Goal: Task Accomplishment & Management: Manage account settings

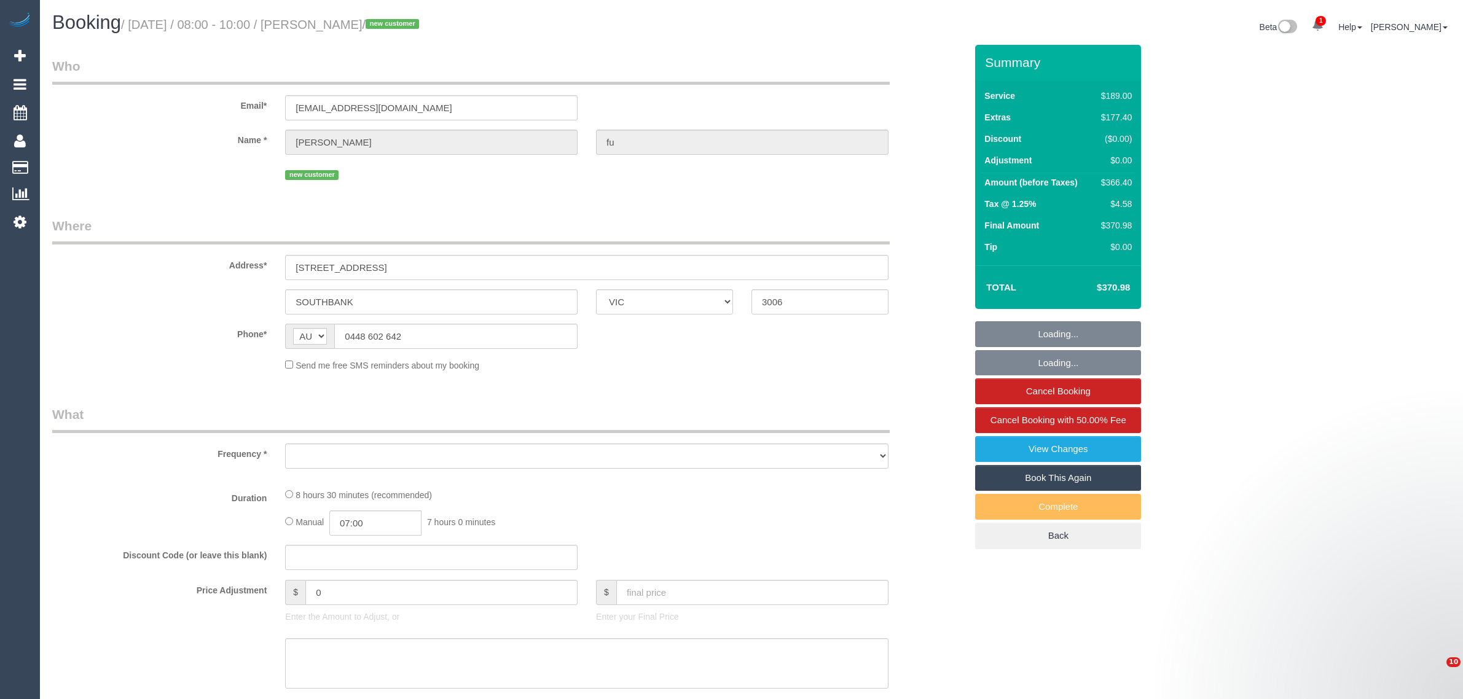
select select "VIC"
select select "string:stripe-pm_1S7rAz2GScqysDRV4ocMCGuN"
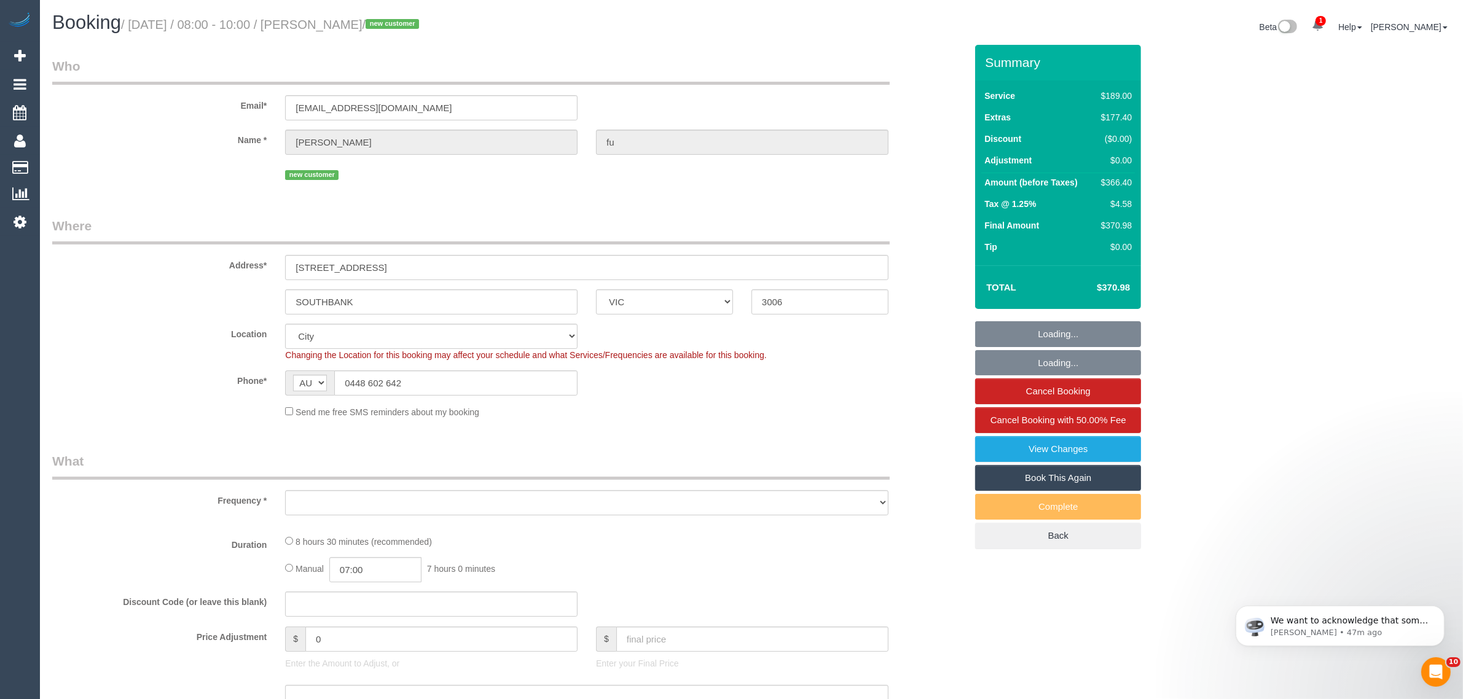
select select "object:573"
select select "number:28"
select select "number:14"
select select "number:20"
select select "number:24"
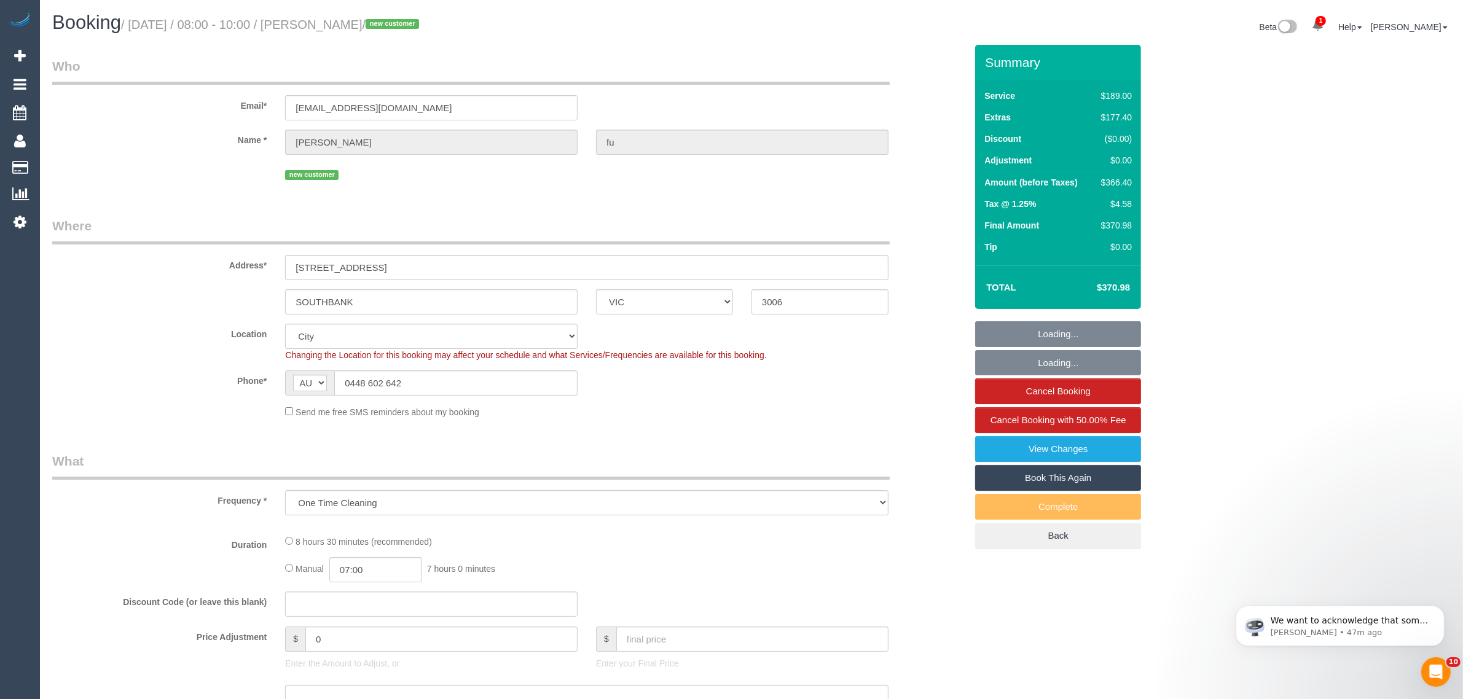
select select "number:12"
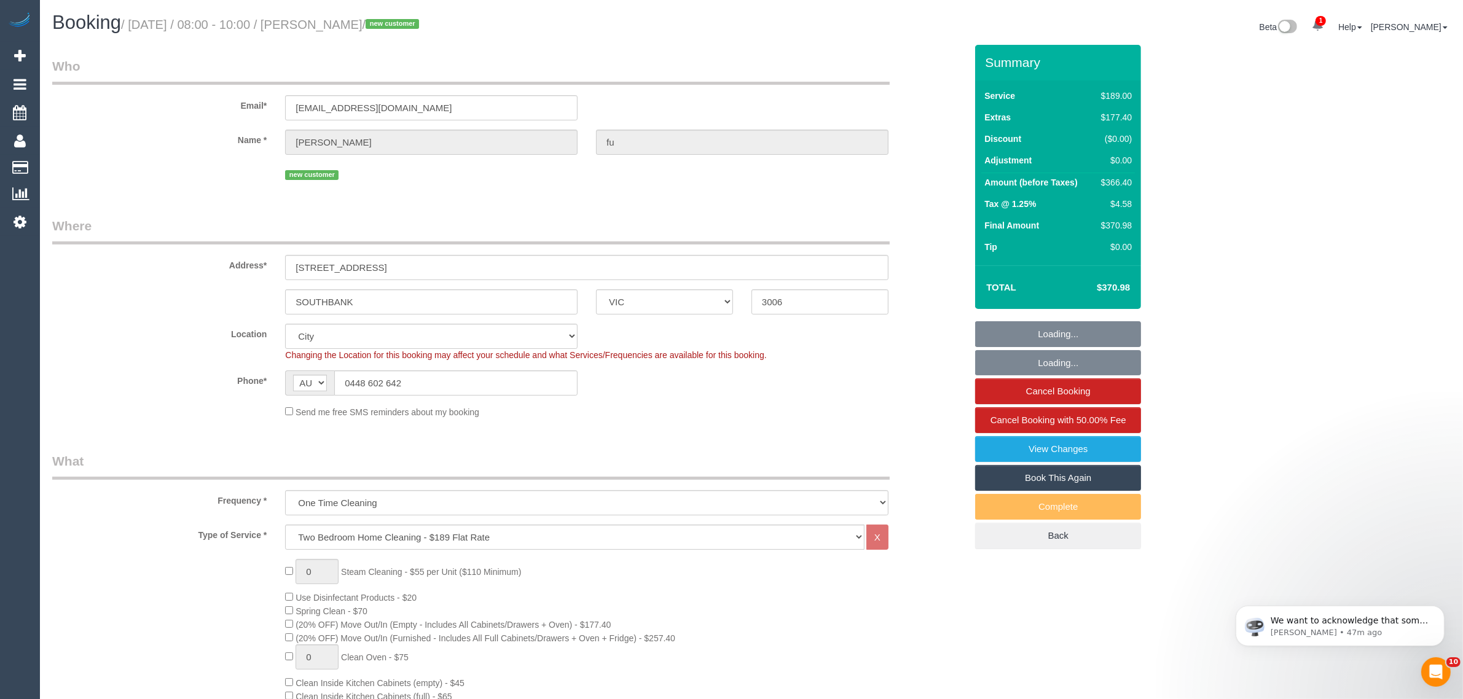
select select "object:1223"
click at [453, 384] on input "0448 602 642" at bounding box center [455, 383] width 243 height 25
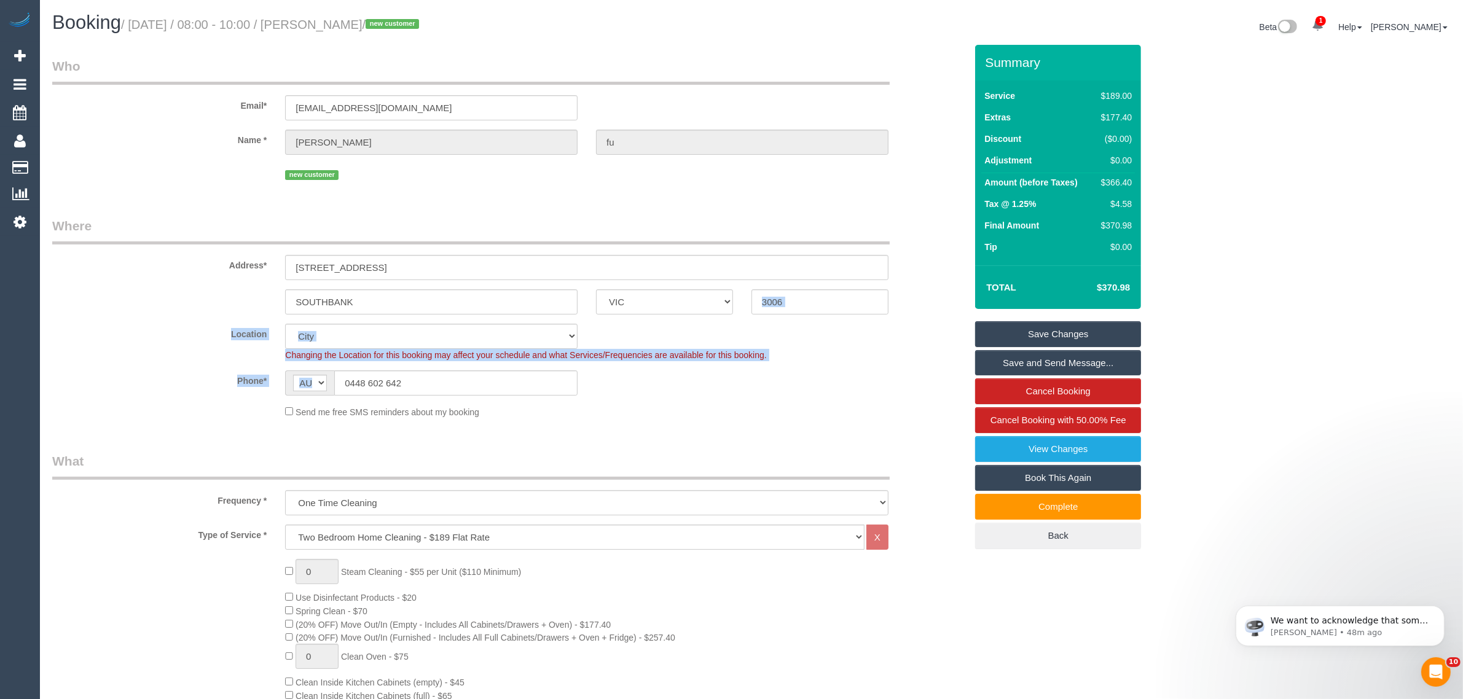
click at [889, 395] on sui-booking-location "Location Office City East (North) East (South) Inner East Inner North (East) In…" at bounding box center [509, 371] width 914 height 95
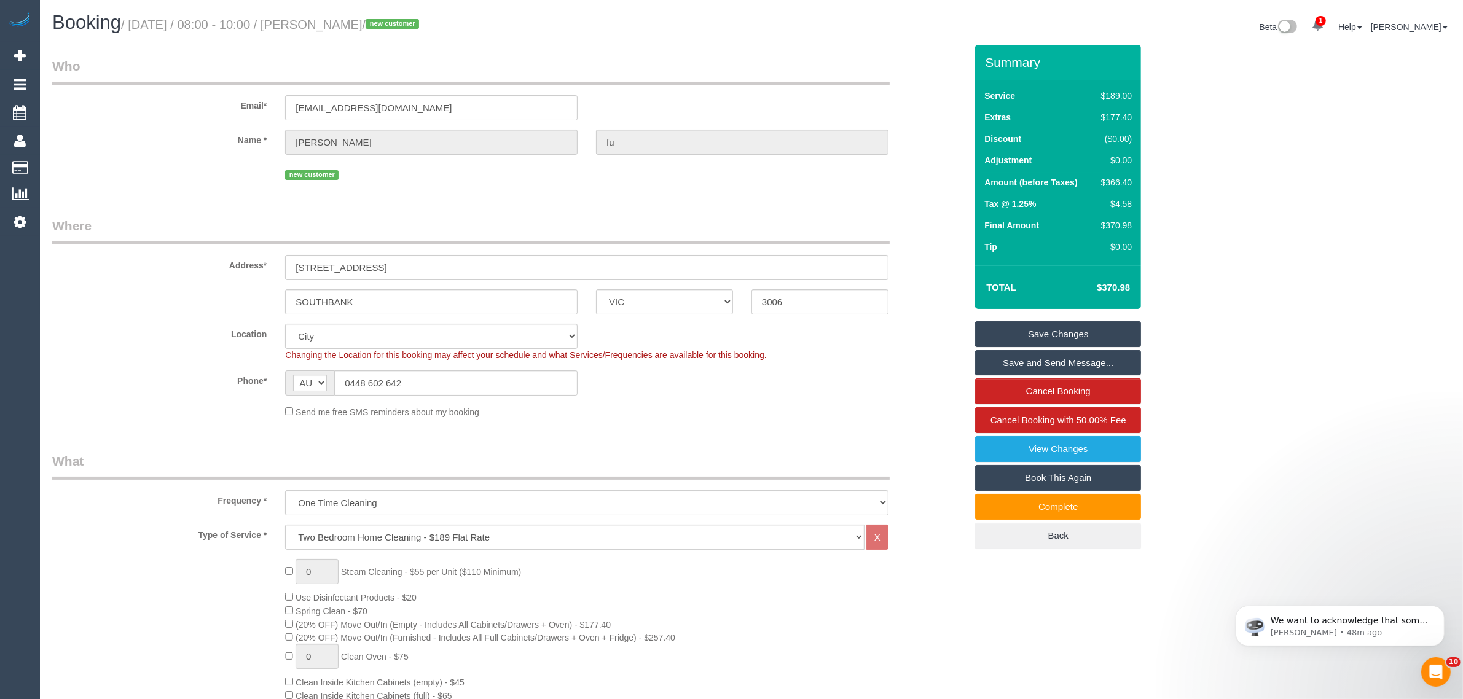
click at [890, 393] on div "Phone* AF AL DZ AD AO AI AQ AG AR AM AW AU AT AZ BS BH BD BB BY BE BZ BJ BM BT …" at bounding box center [509, 383] width 932 height 25
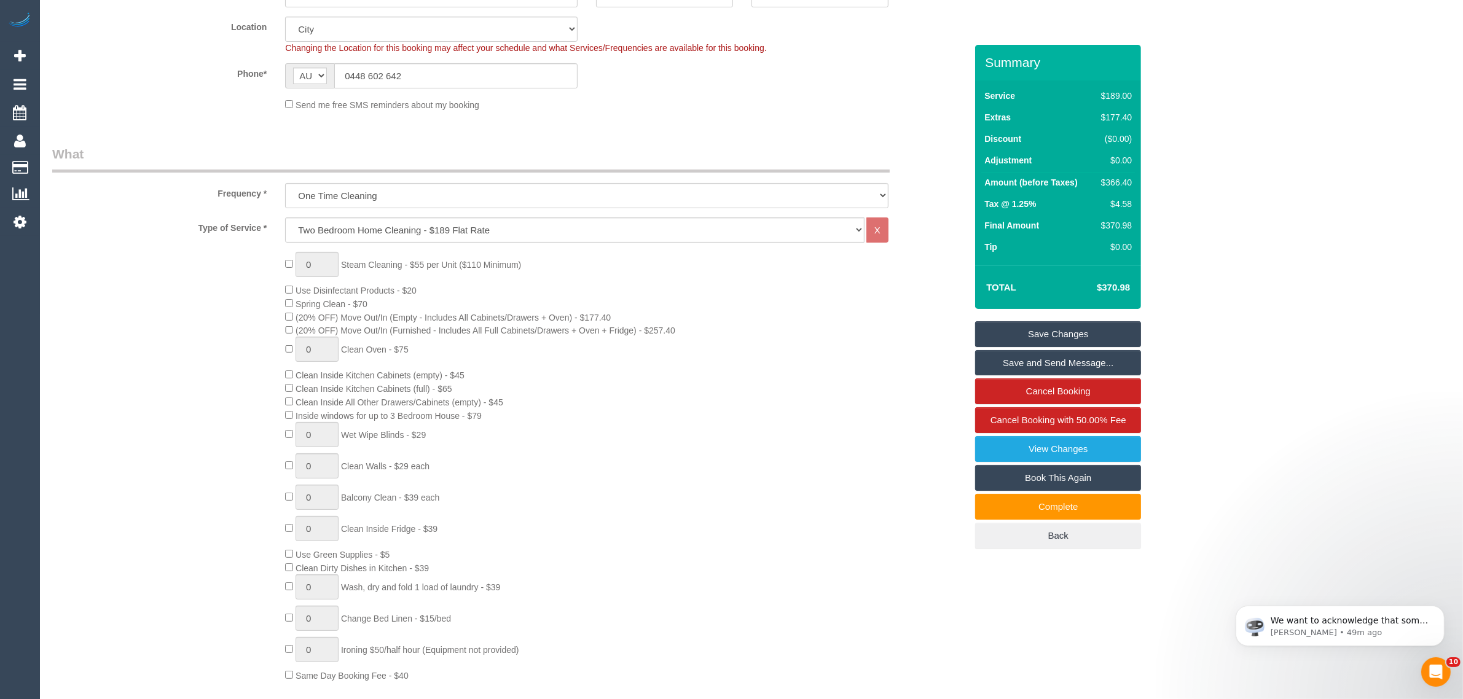
click at [901, 511] on div "0 Steam Cleaning - $55 per Unit ($110 Minimum) Use Disinfectant Products - $20 …" at bounding box center [625, 467] width 699 height 430
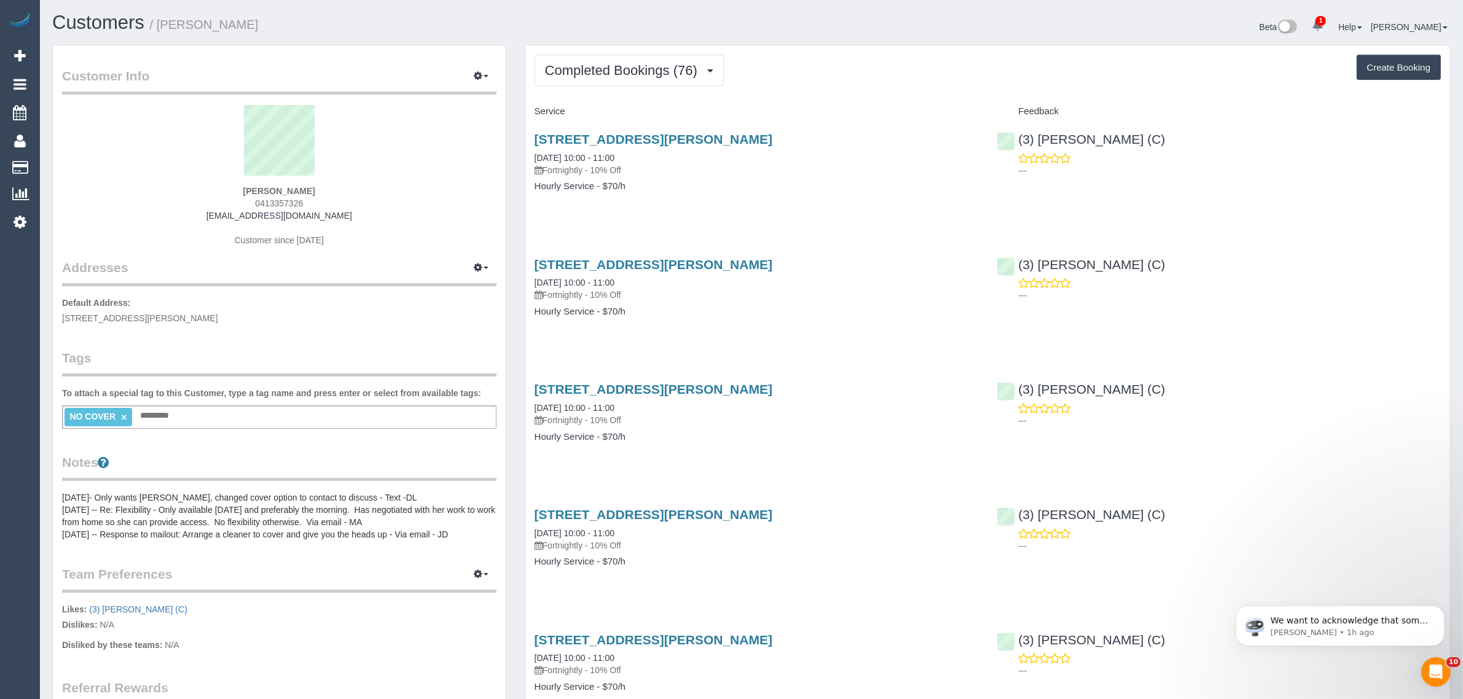
drag, startPoint x: 811, startPoint y: 48, endPoint x: 753, endPoint y: 74, distance: 63.5
click at [658, 74] on span "Completed Bookings (76)" at bounding box center [624, 70] width 159 height 15
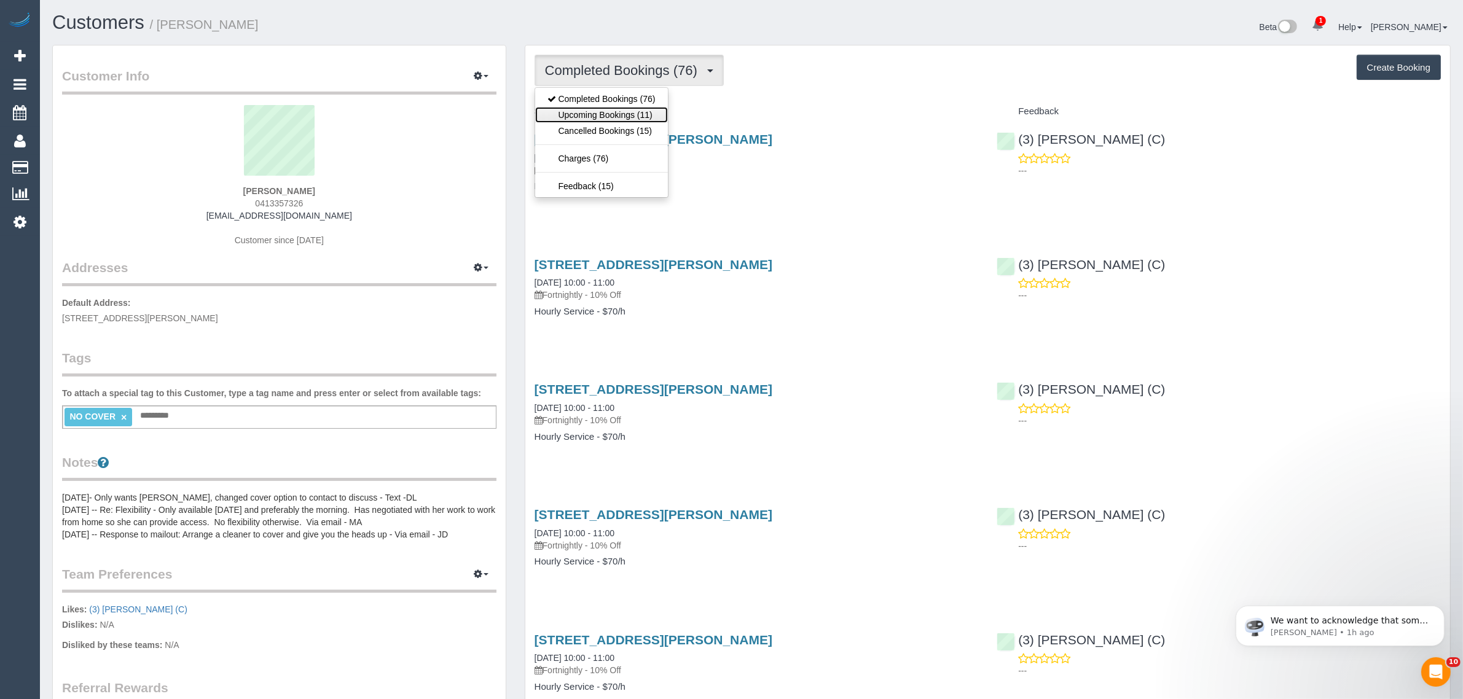
click at [634, 109] on link "Upcoming Bookings (11)" at bounding box center [601, 115] width 133 height 16
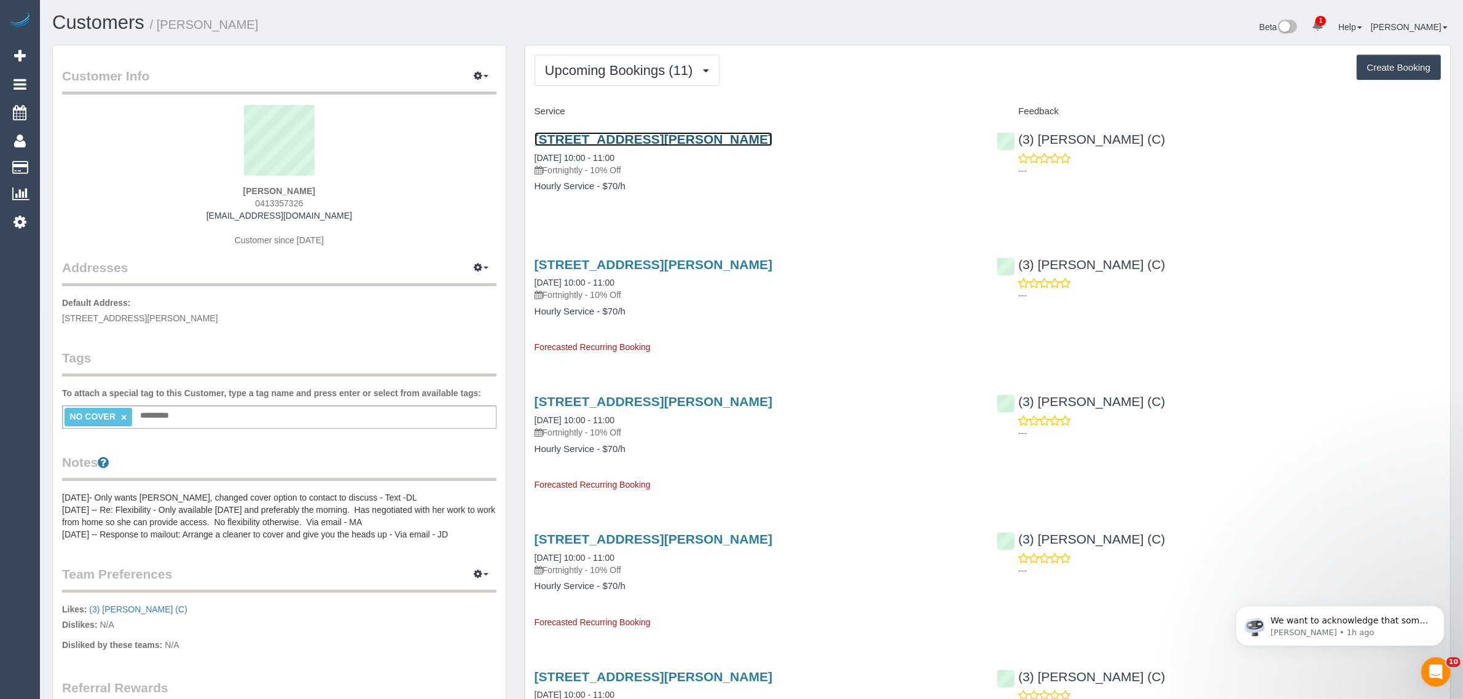
click at [643, 140] on link "15 Hutchinson Street, Brunswick East, VIC 3057" at bounding box center [654, 139] width 238 height 14
click at [613, 72] on span "Upcoming Bookings (11)" at bounding box center [622, 70] width 154 height 15
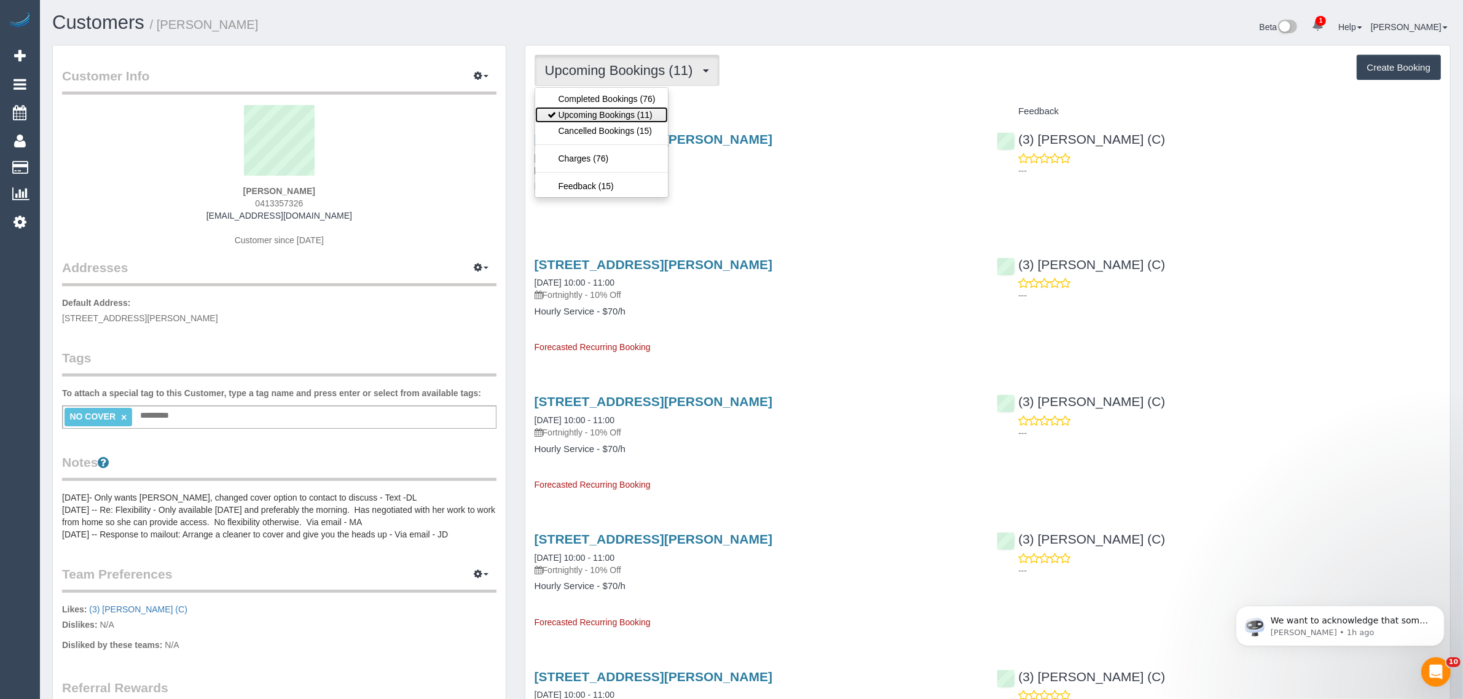
click at [601, 111] on link "Upcoming Bookings (11)" at bounding box center [601, 115] width 133 height 16
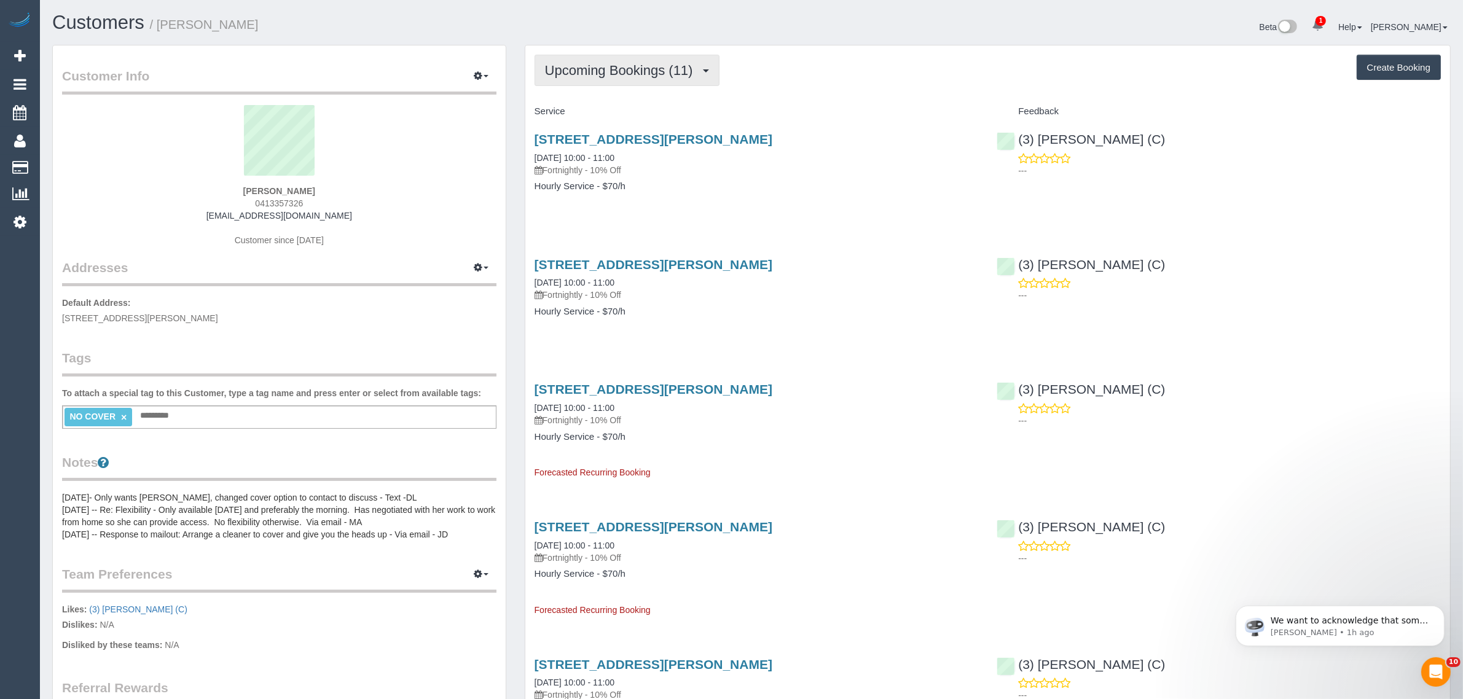
click at [619, 63] on span "Upcoming Bookings (11)" at bounding box center [622, 70] width 154 height 15
click at [608, 111] on link "Upcoming Bookings (11)" at bounding box center [601, 115] width 133 height 16
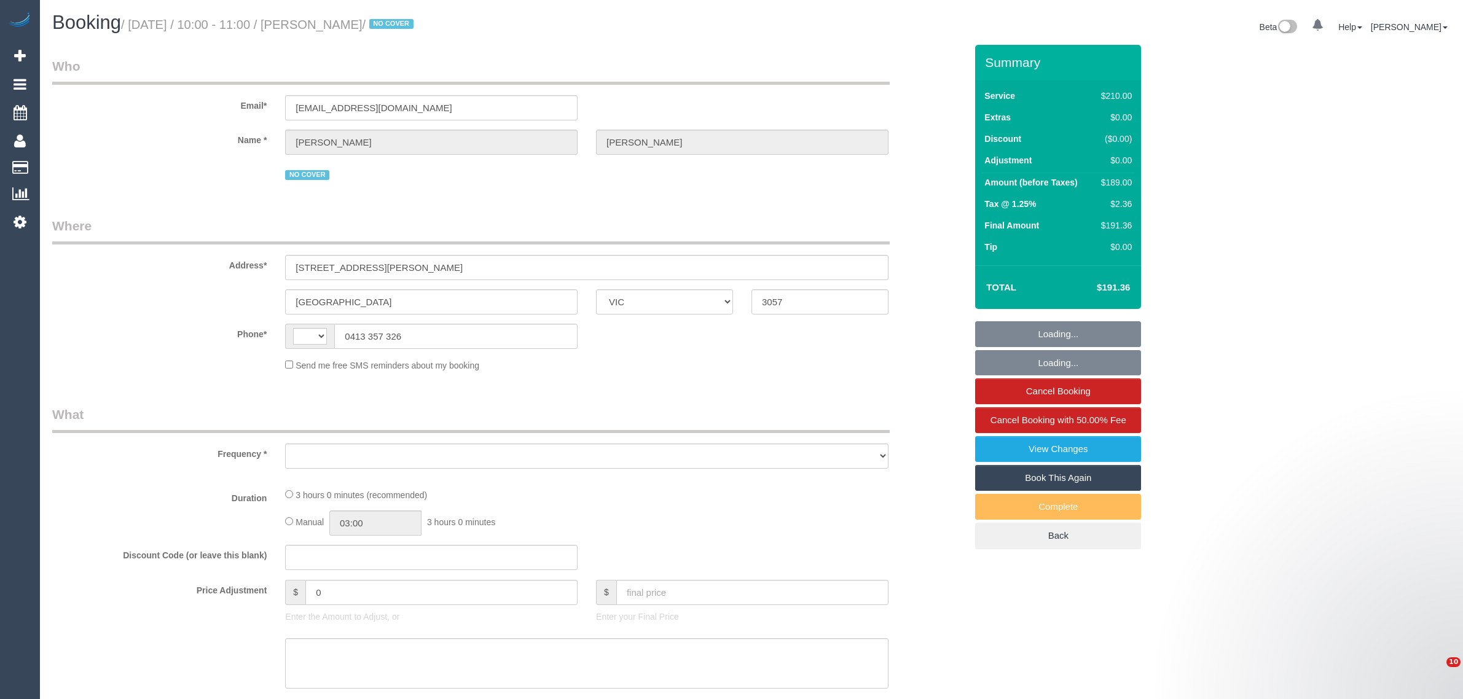
select select "VIC"
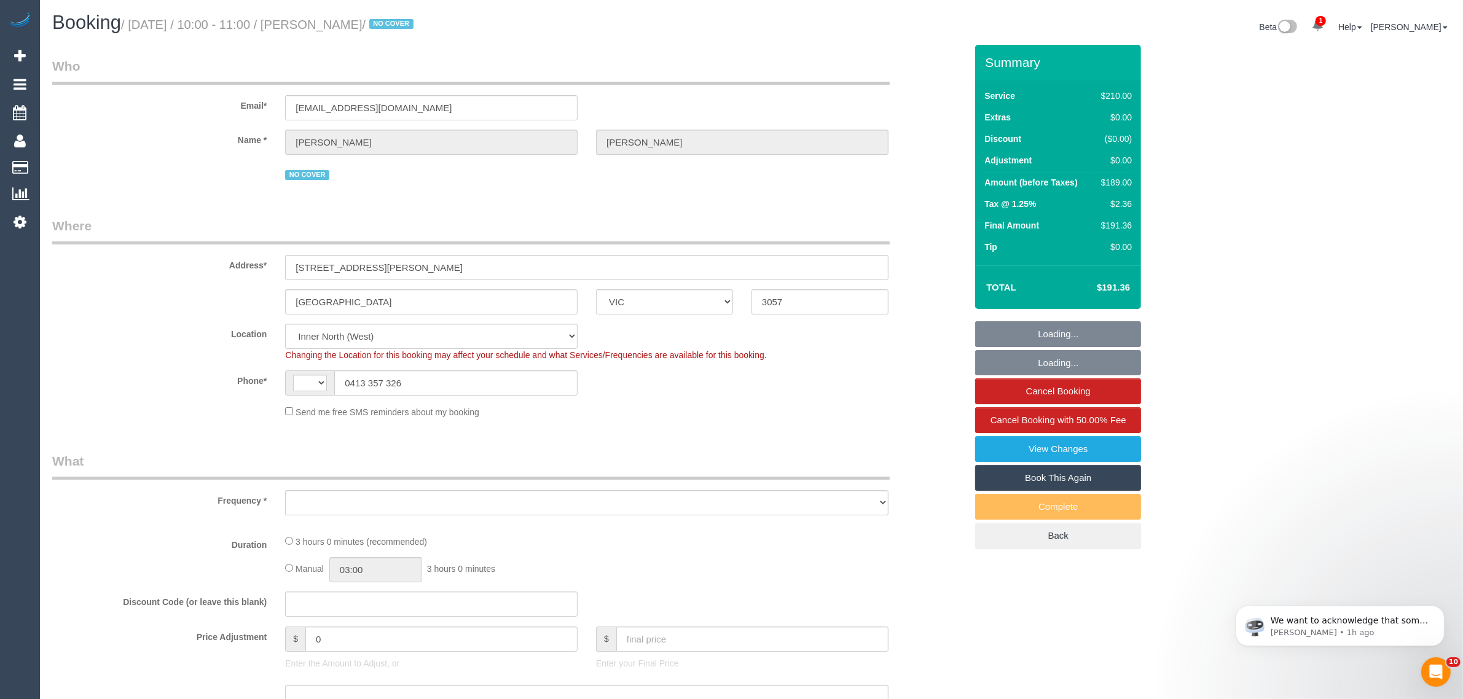
select select "string:AU"
select select "string:stripe-pm_1KS6T72GScqysDRVKqi6az5u"
select select "180"
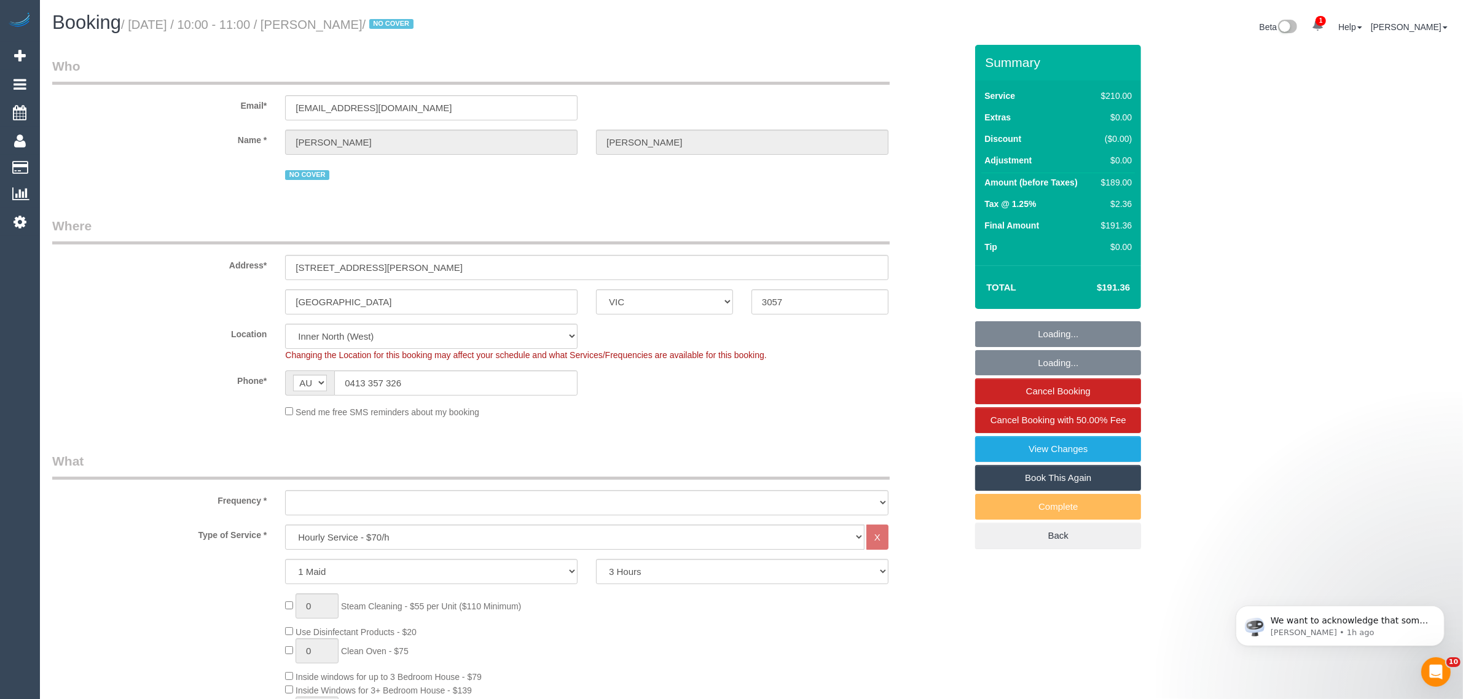
select select "object:716"
select select "number:27"
select select "number:14"
select select "number:19"
select select "number:24"
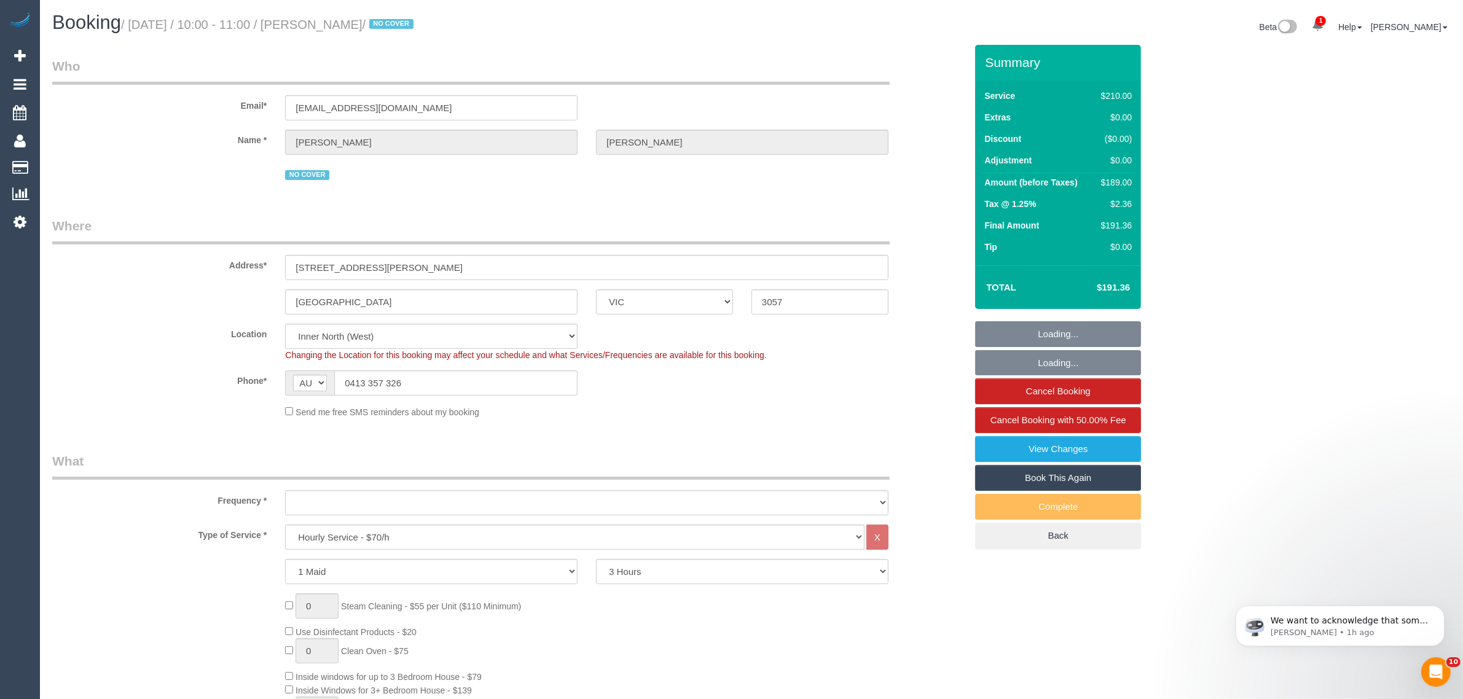
select select "number:35"
select select "number:26"
select select "object:1755"
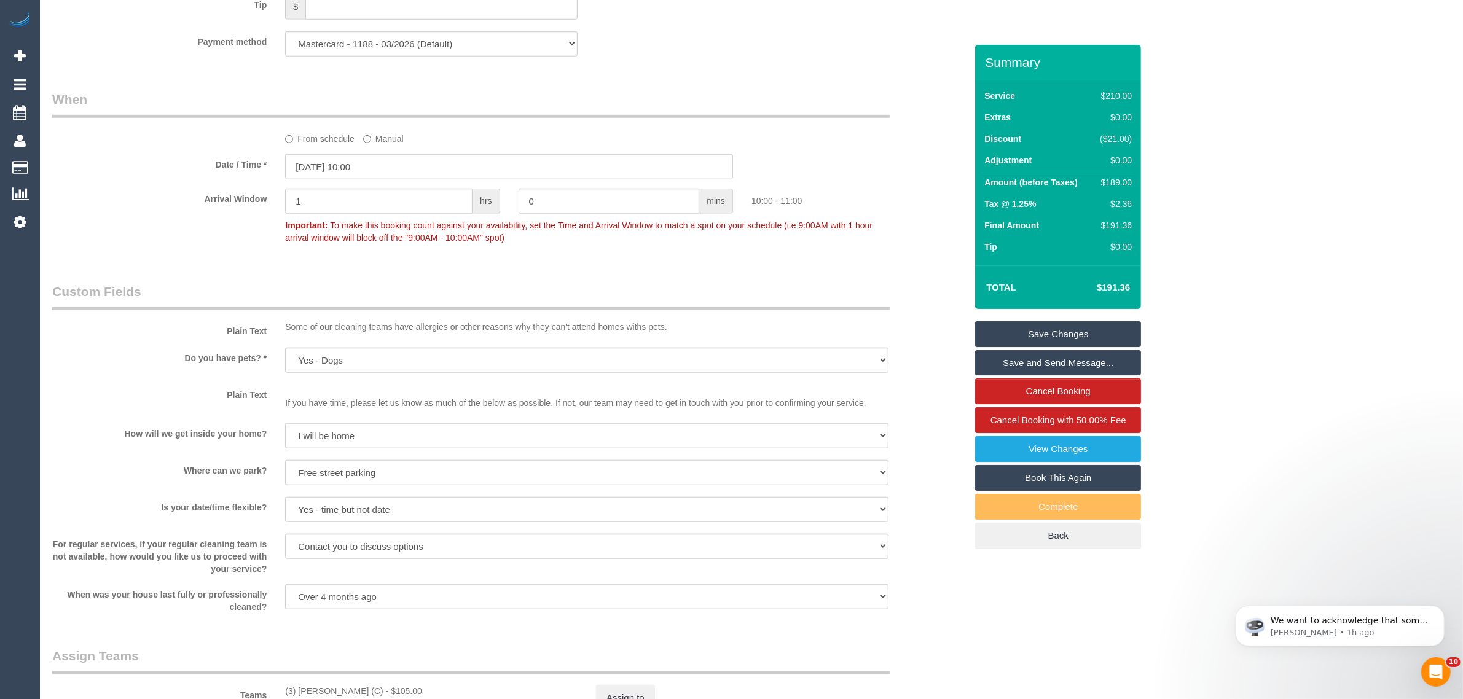
scroll to position [1718, 0]
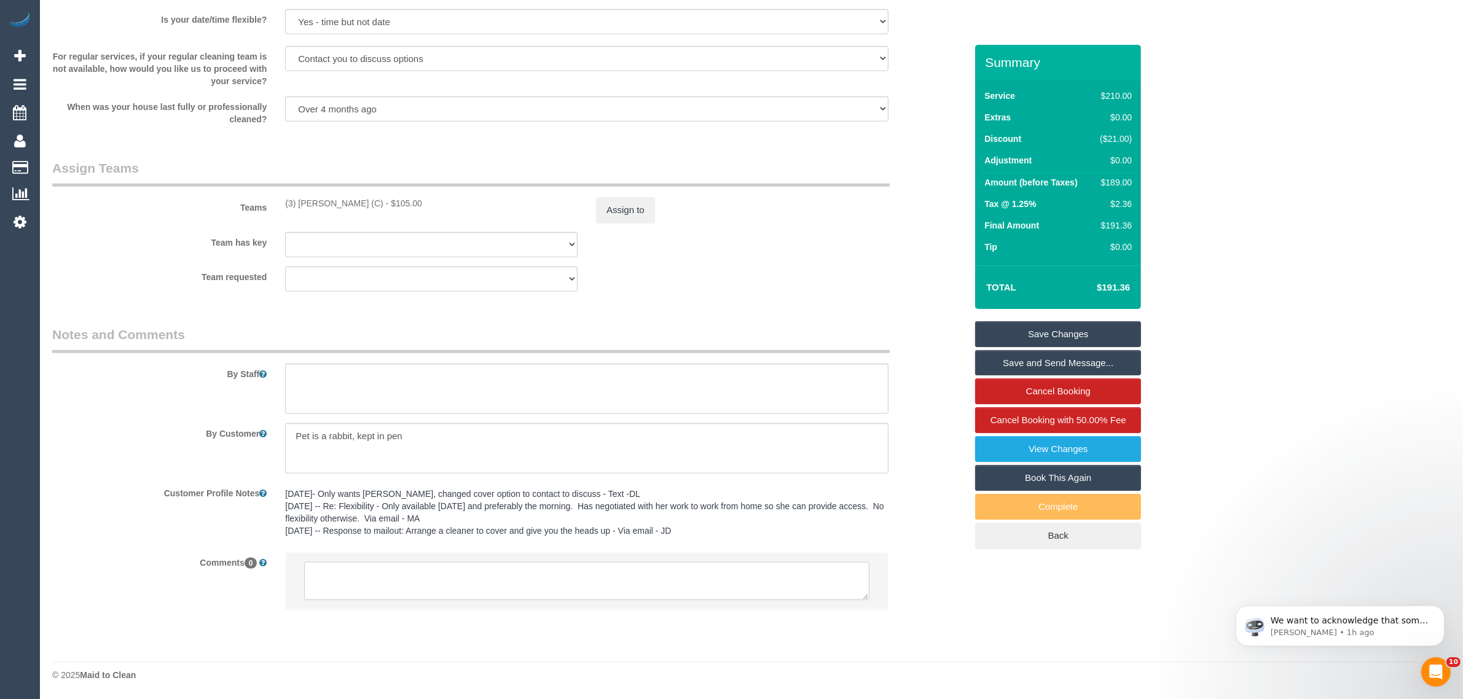
click at [583, 579] on textarea at bounding box center [586, 581] width 565 height 38
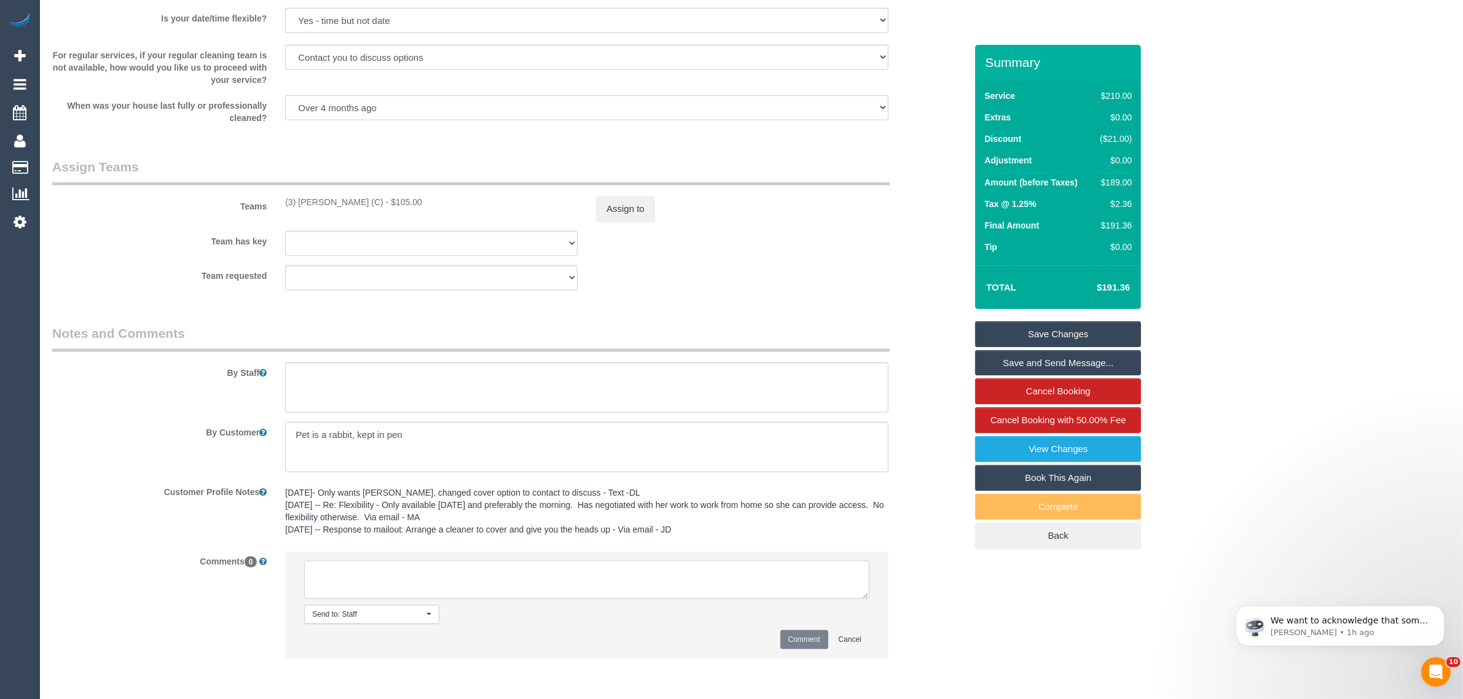
paste textarea "Cleaner(s) Unassigned: Reason Unassigned: Contact via: Which message sent: Addi…"
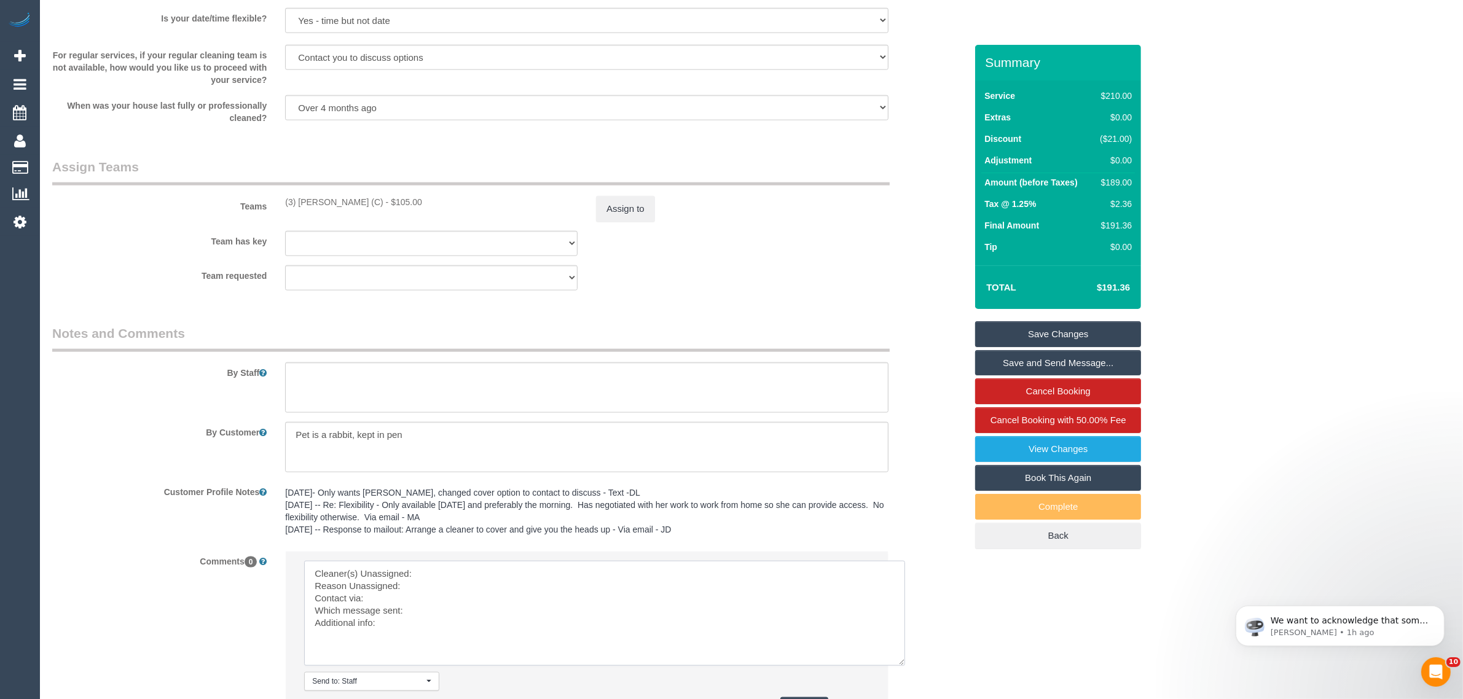
drag, startPoint x: 867, startPoint y: 599, endPoint x: 904, endPoint y: 666, distance: 75.9
click at [904, 666] on textarea at bounding box center [604, 613] width 601 height 105
drag, startPoint x: 285, startPoint y: 201, endPoint x: 375, endPoint y: 200, distance: 90.3
click at [375, 200] on div "(3) Murat Karaman (C) - $105.00" at bounding box center [431, 202] width 293 height 12
copy div "(3) [PERSON_NAME] (C)"
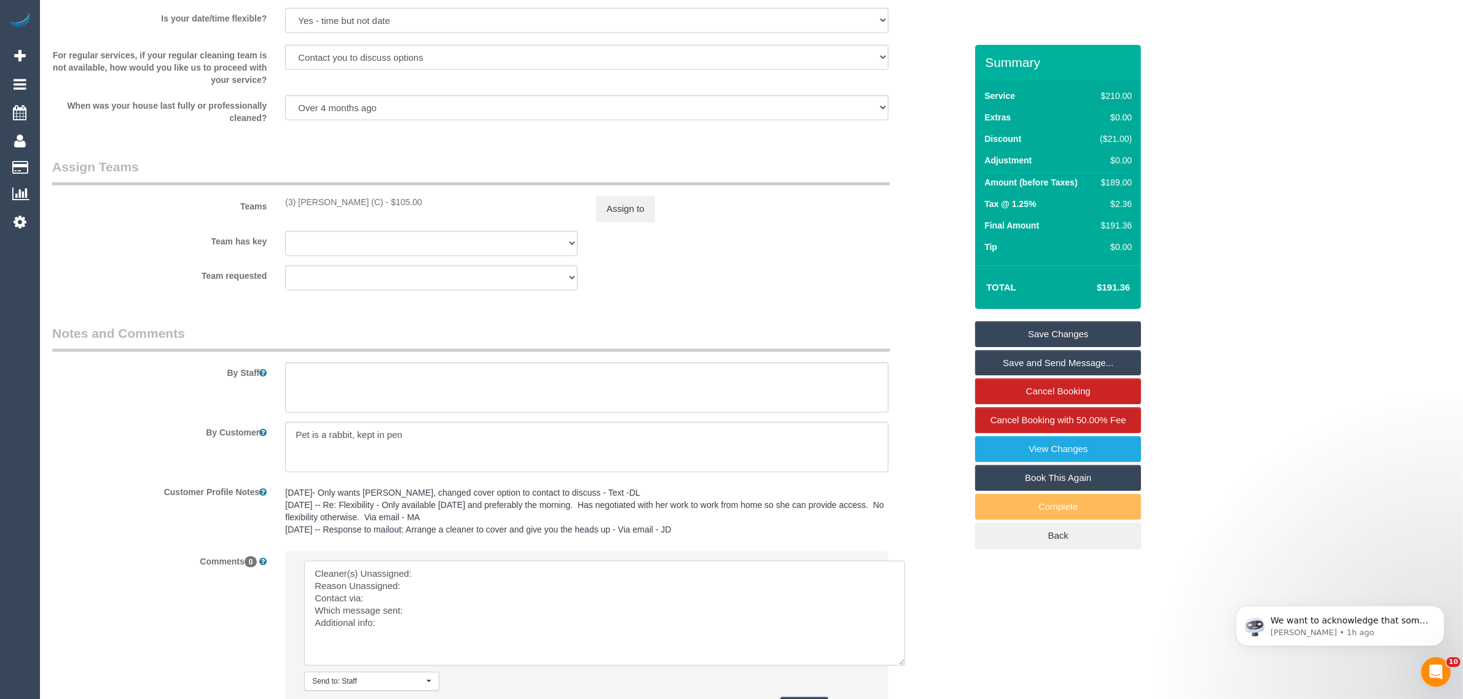
click at [511, 576] on textarea at bounding box center [604, 613] width 601 height 105
paste textarea "(3) [PERSON_NAME] (C)"
click at [465, 584] on textarea at bounding box center [604, 613] width 601 height 105
click at [502, 615] on textarea at bounding box center [604, 613] width 601 height 105
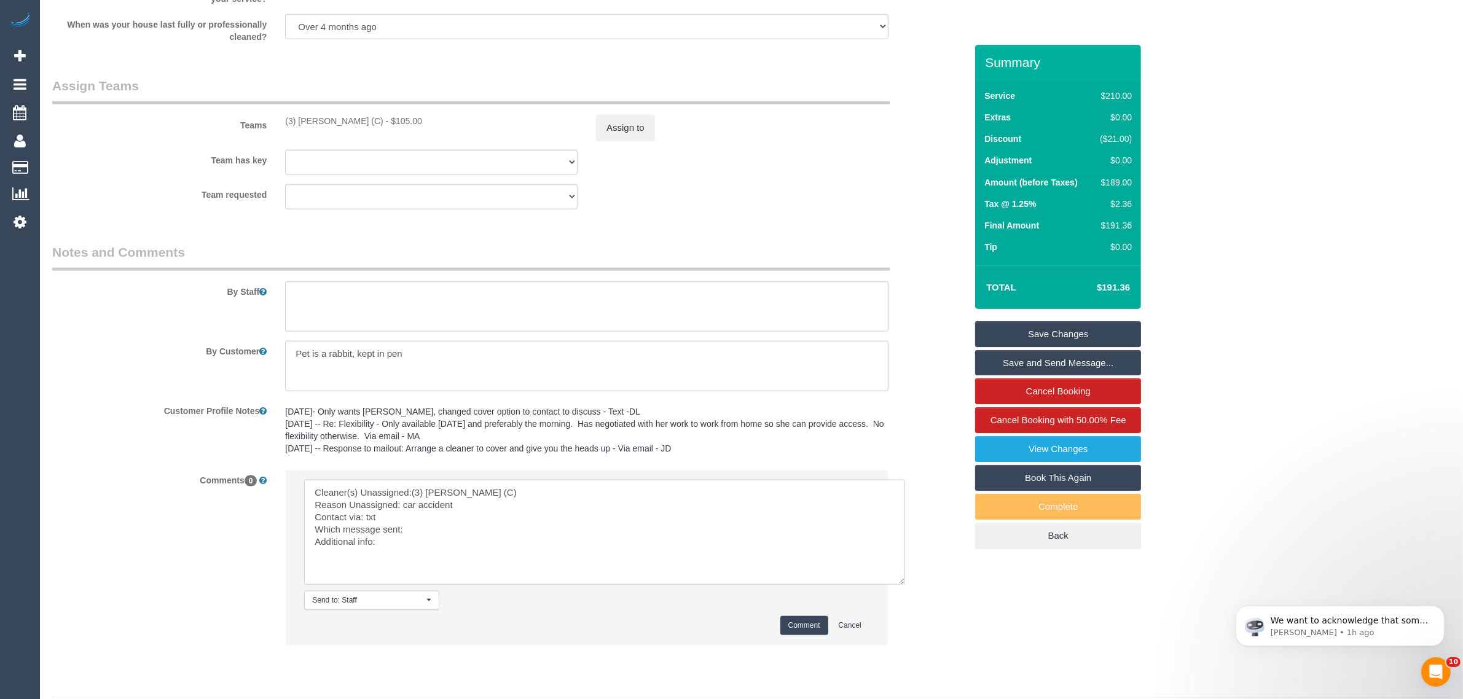
scroll to position [1836, 0]
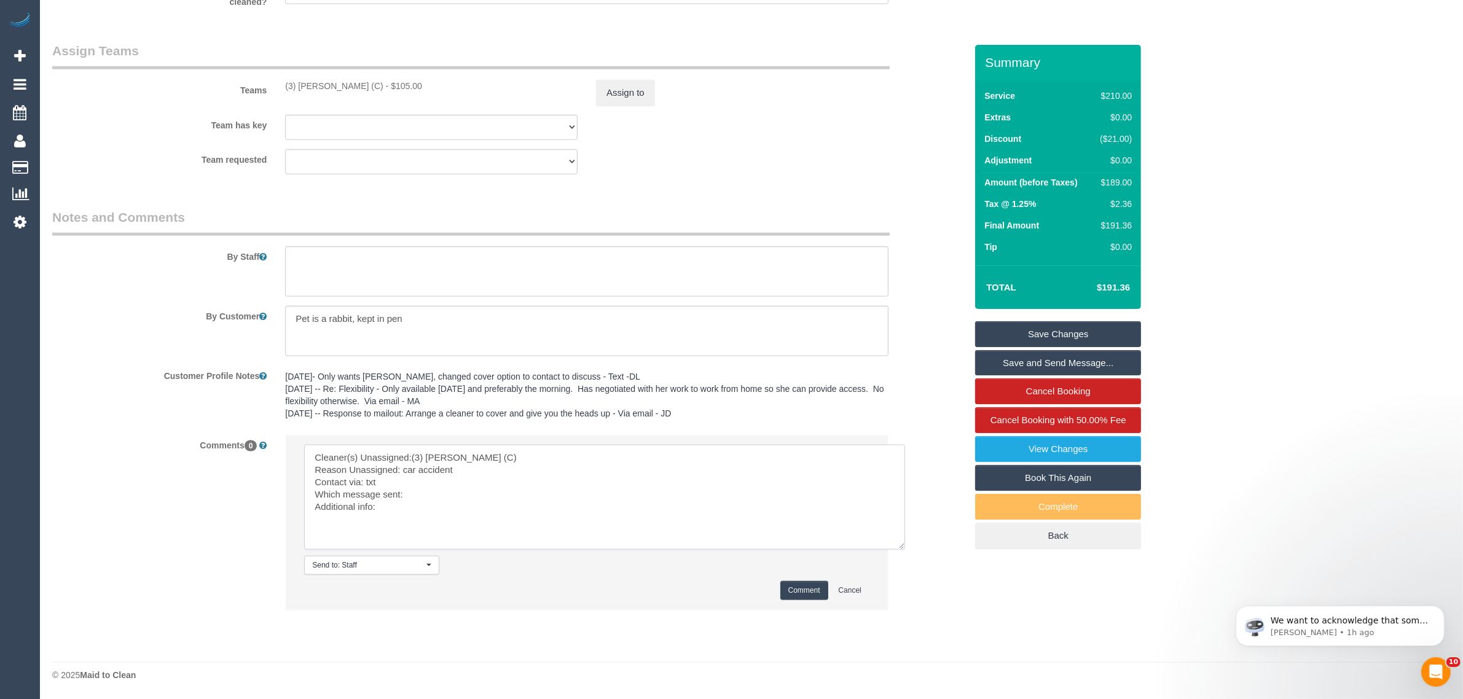
paste textarea "Same Day Options SMS"
type textarea "Cleaner(s) Unassigned:(3) Murat Karaman (C) Reason Unassigned: car accident Con…"
click at [796, 587] on button "Comment" at bounding box center [804, 590] width 48 height 19
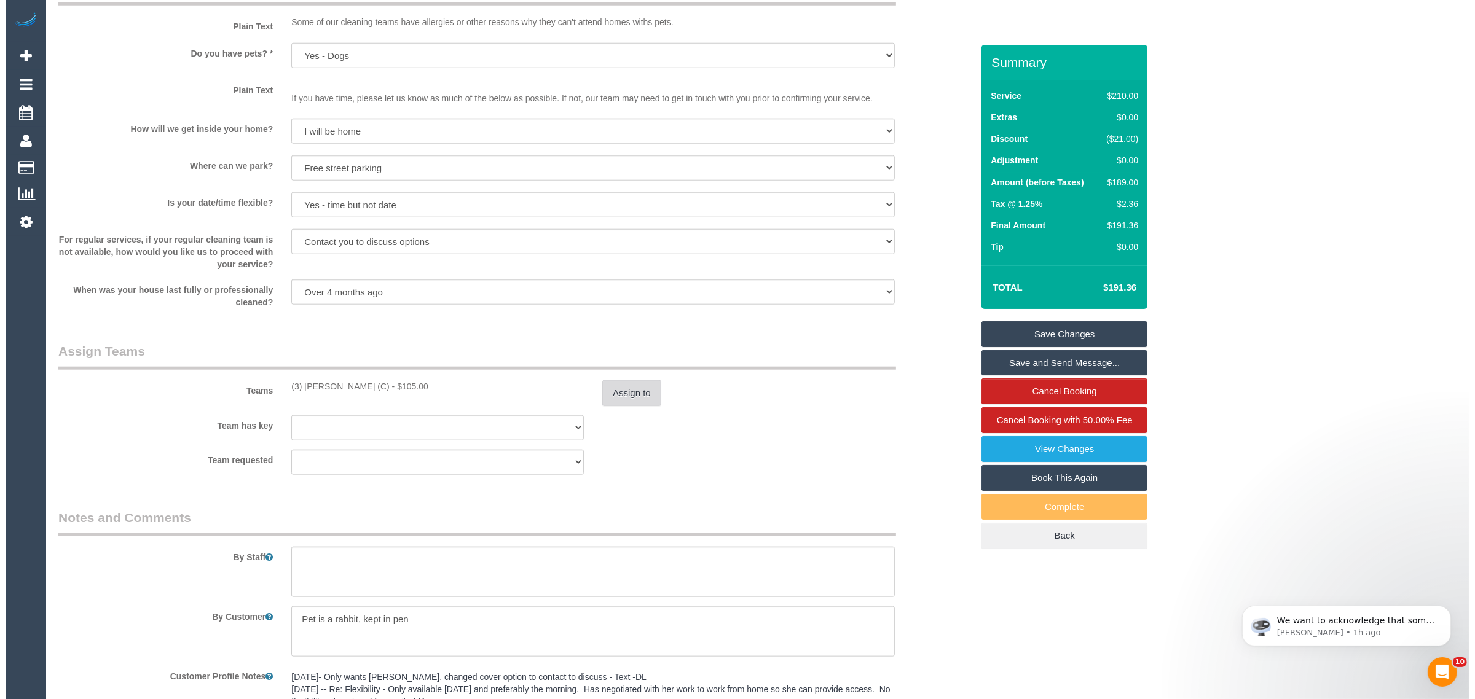
scroll to position [1528, 0]
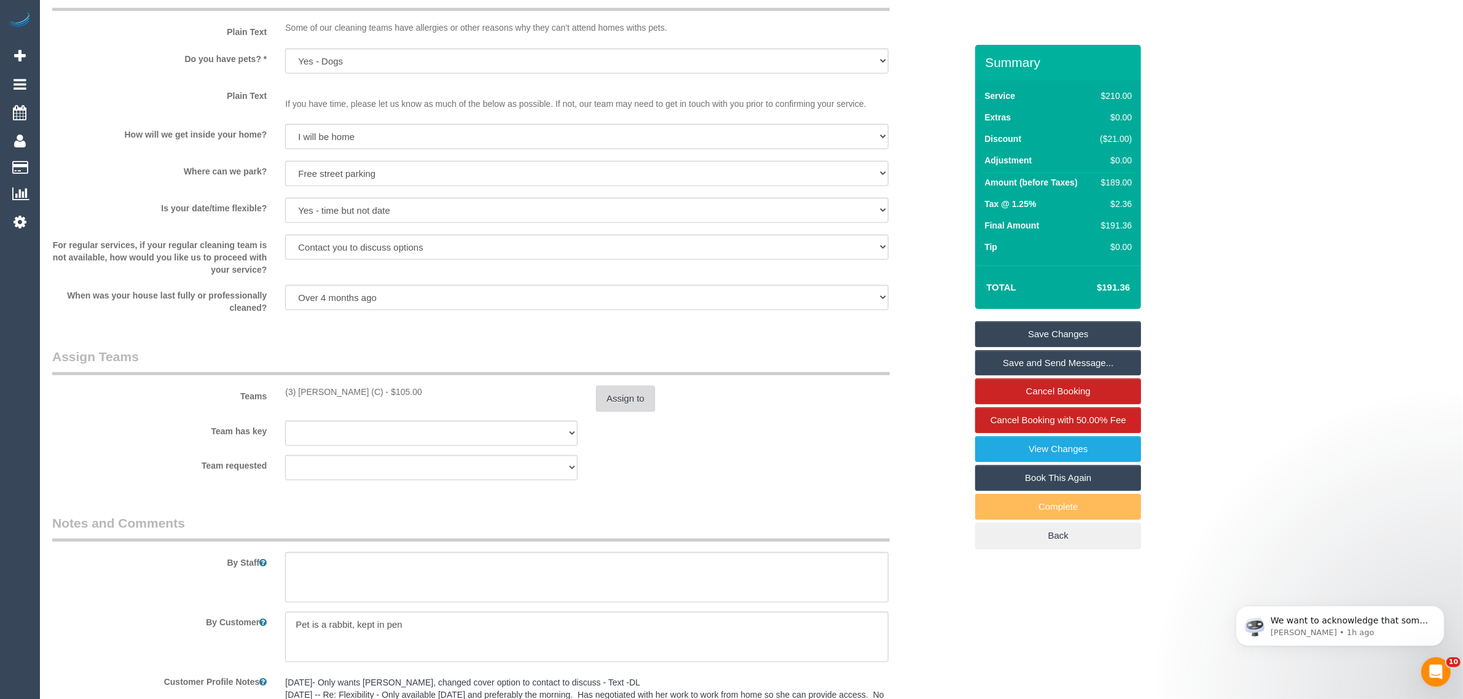
click at [627, 398] on button "Assign to" at bounding box center [625, 399] width 59 height 26
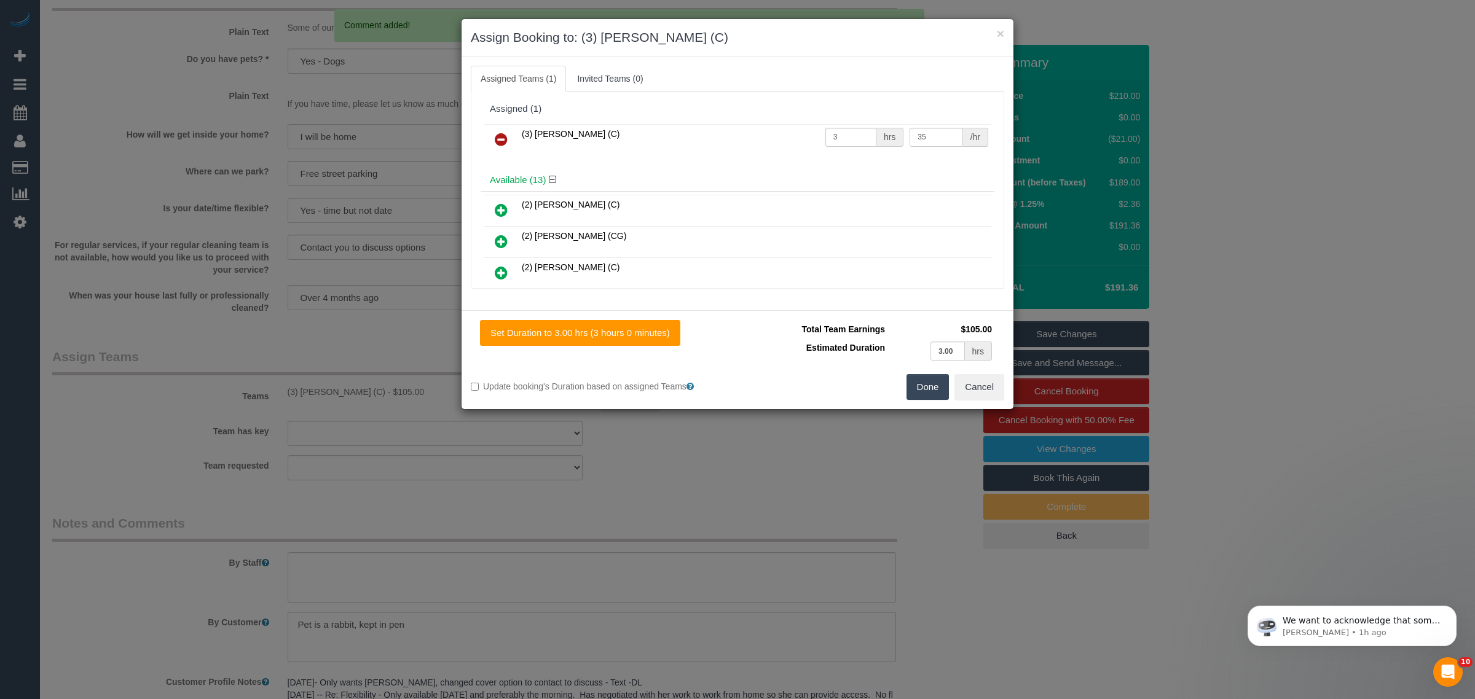
click at [503, 147] on icon at bounding box center [501, 139] width 13 height 15
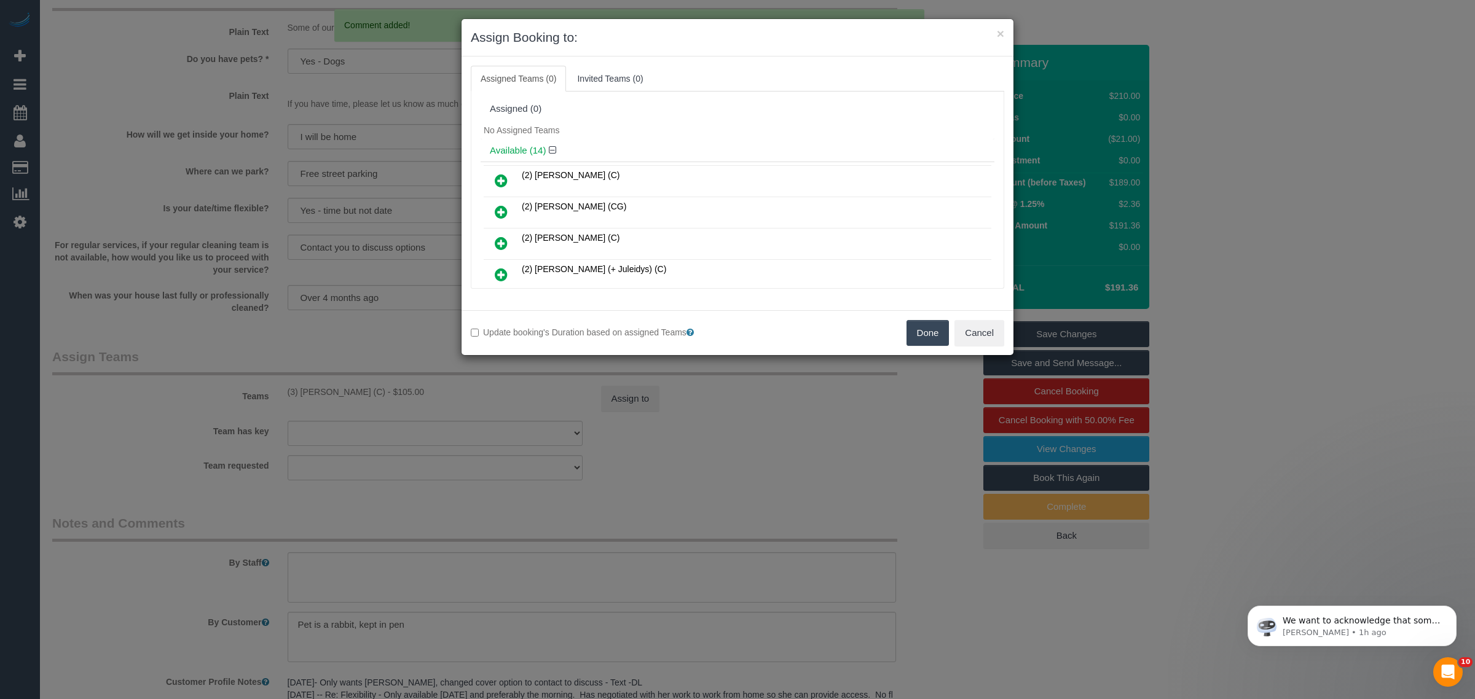
click at [914, 336] on button "Done" at bounding box center [927, 333] width 43 height 26
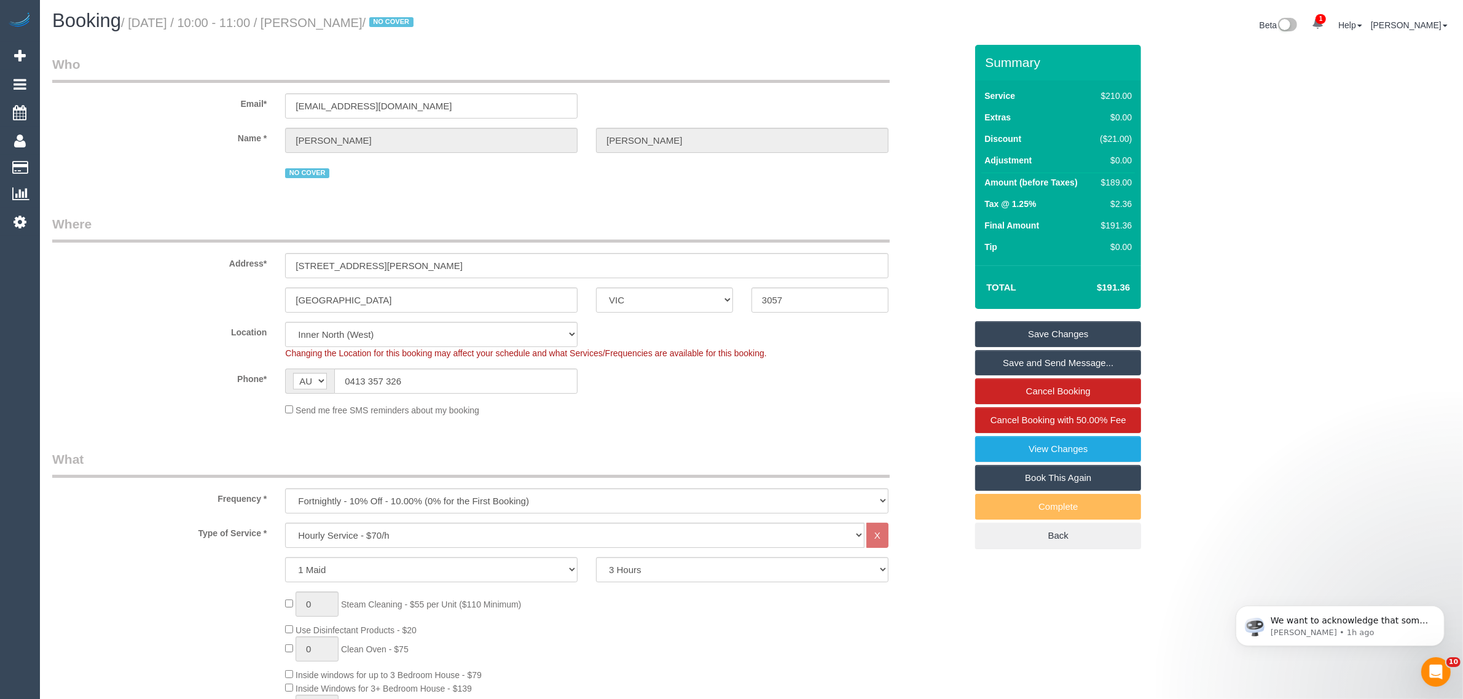
scroll to position [0, 0]
click at [480, 379] on input "0413 357 326" at bounding box center [455, 383] width 243 height 25
click at [900, 161] on sui-booking-customer "Email* ldandison@gmail.com Name * Laura Andison NO COVER" at bounding box center [509, 120] width 914 height 126
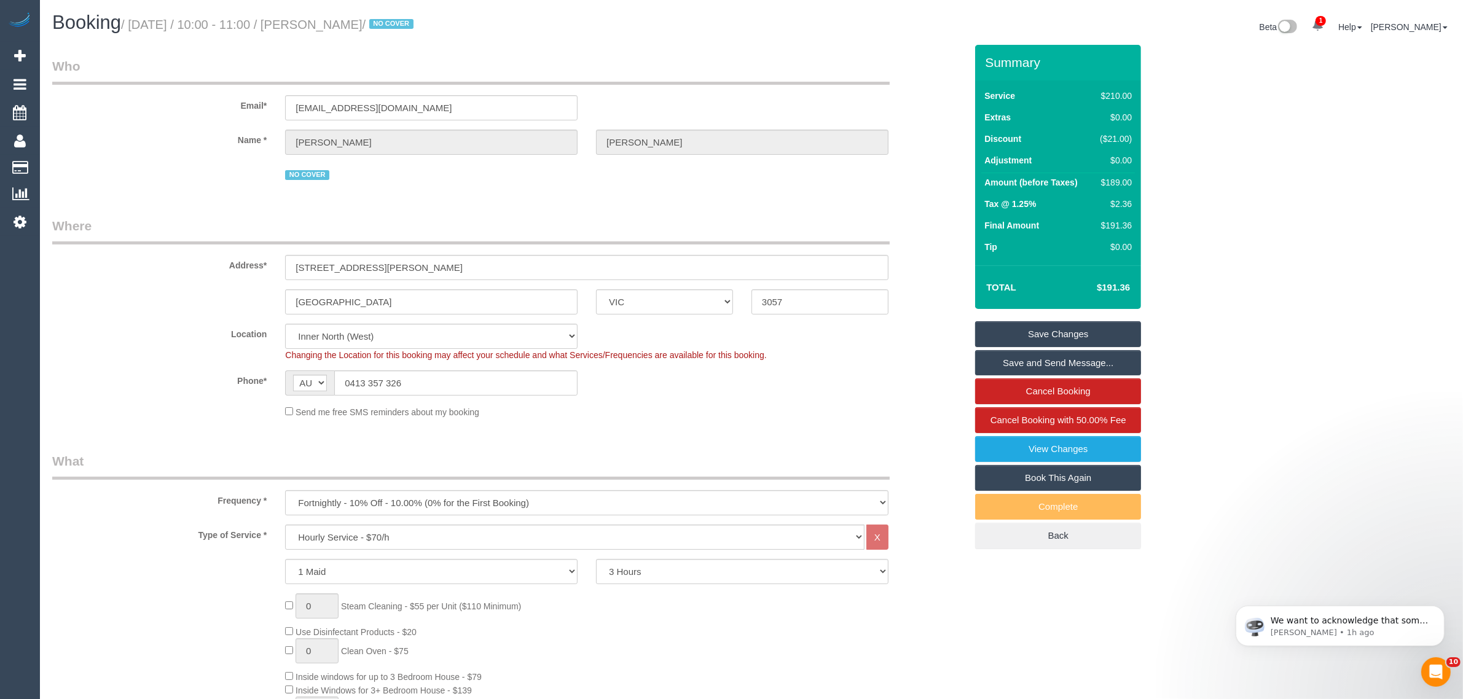
click at [1027, 332] on link "Save Changes" at bounding box center [1058, 334] width 166 height 26
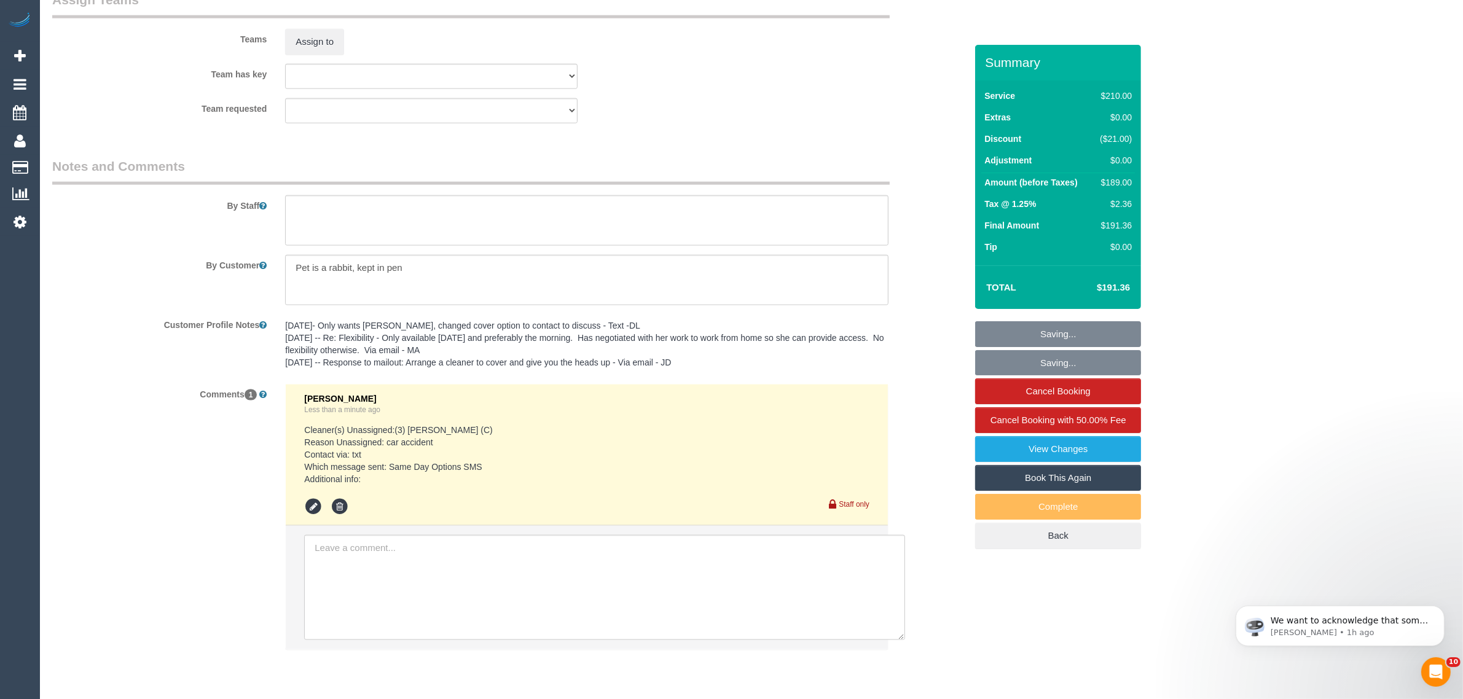
scroll to position [1925, 0]
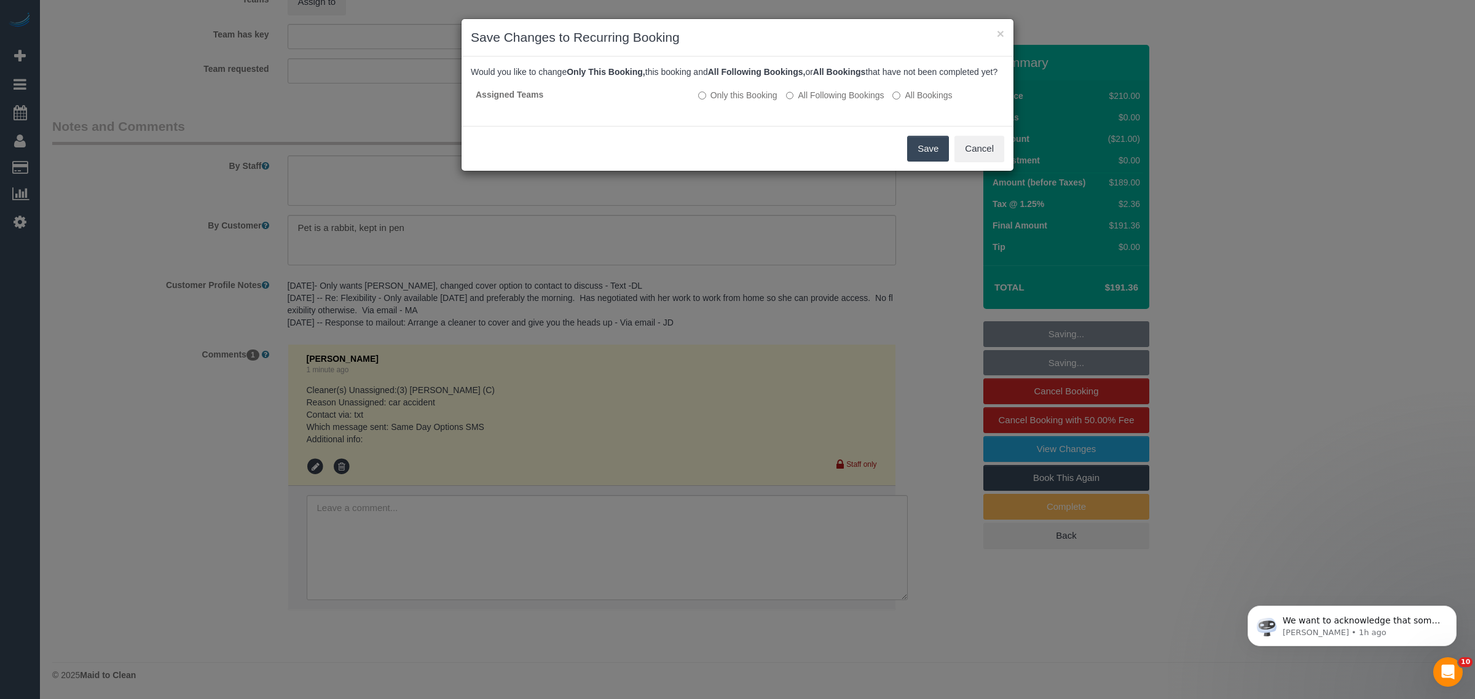
click at [922, 162] on button "Save" at bounding box center [928, 149] width 42 height 26
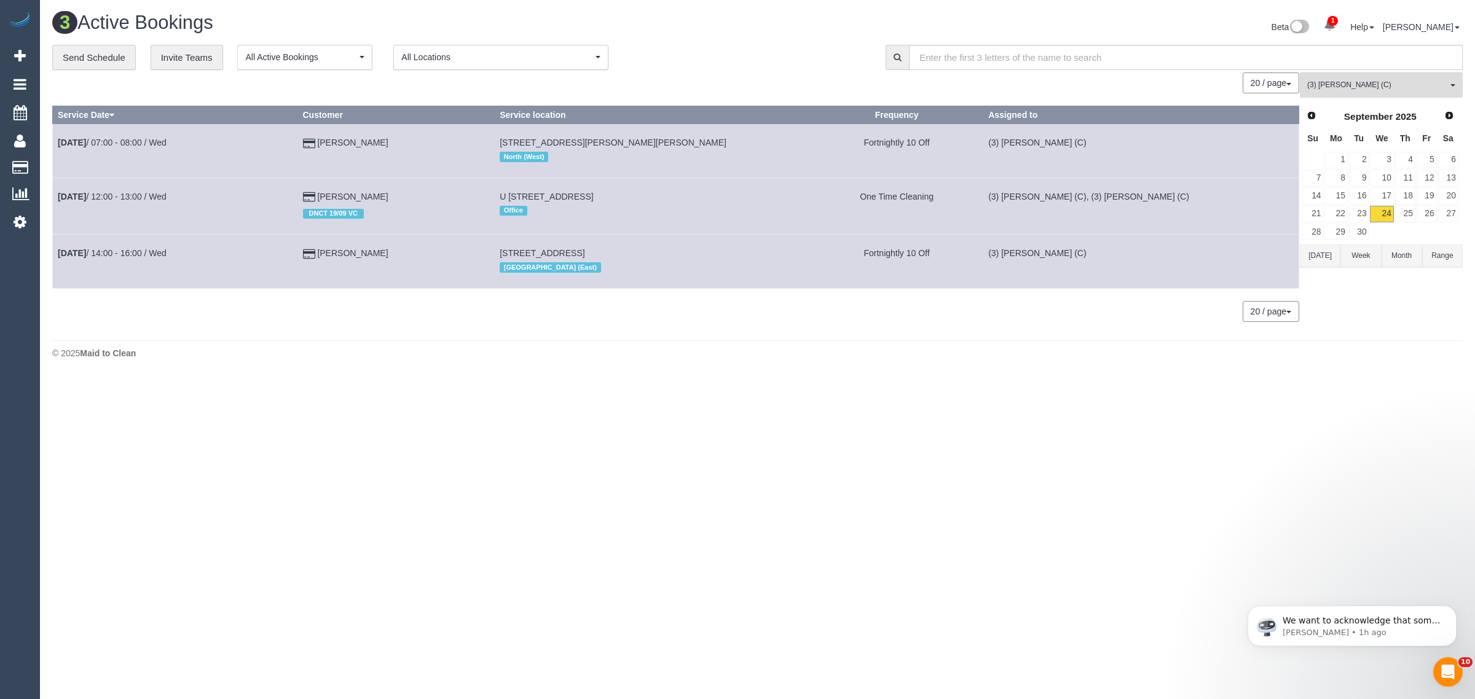
click at [1343, 71] on div "**********" at bounding box center [757, 189] width 1410 height 289
click at [1347, 81] on span "(3) [PERSON_NAME] (C)" at bounding box center [1377, 85] width 140 height 10
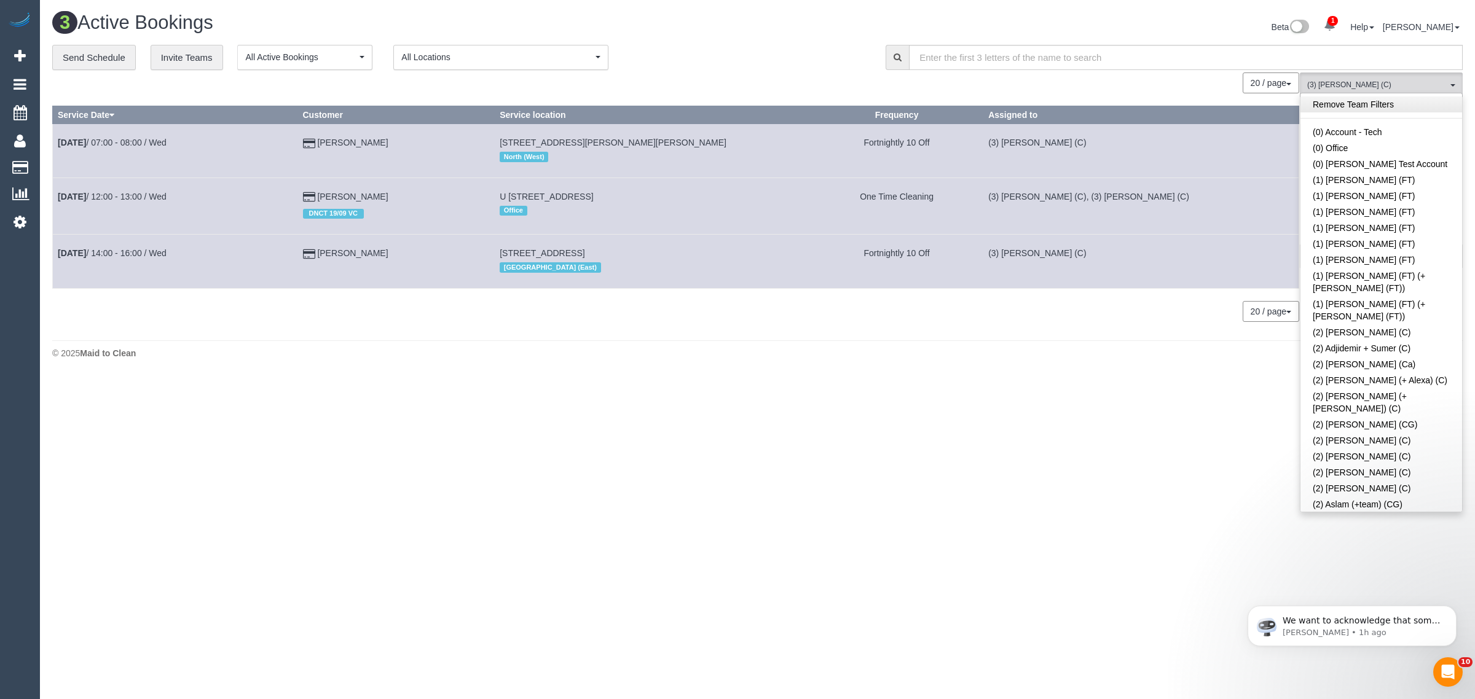
click at [1399, 106] on link "Remove Team Filters" at bounding box center [1381, 104] width 162 height 16
click at [776, 86] on div "20 / page 10 / page 20 / page 30 / page 40 / page 50 / page 100 / page" at bounding box center [675, 83] width 1247 height 21
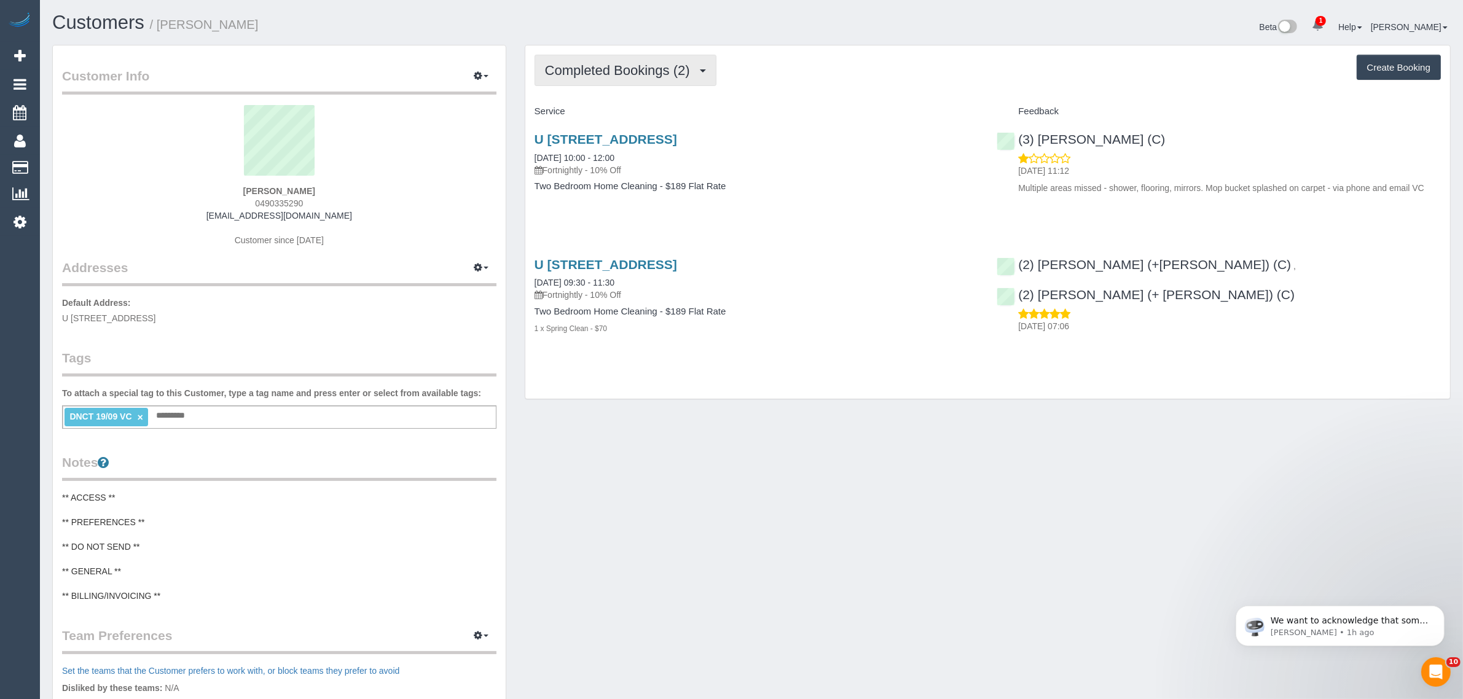
click at [656, 74] on span "Completed Bookings (2)" at bounding box center [620, 70] width 151 height 15
click at [636, 117] on link "Upcoming Bookings (12)" at bounding box center [600, 115] width 130 height 16
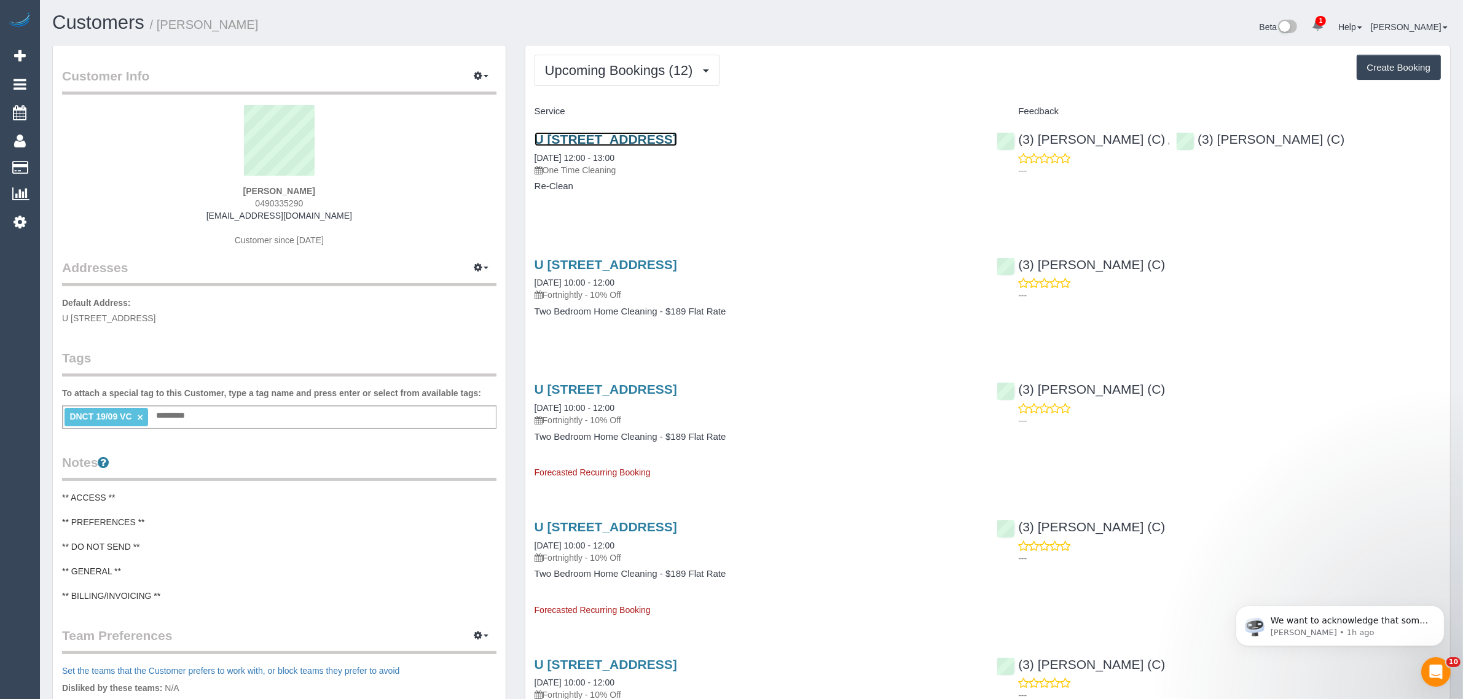
click at [621, 142] on link "U [STREET_ADDRESS]" at bounding box center [606, 139] width 143 height 14
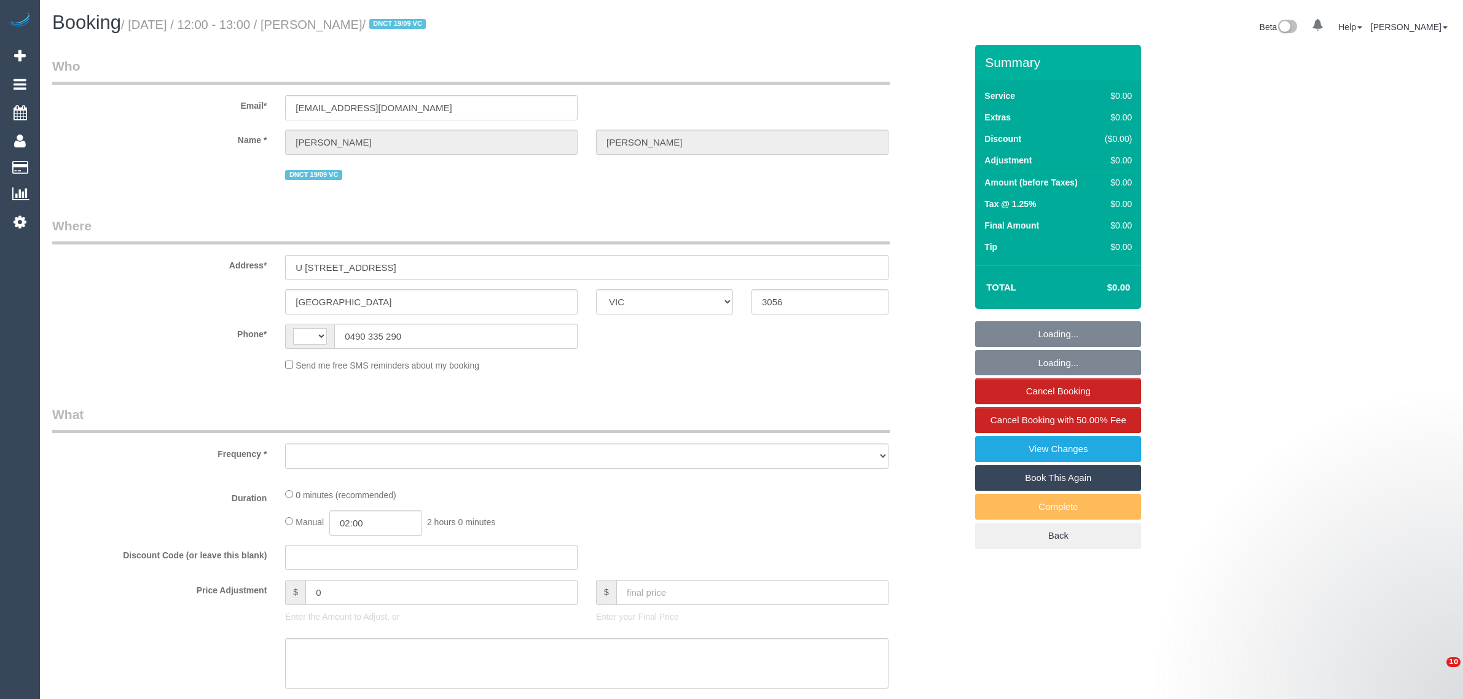
select select "VIC"
select select "object:307"
select select "string:stripe-pm_1S3ECS2GScqysDRV7Y3VaEz3"
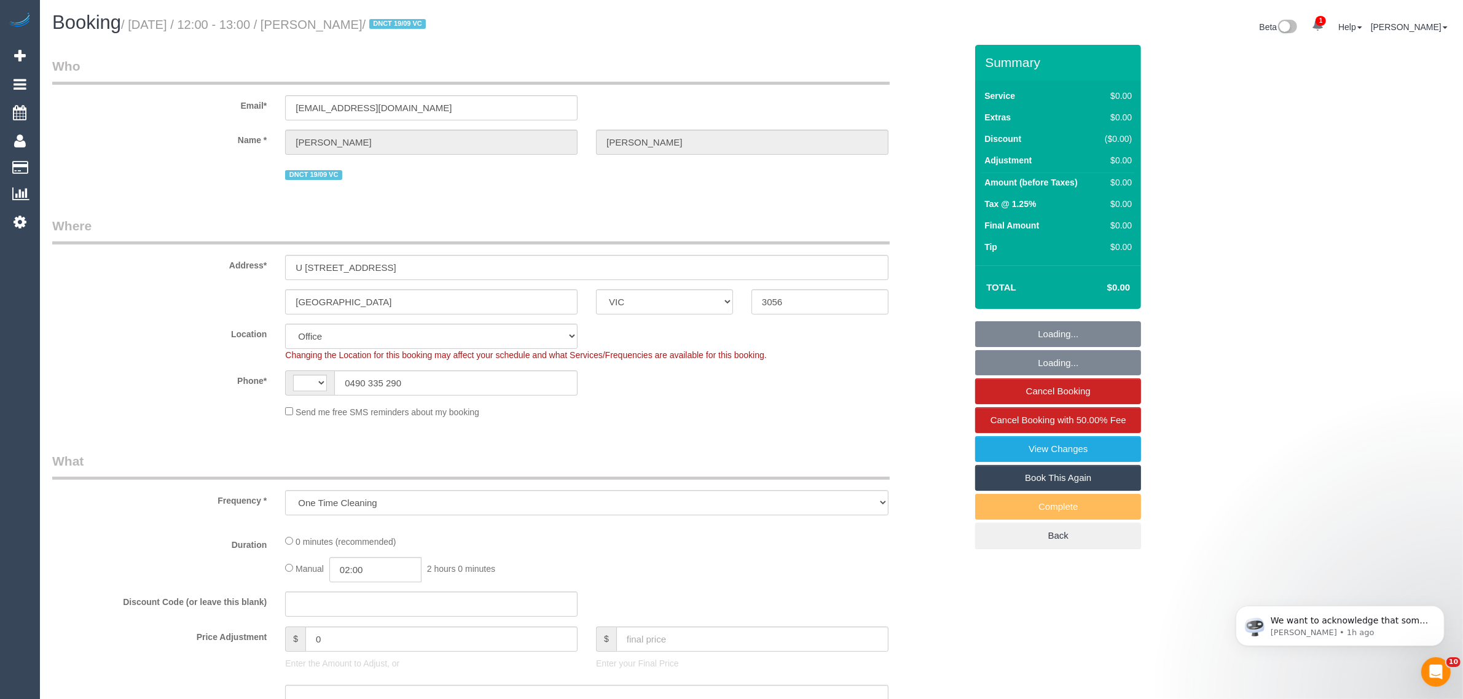
select select "string:AU"
select select "number:29"
select select "number:14"
select select "number:19"
select select "number:24"
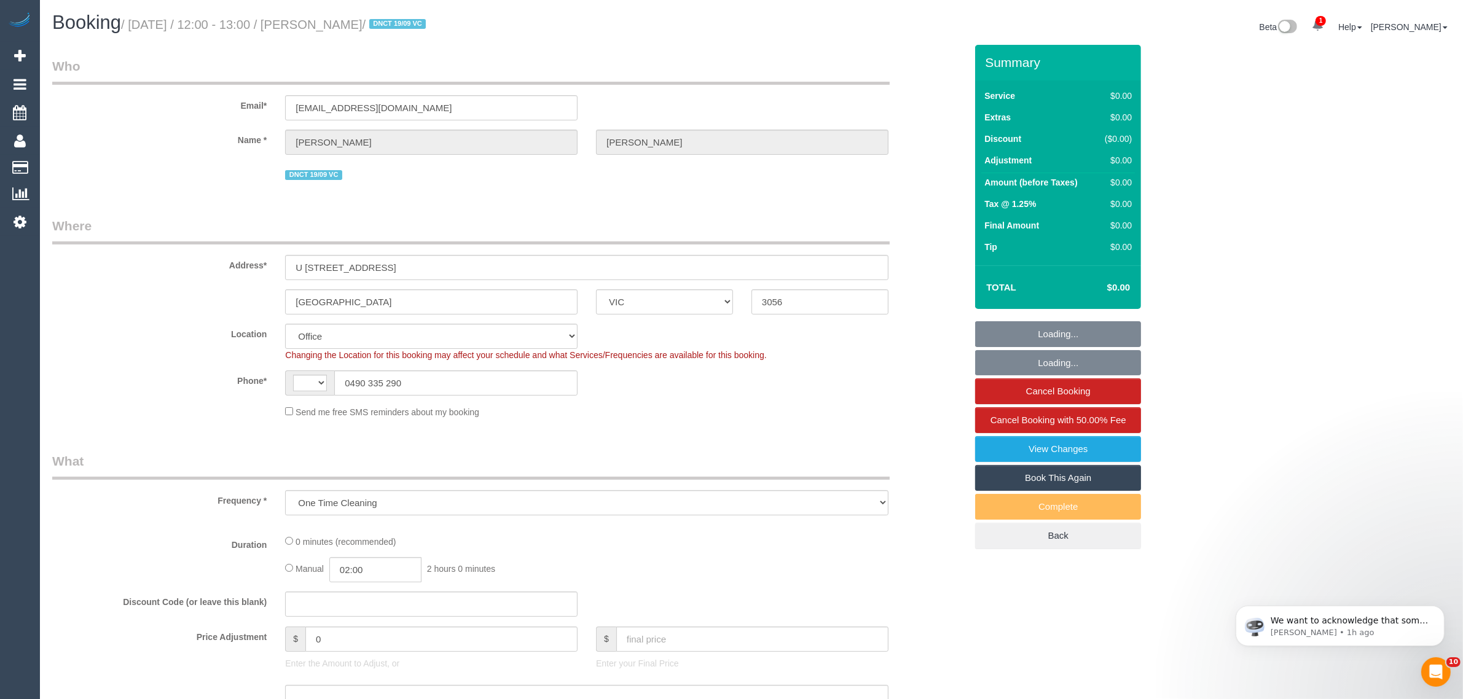
select select "number:33"
select select "number:26"
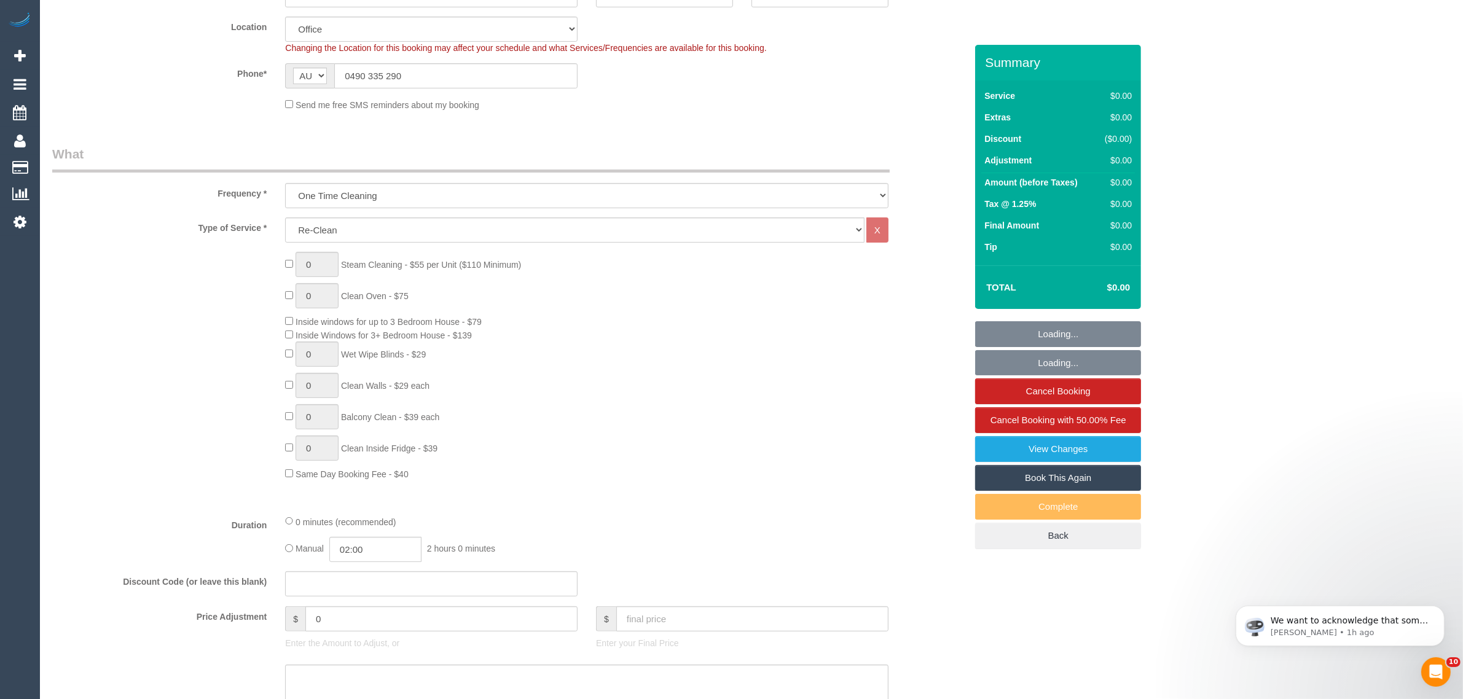
select select "object:785"
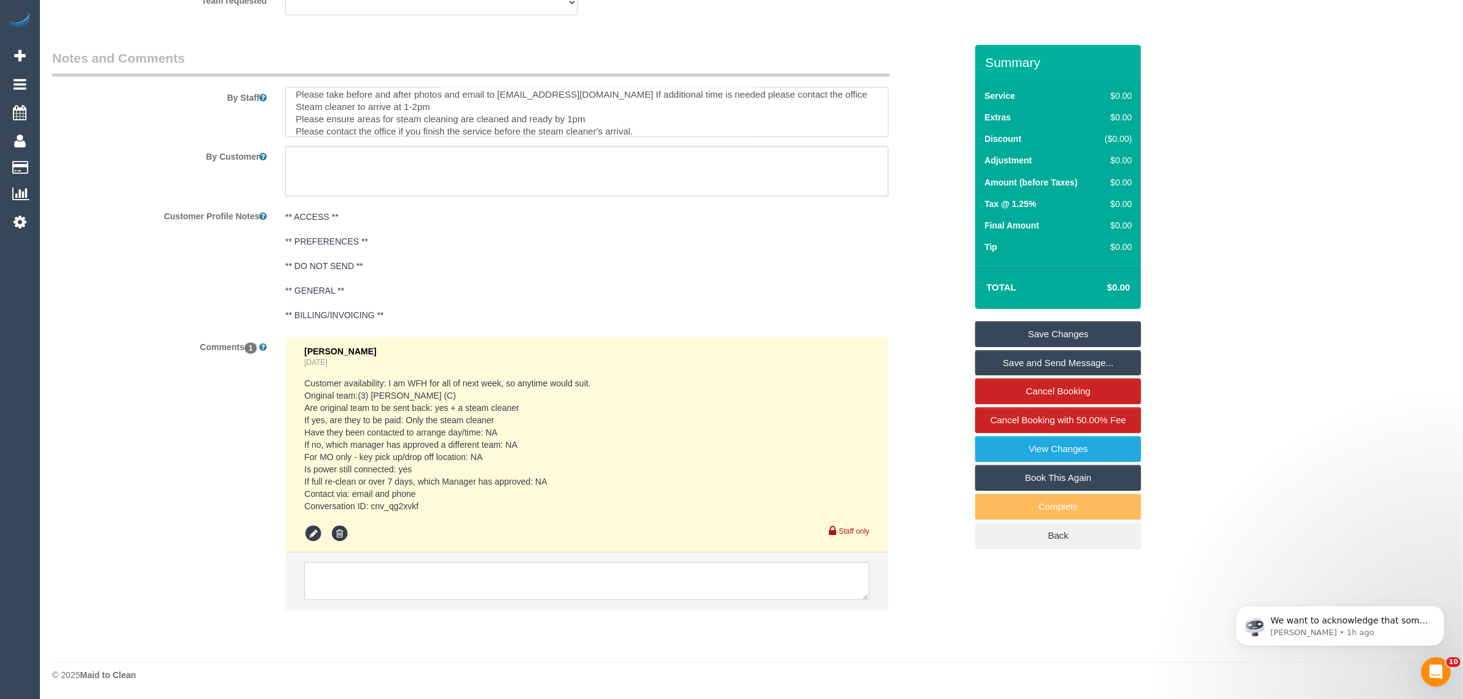
scroll to position [1519, 0]
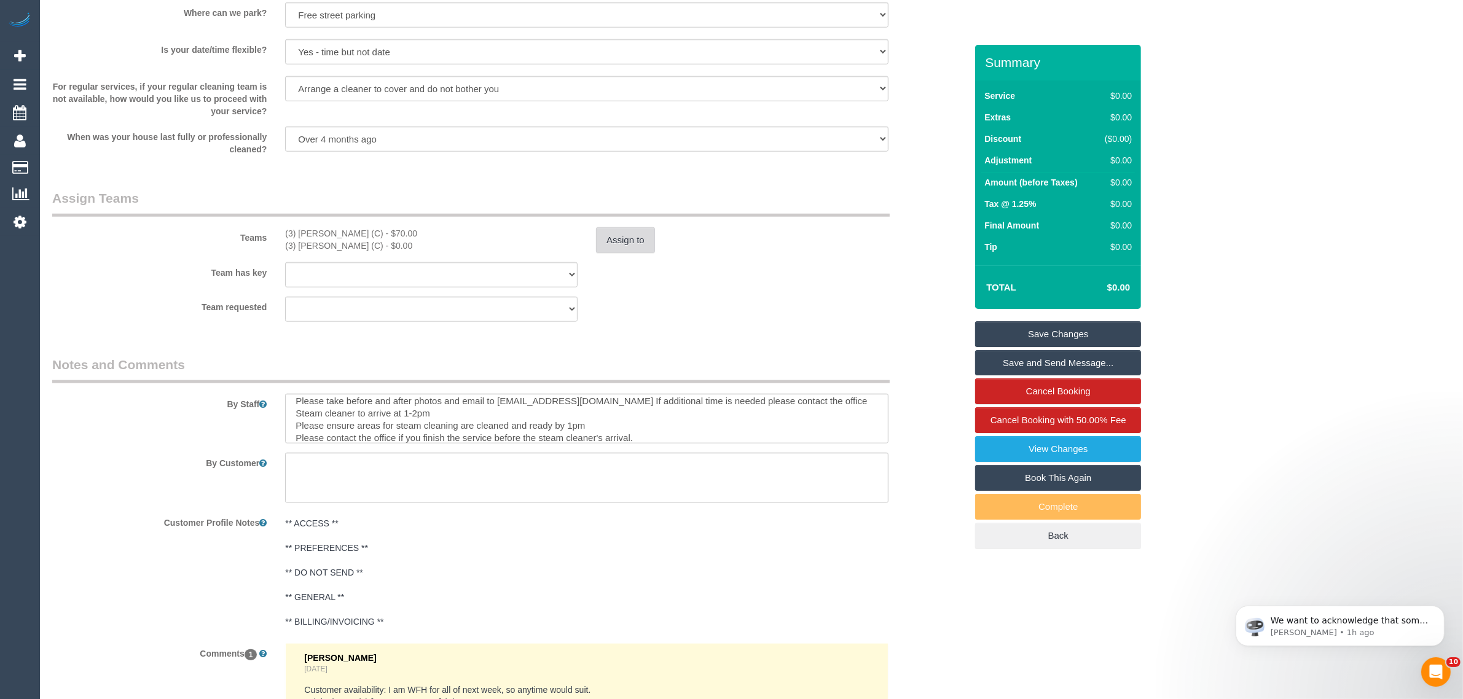
click at [629, 246] on button "Assign to" at bounding box center [625, 240] width 59 height 26
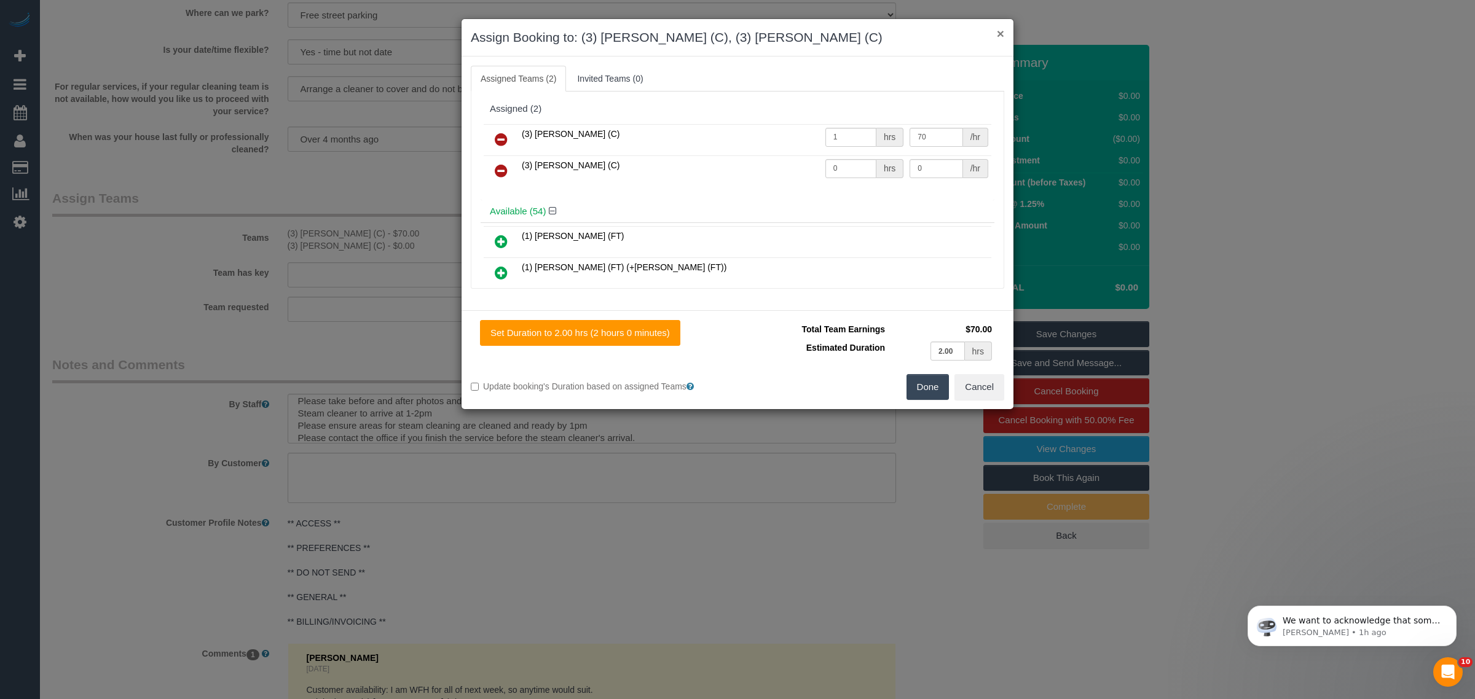
click at [999, 37] on button "×" at bounding box center [1000, 33] width 7 height 13
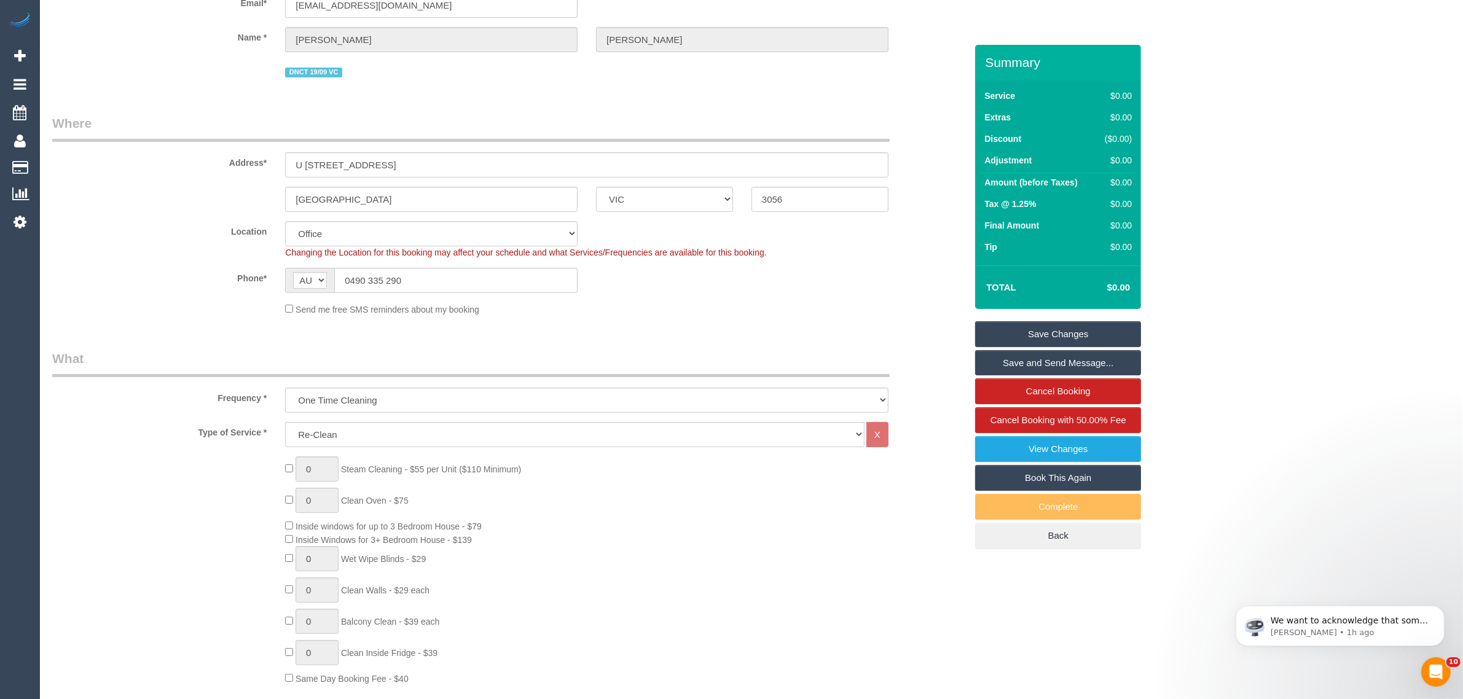
scroll to position [0, 0]
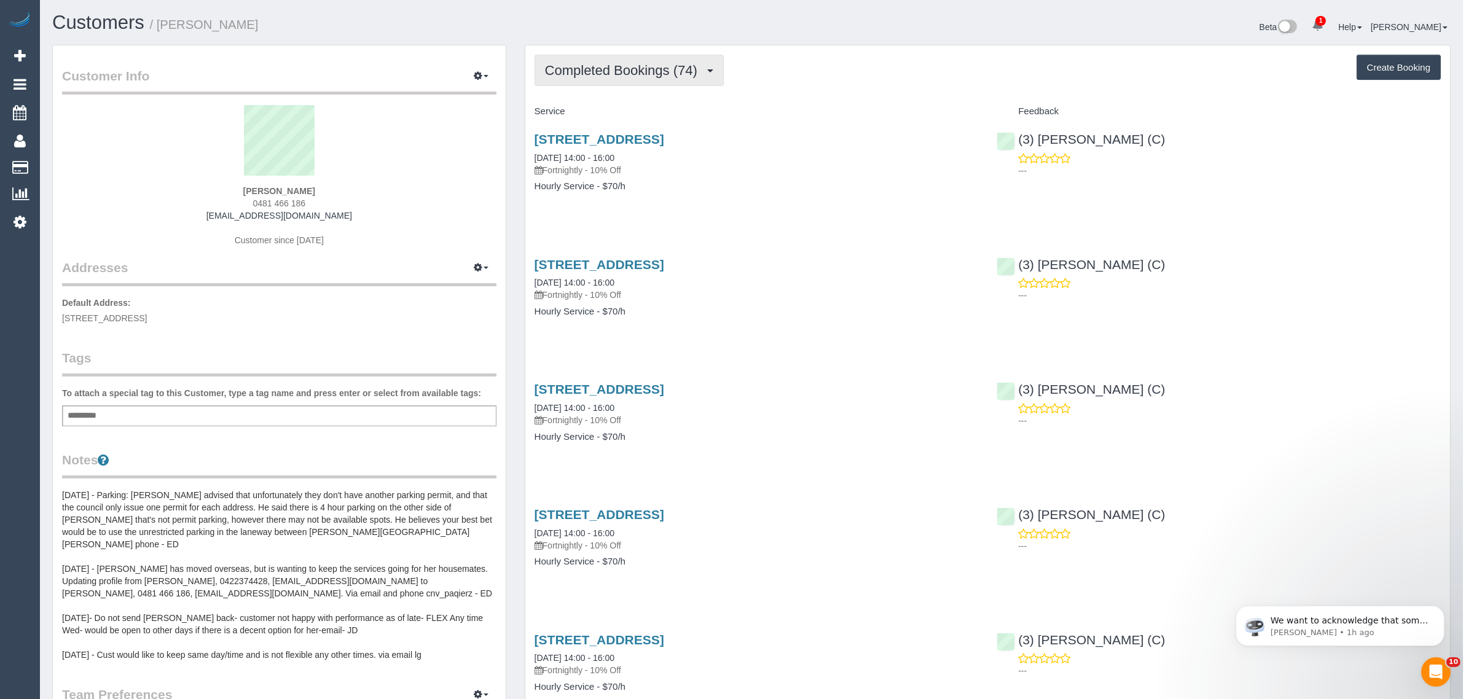
click at [661, 55] on button "Completed Bookings (74)" at bounding box center [629, 70] width 189 height 31
click at [627, 117] on link "Upcoming Bookings (11)" at bounding box center [601, 115] width 133 height 16
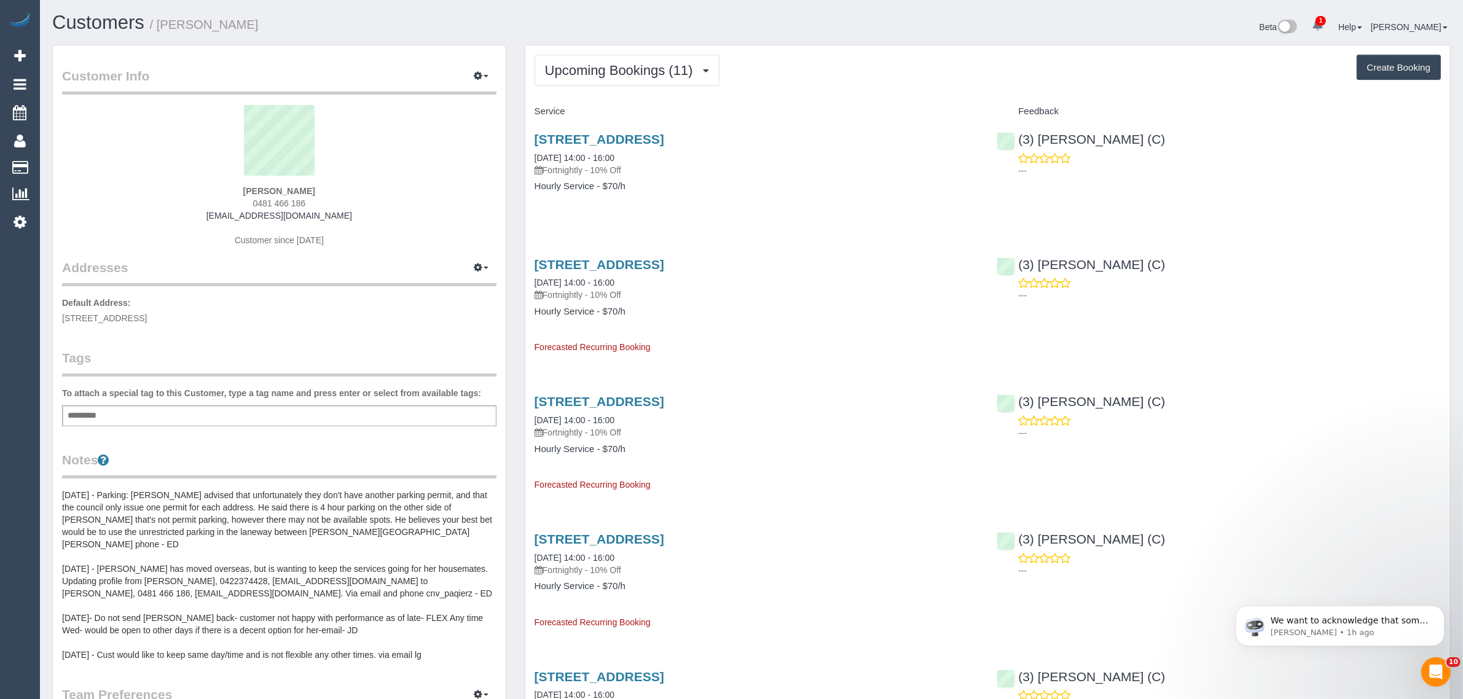
click at [806, 117] on div "Service" at bounding box center [756, 111] width 463 height 21
click at [604, 139] on link "14 Emma Street, Collingwood, VIC 3066" at bounding box center [600, 139] width 130 height 14
click at [656, 66] on span "Upcoming Bookings (11)" at bounding box center [622, 70] width 154 height 15
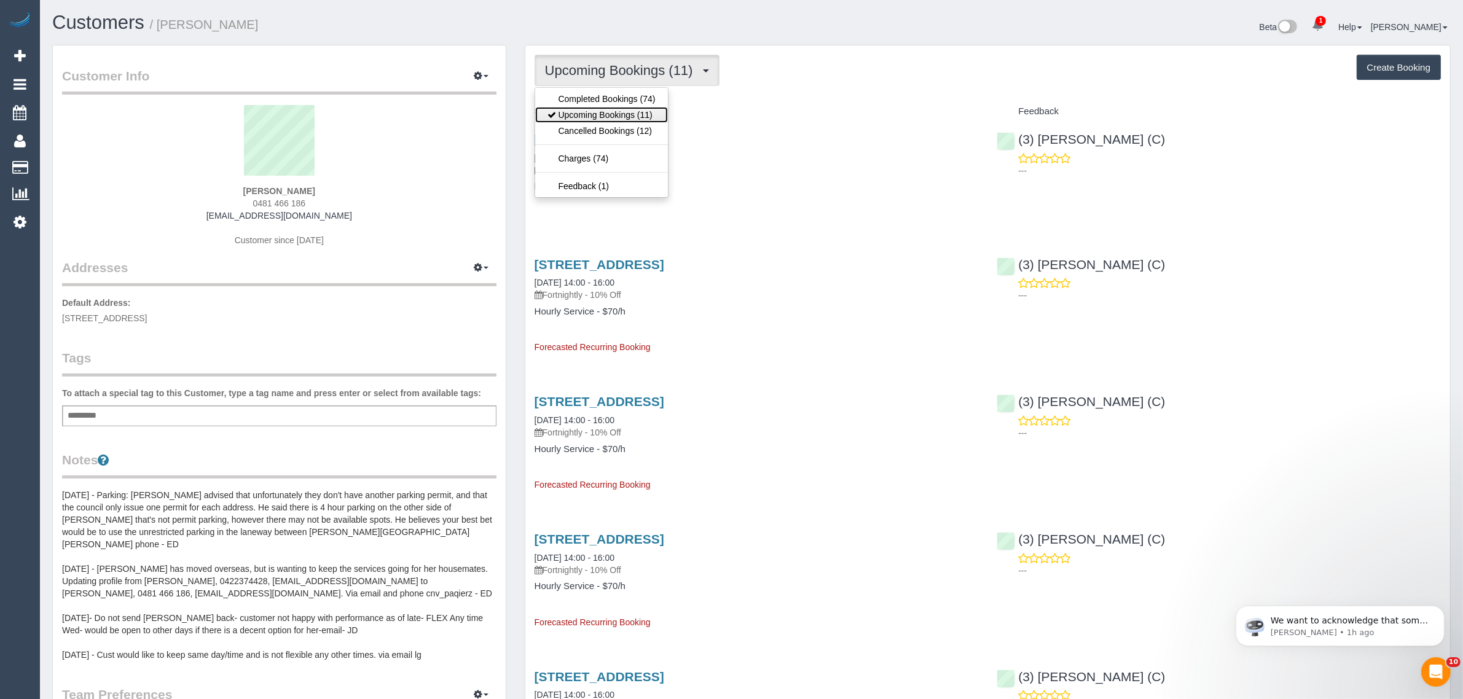
click at [621, 116] on link "Upcoming Bookings (11)" at bounding box center [601, 115] width 133 height 16
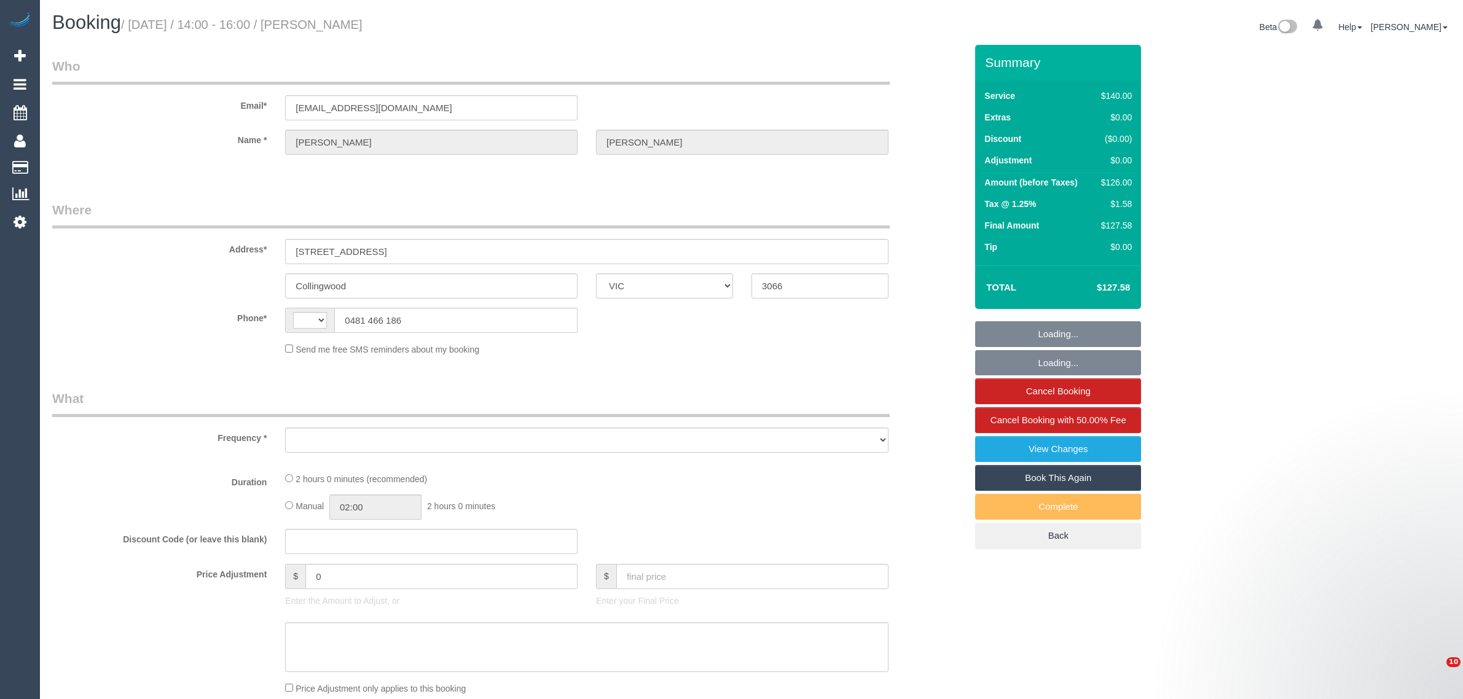
select select "VIC"
select select "string:AU"
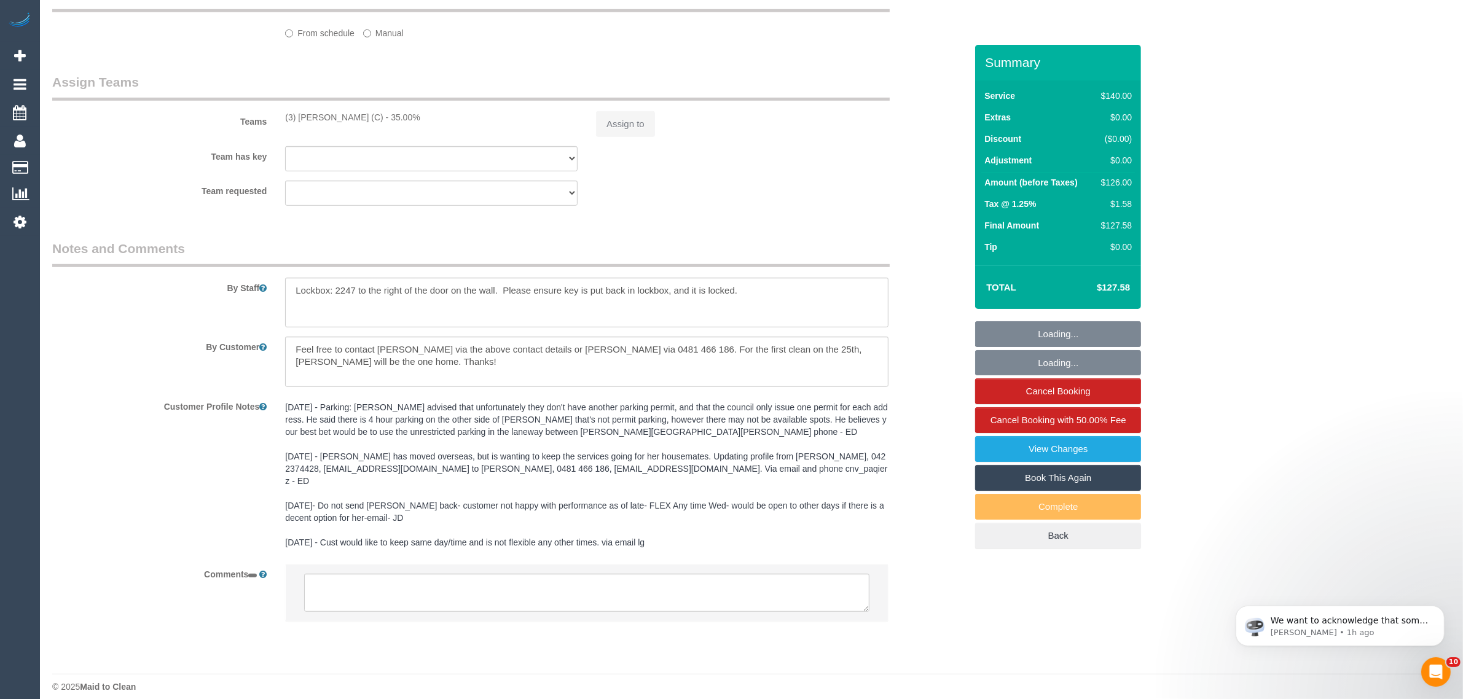
select select "object:543"
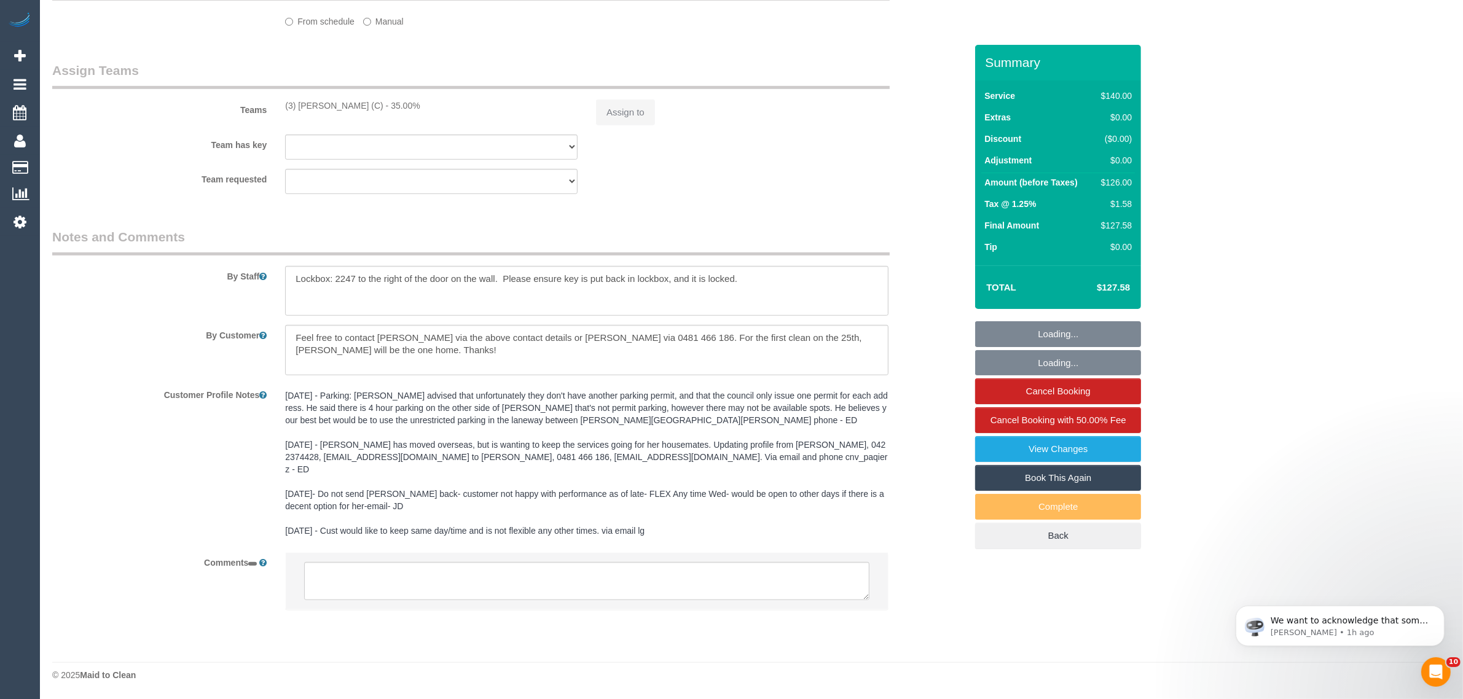
select select "string:stripe-pm_1PU4O32GScqysDRVNwzBwEBg"
select select "number:28"
select select "number:16"
select select "number:19"
select select "number:34"
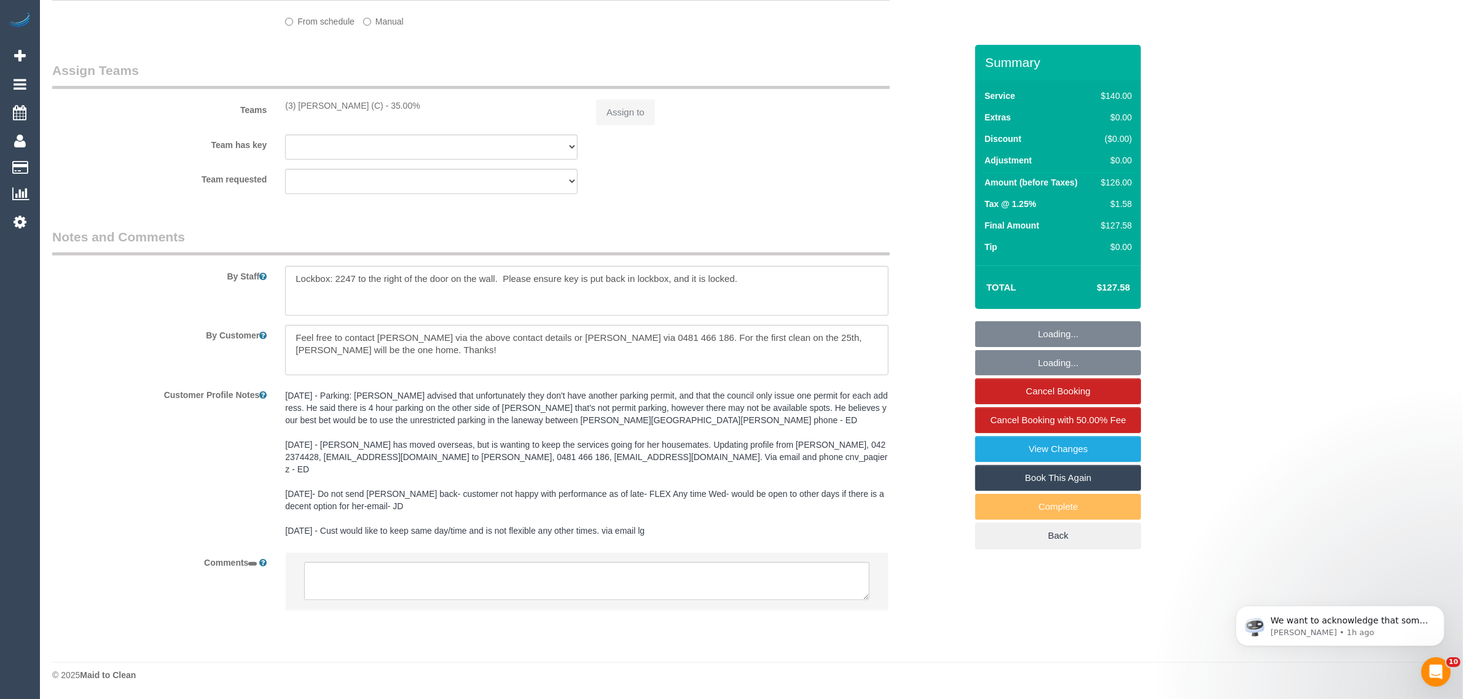
select select "number:12"
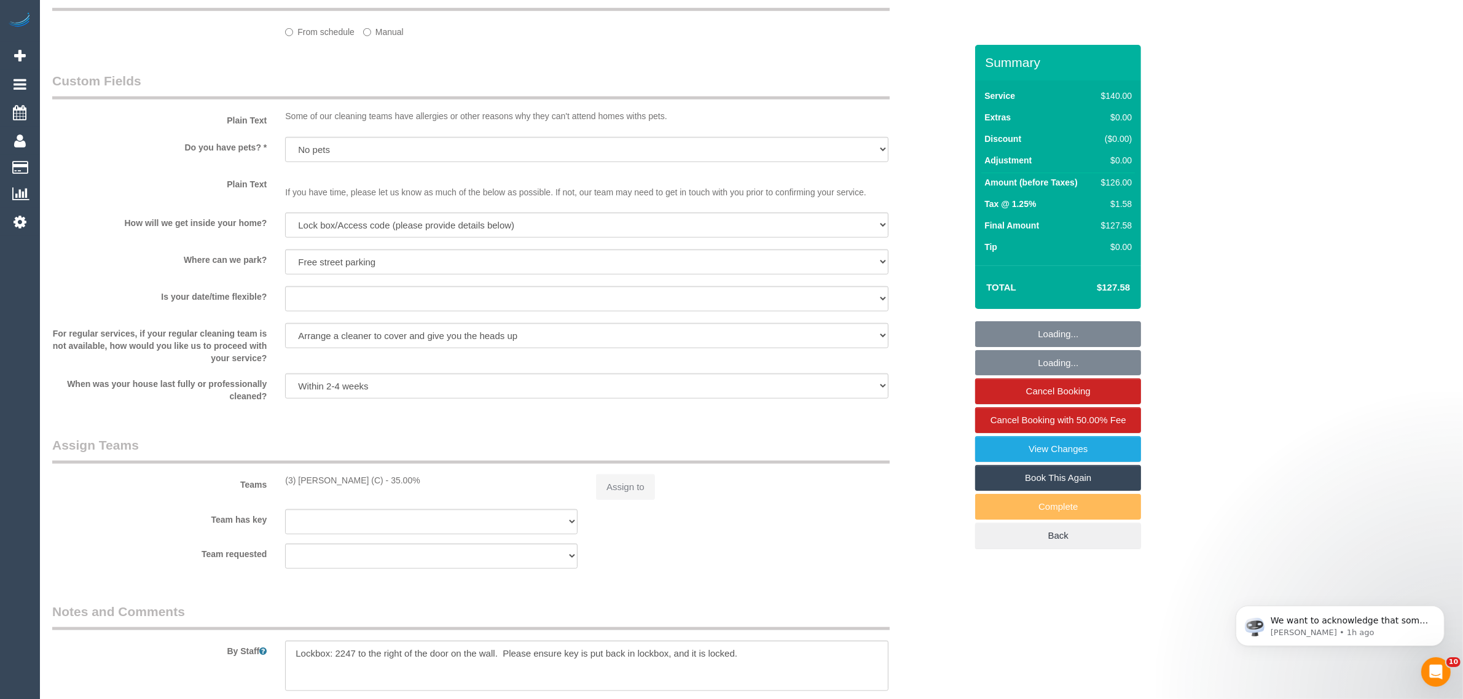
select select "spot1"
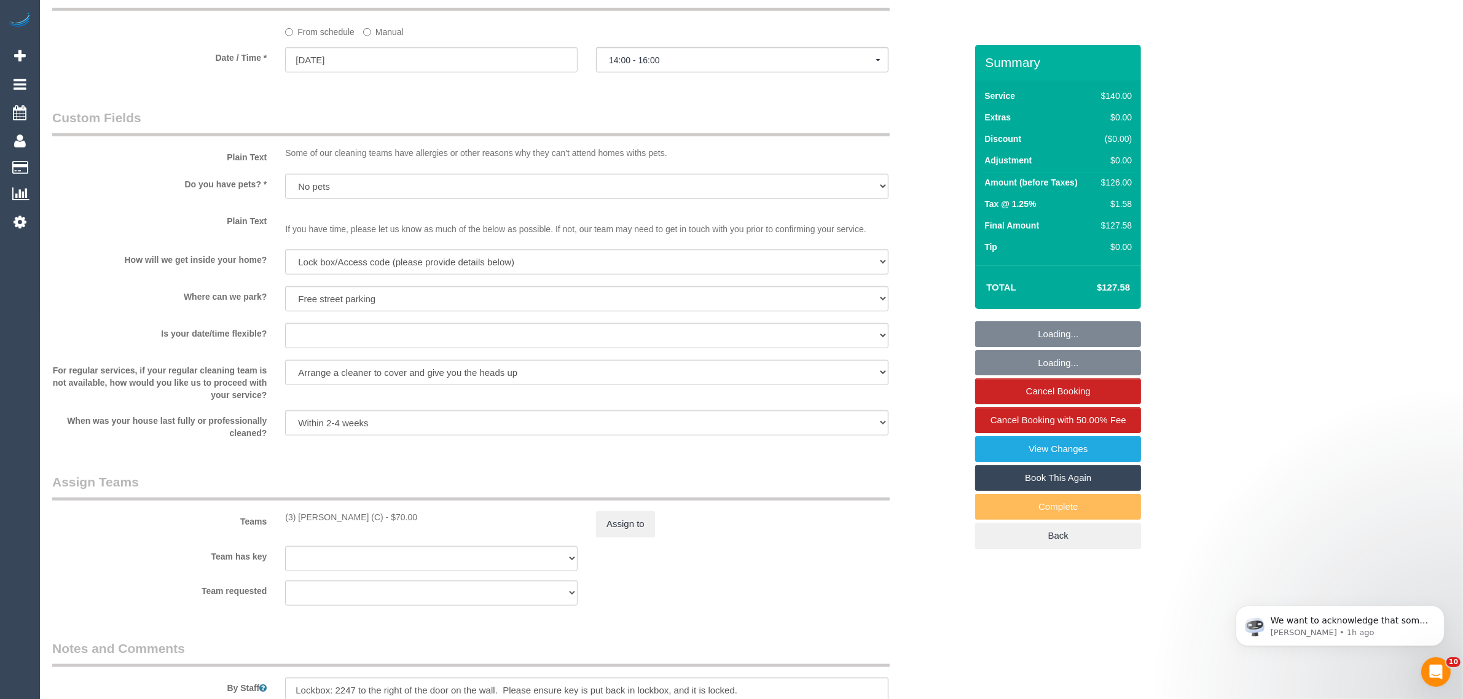
select select "object:1681"
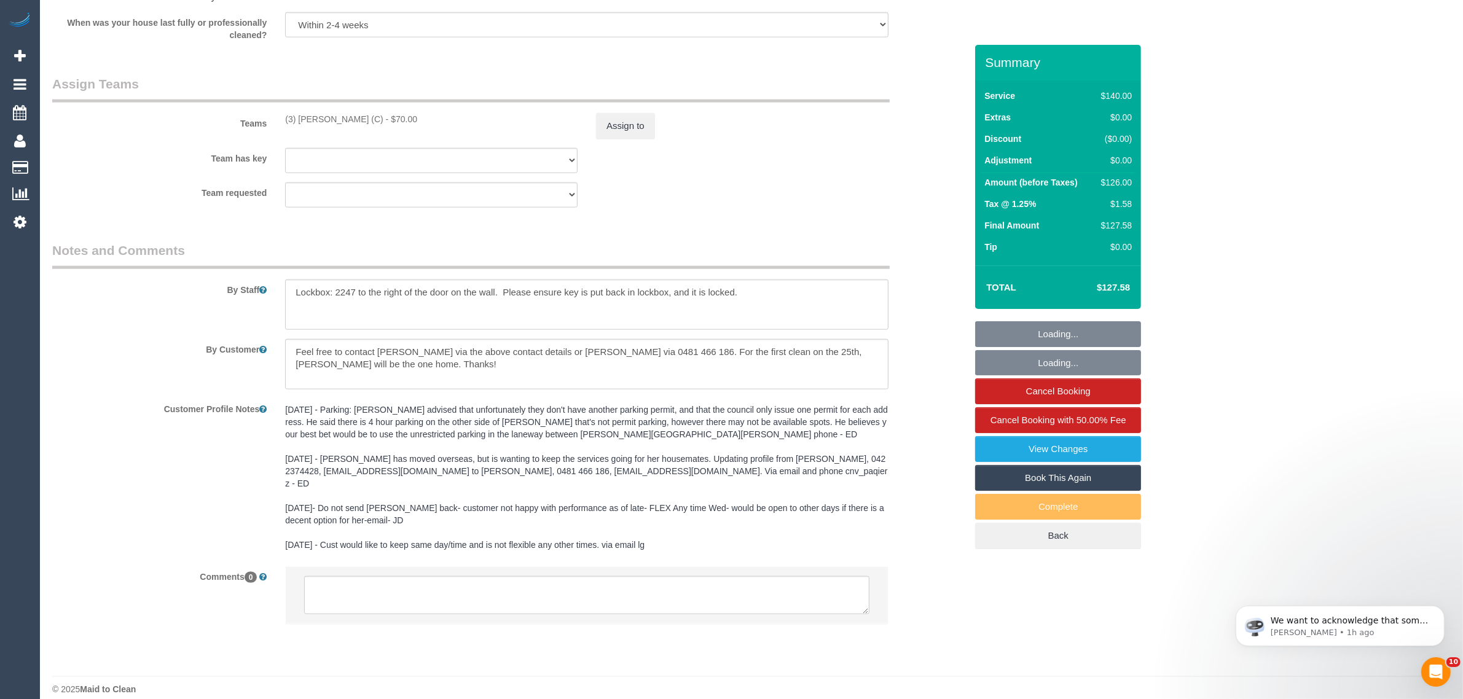
scroll to position [1721, 0]
click at [647, 573] on textarea at bounding box center [586, 592] width 565 height 38
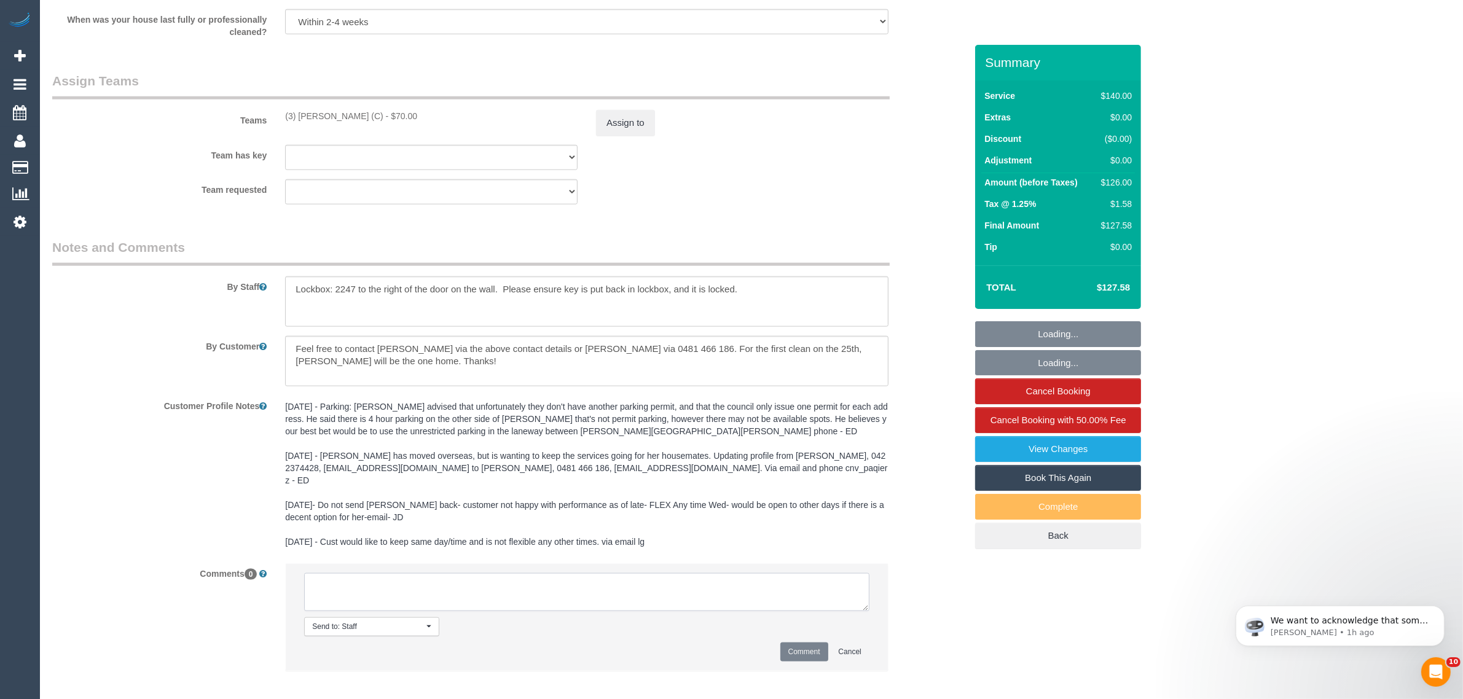
paste textarea "Cleaner(s) Unassigned: Reason Unassigned: Contact via: Which message sent: Addi…"
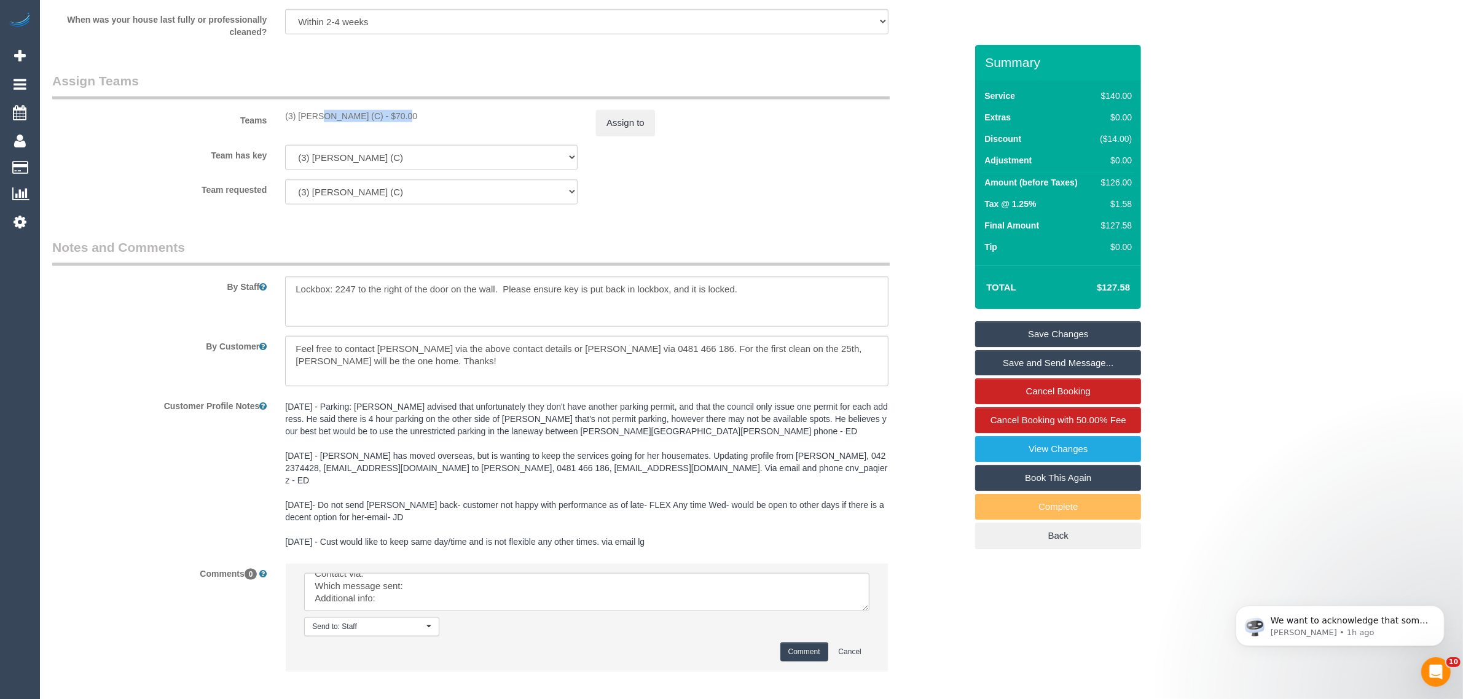
drag, startPoint x: 285, startPoint y: 117, endPoint x: 369, endPoint y: 111, distance: 85.0
click at [369, 111] on div "(3) [PERSON_NAME] (C) - $70.00" at bounding box center [431, 116] width 311 height 12
copy div "(3) [PERSON_NAME] (C"
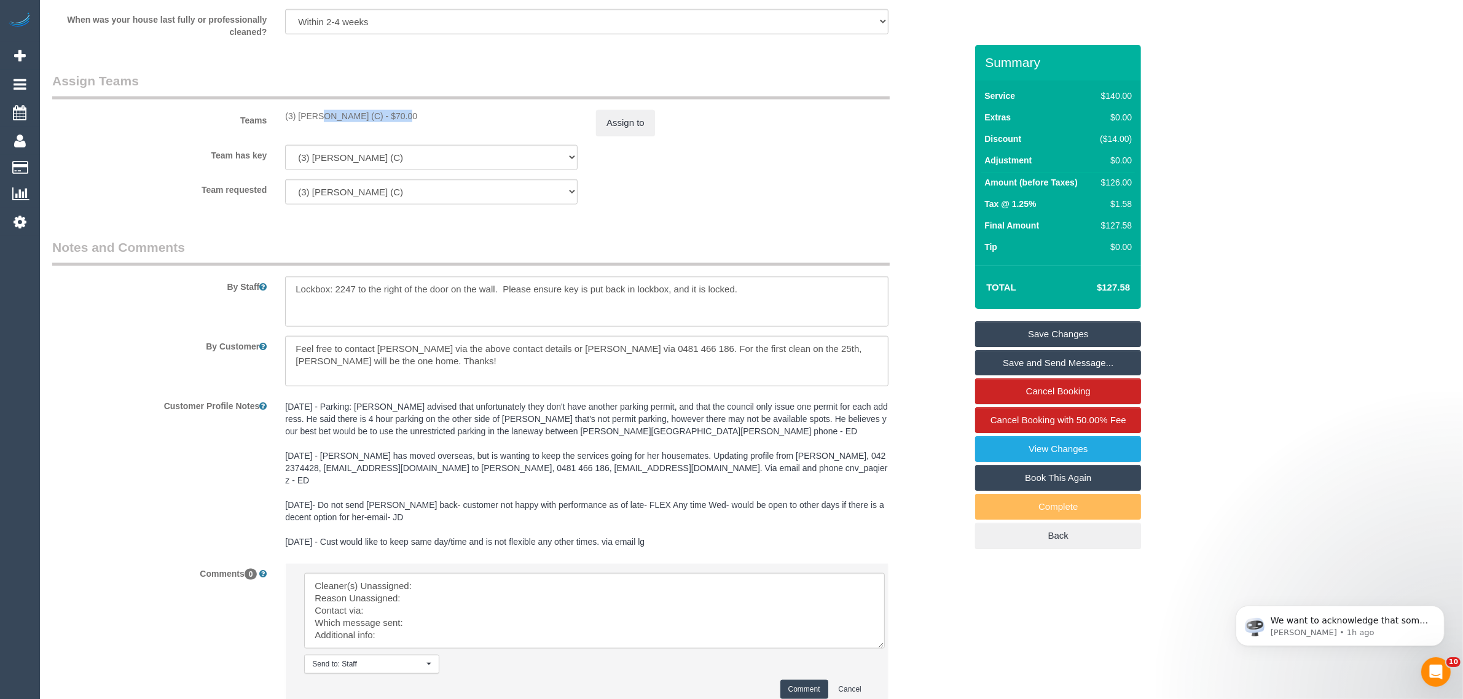
scroll to position [0, 0]
drag, startPoint x: 868, startPoint y: 598, endPoint x: 889, endPoint y: 661, distance: 66.1
click at [889, 661] on textarea at bounding box center [596, 621] width 584 height 97
click at [641, 581] on textarea at bounding box center [597, 623] width 586 height 100
click at [641, 564] on li "Send to: Staff Nothing selected Send to: Staff Send to: Customer Send to: Team …" at bounding box center [587, 648] width 602 height 169
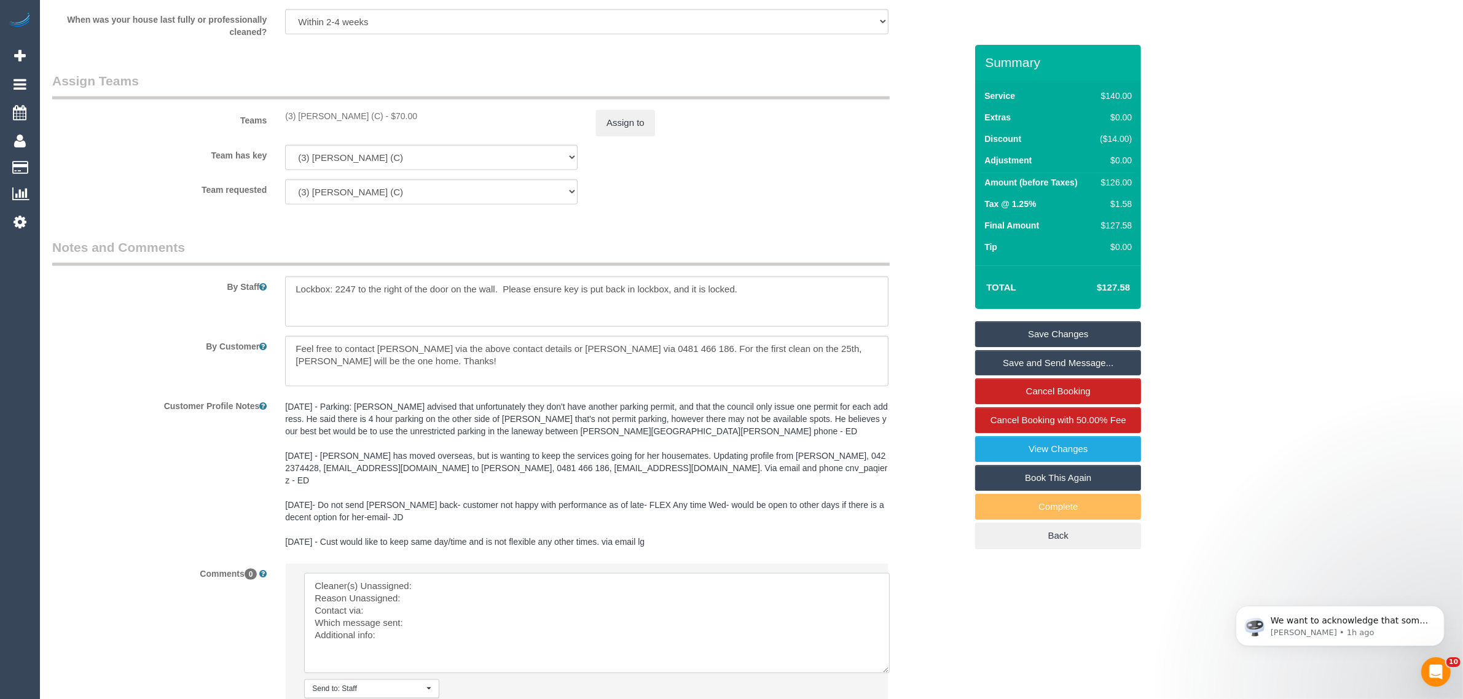
click at [581, 575] on textarea at bounding box center [597, 623] width 586 height 100
paste textarea "(3) Murat Karaman (C"
click at [415, 588] on textarea at bounding box center [597, 623] width 586 height 100
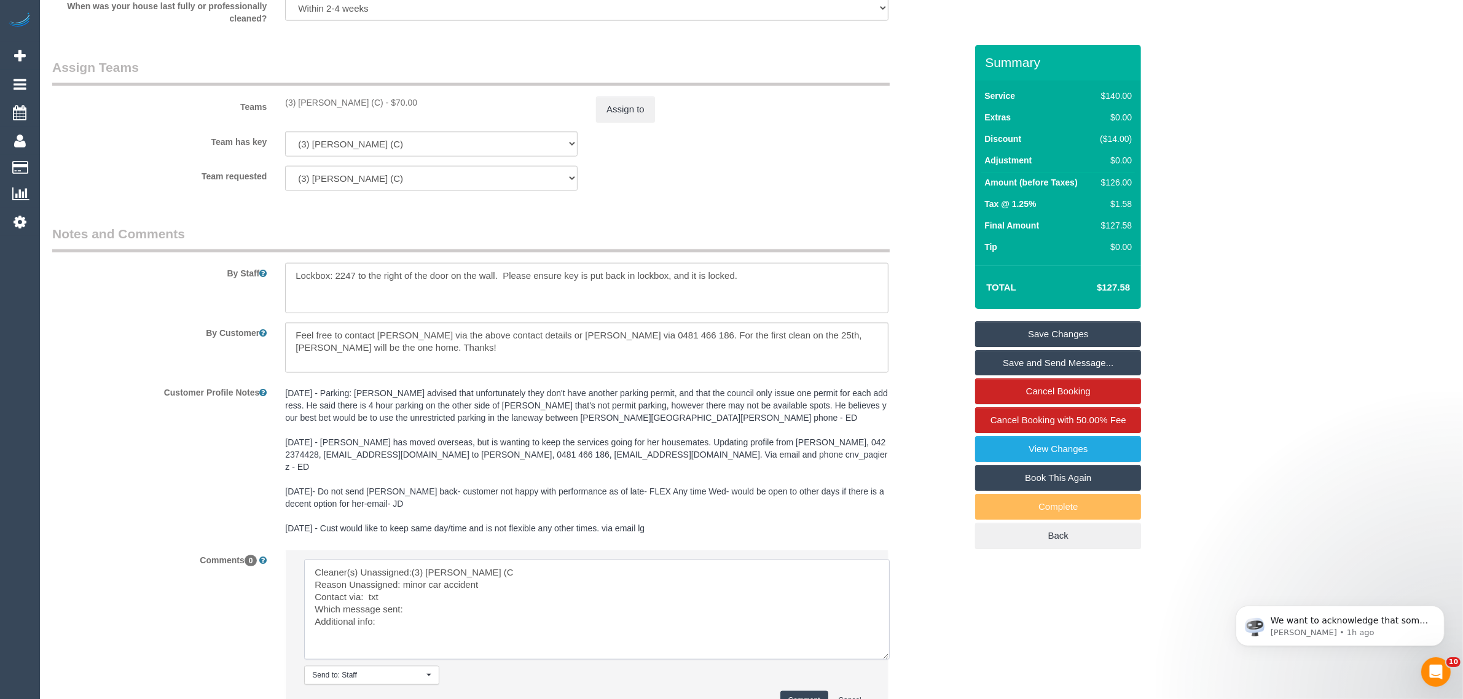
scroll to position [1833, 0]
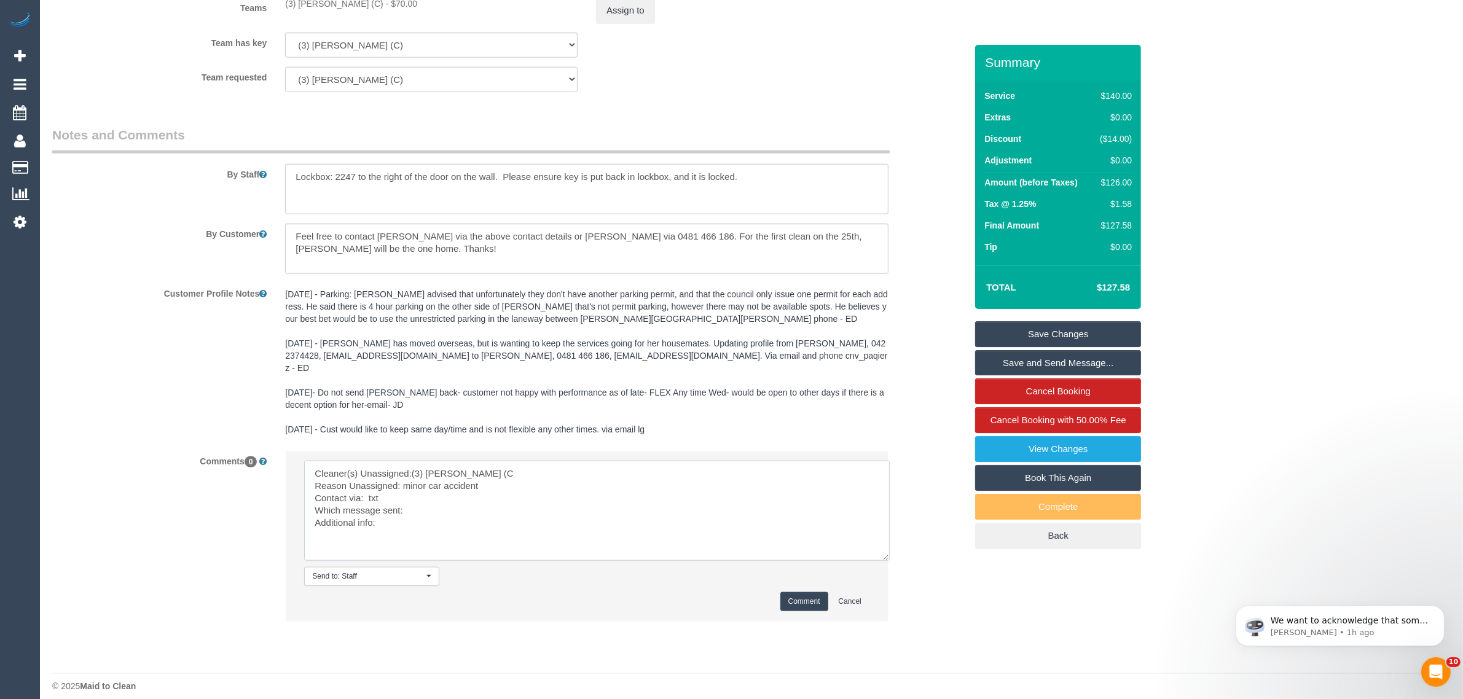
click at [507, 495] on textarea at bounding box center [597, 511] width 586 height 100
type textarea "Cleaner(s) Unassigned:(3) Murat Karaman (C Reason Unassigned: minor car acciden…"
click at [795, 592] on button "Comment" at bounding box center [804, 601] width 48 height 19
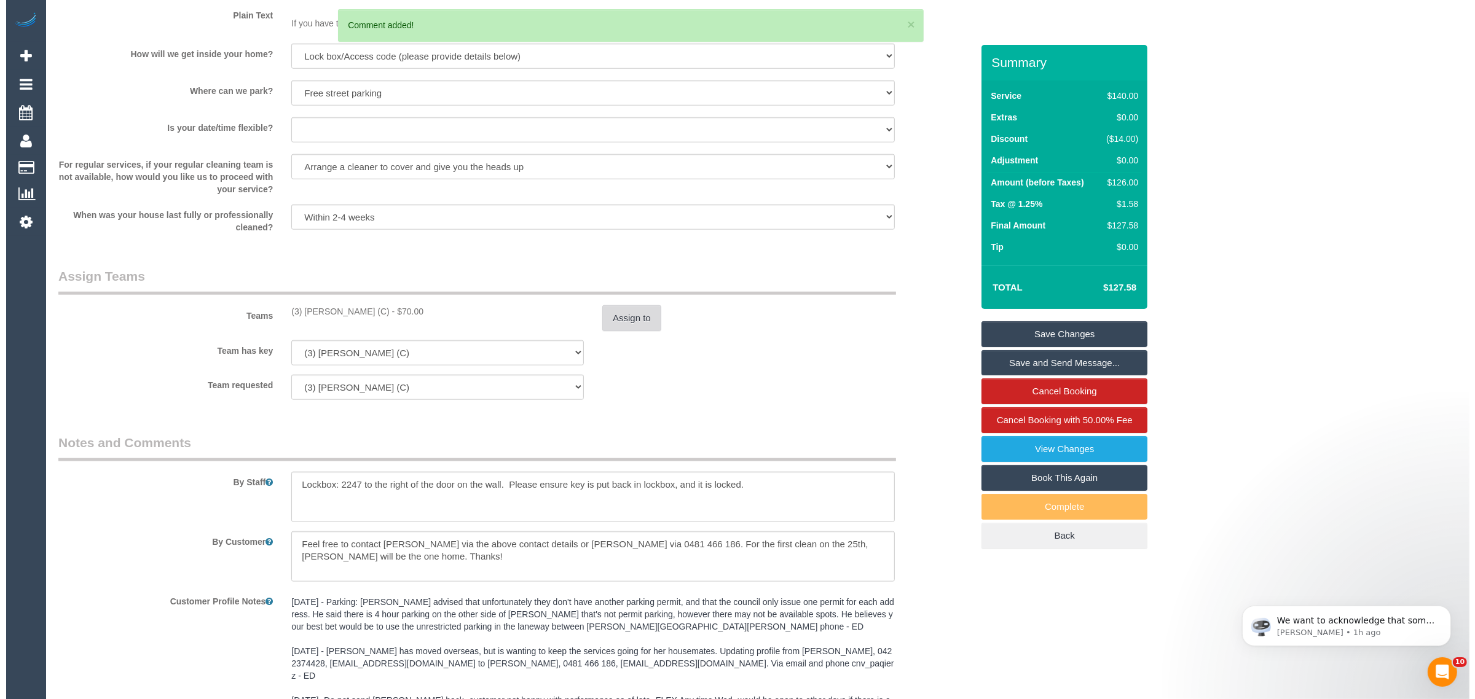
scroll to position [1526, 0]
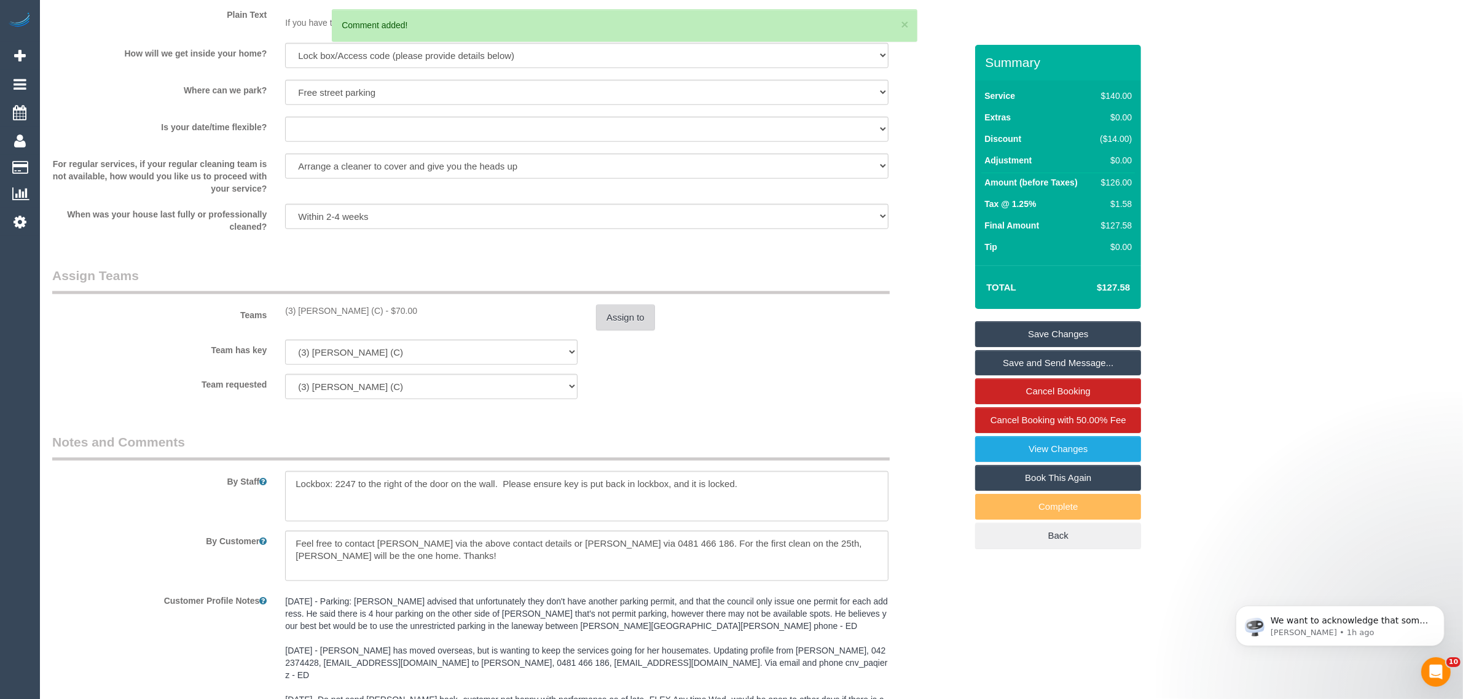
click at [619, 316] on button "Assign to" at bounding box center [625, 318] width 59 height 26
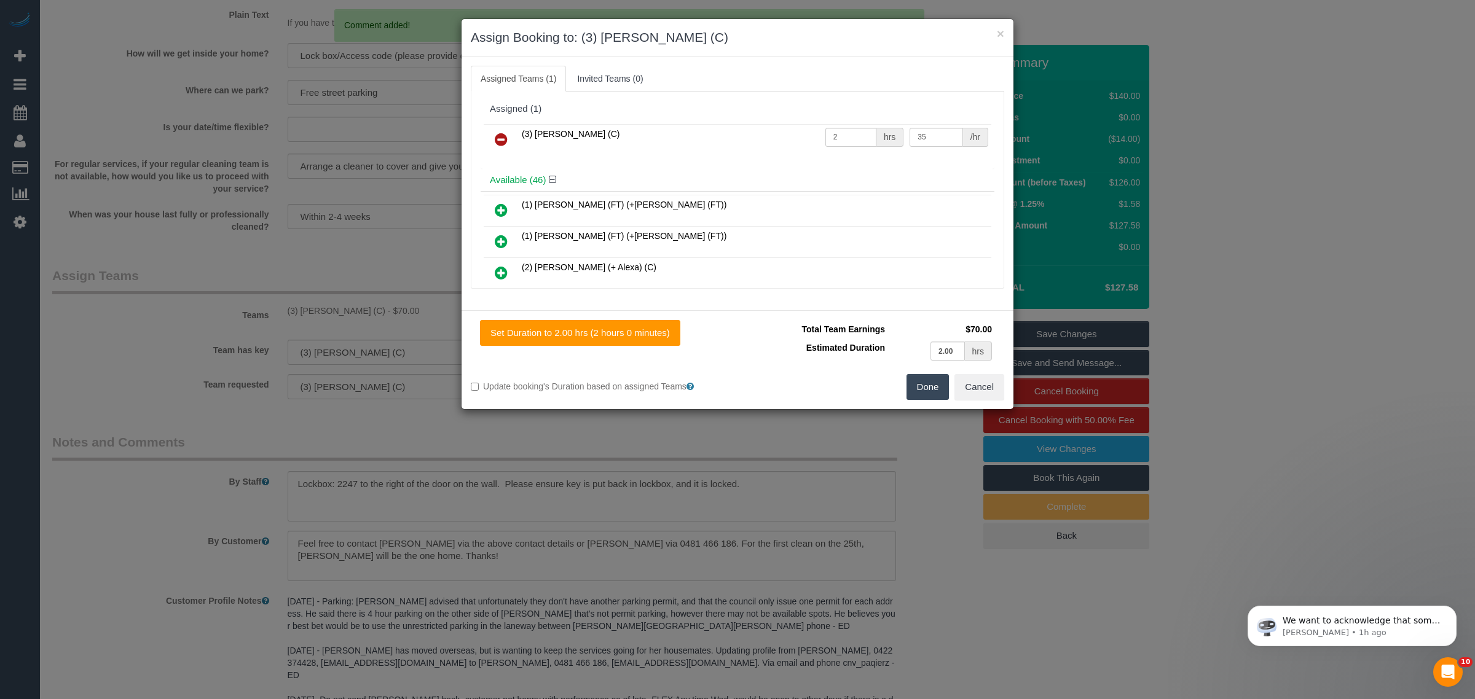
click at [499, 137] on icon at bounding box center [501, 139] width 13 height 15
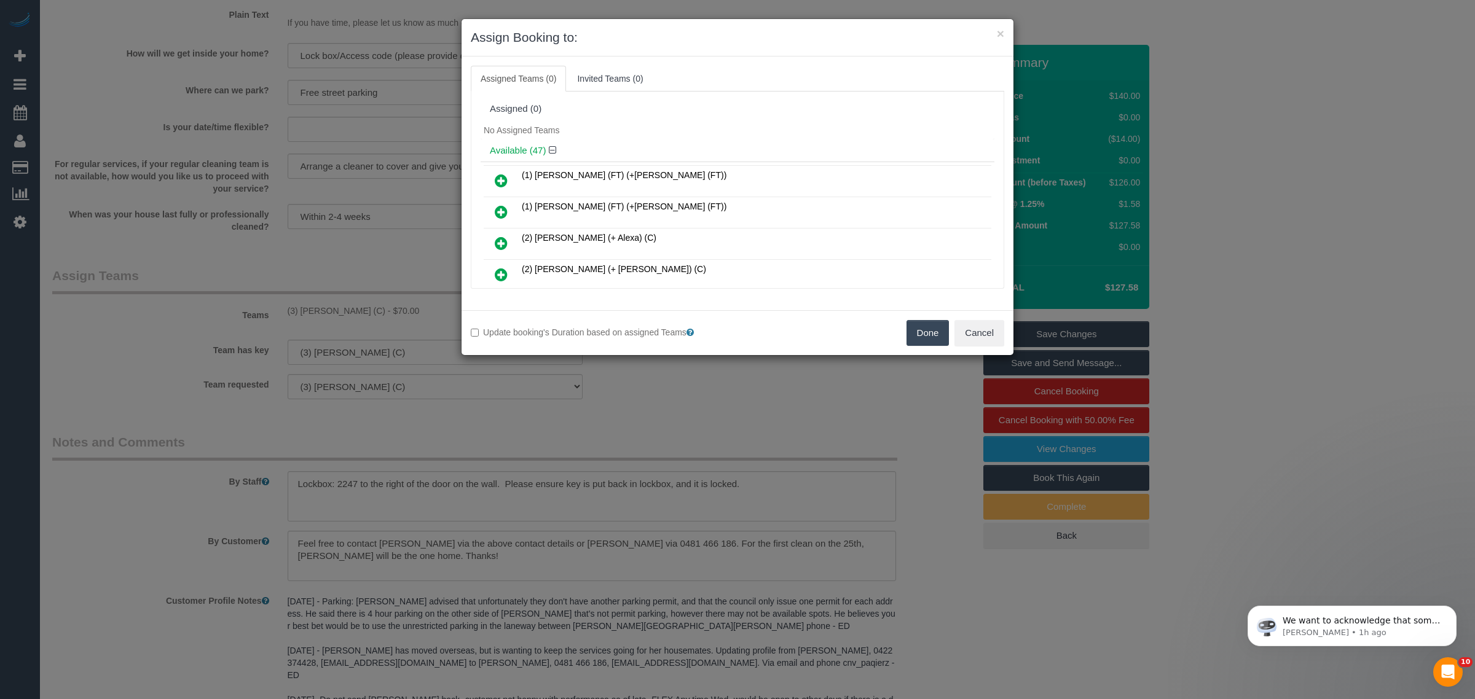
click at [922, 330] on button "Done" at bounding box center [927, 333] width 43 height 26
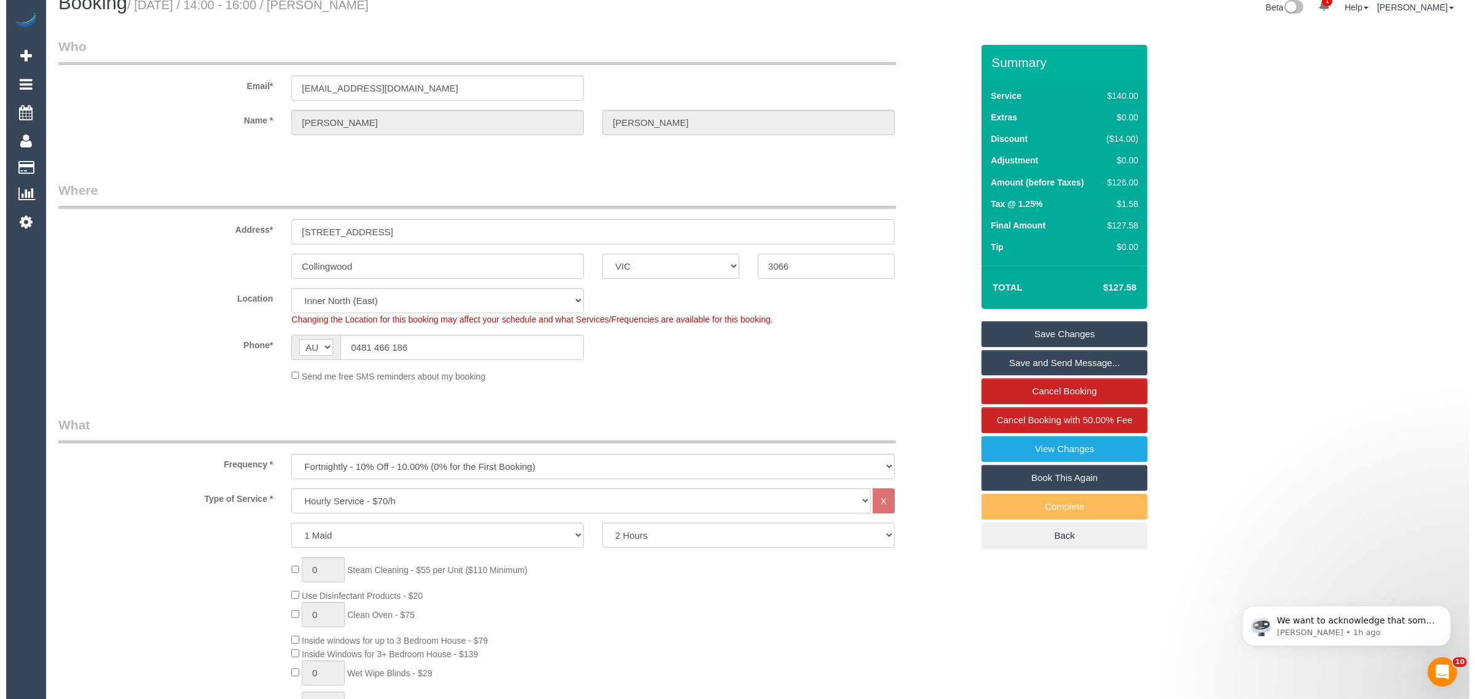
scroll to position [0, 0]
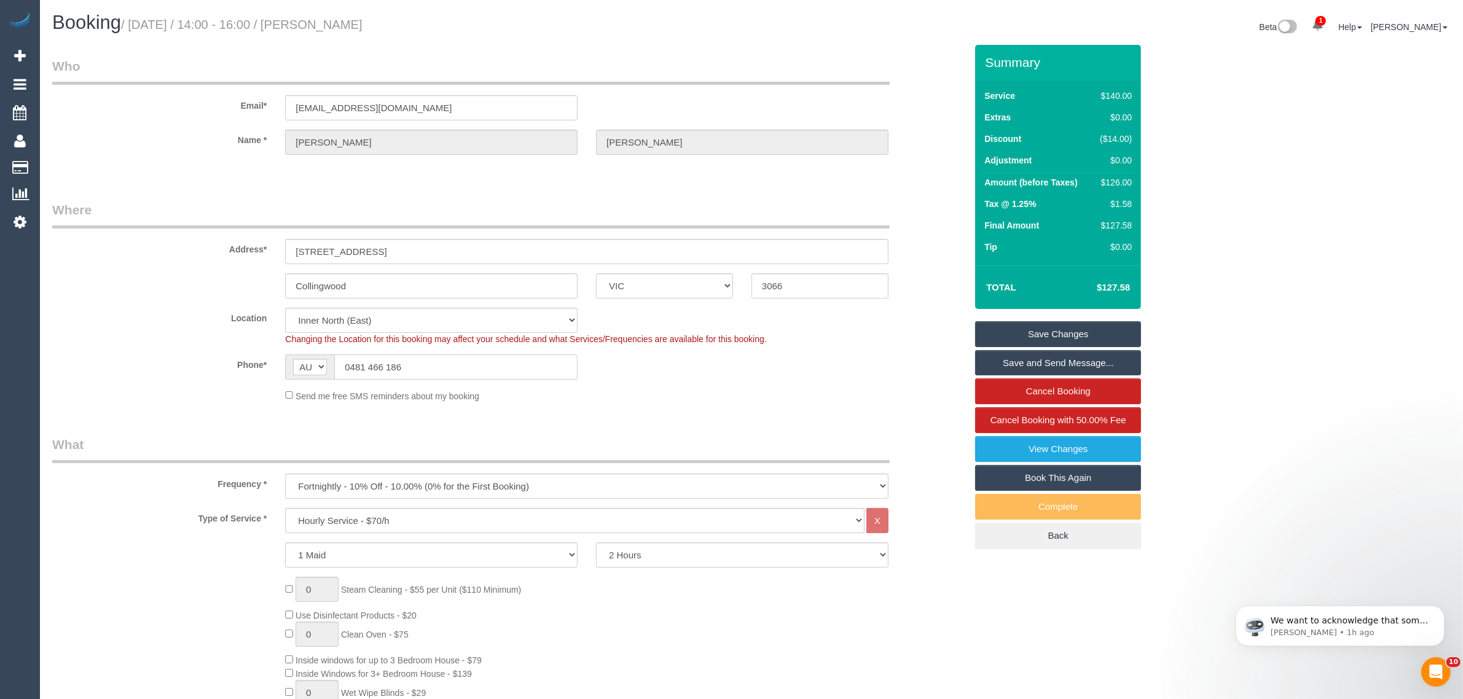
click at [443, 360] on input "0481 466 186" at bounding box center [455, 367] width 243 height 25
click at [755, 398] on div "Send me free SMS reminders about my booking" at bounding box center [587, 396] width 622 height 14
click at [1059, 321] on link "Save Changes" at bounding box center [1058, 334] width 166 height 26
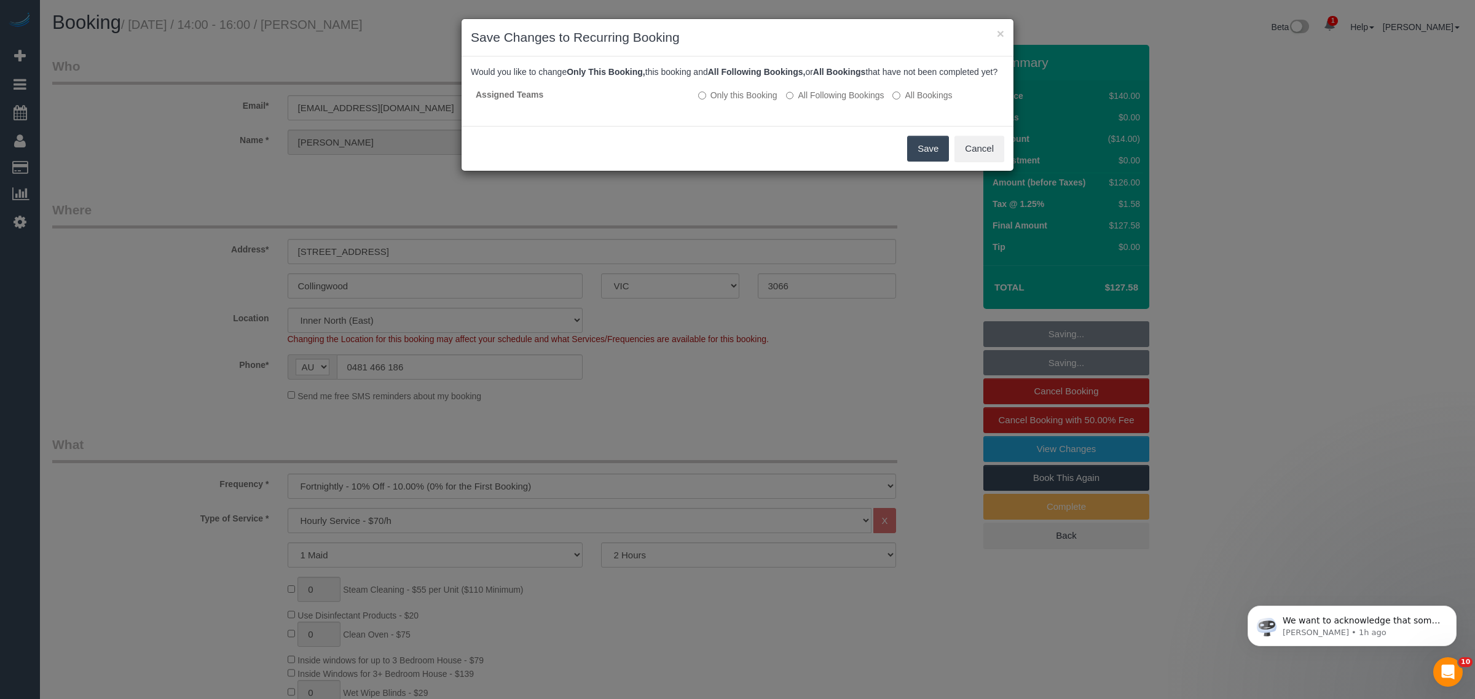
click at [924, 155] on button "Save" at bounding box center [928, 149] width 42 height 26
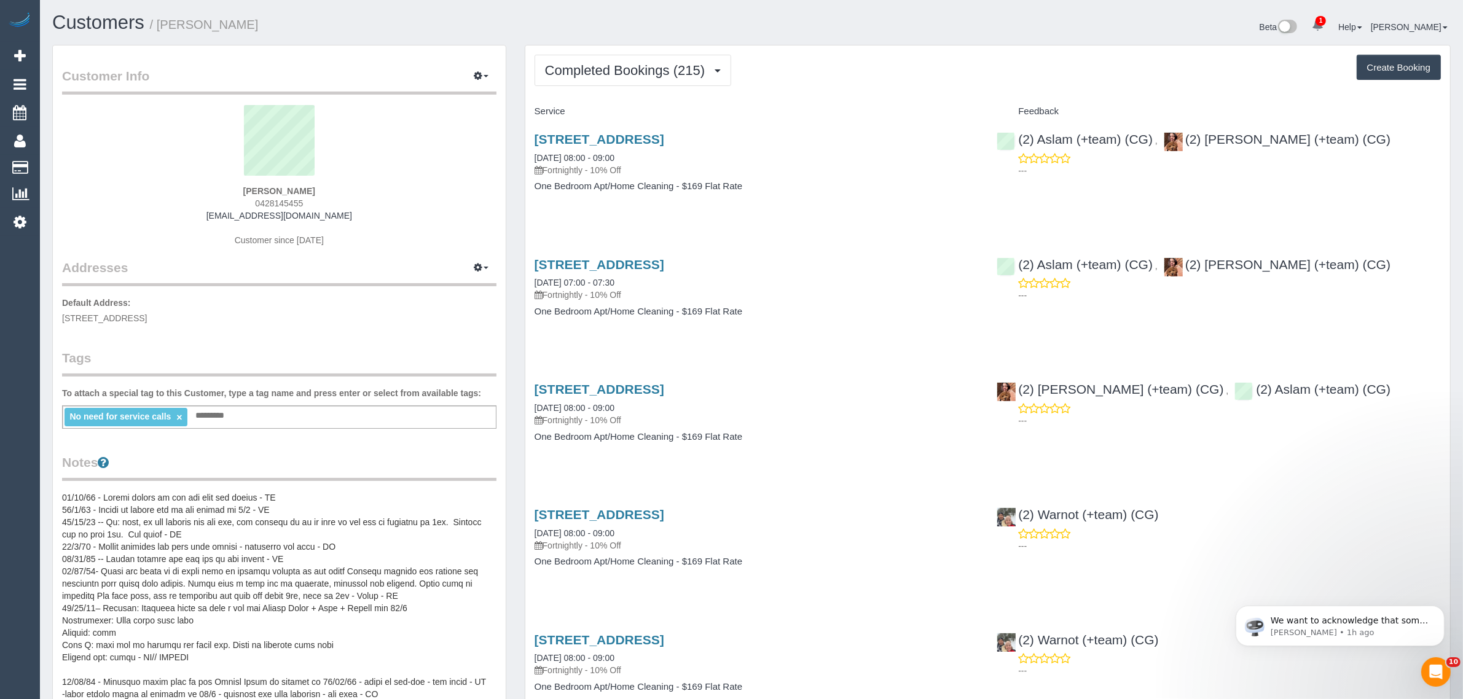
click at [87, 154] on sui-profile-pic at bounding box center [279, 145] width 416 height 80
click at [84, 158] on sui-profile-pic at bounding box center [279, 145] width 416 height 80
click at [596, 73] on span "Completed Bookings (215)" at bounding box center [628, 70] width 166 height 15
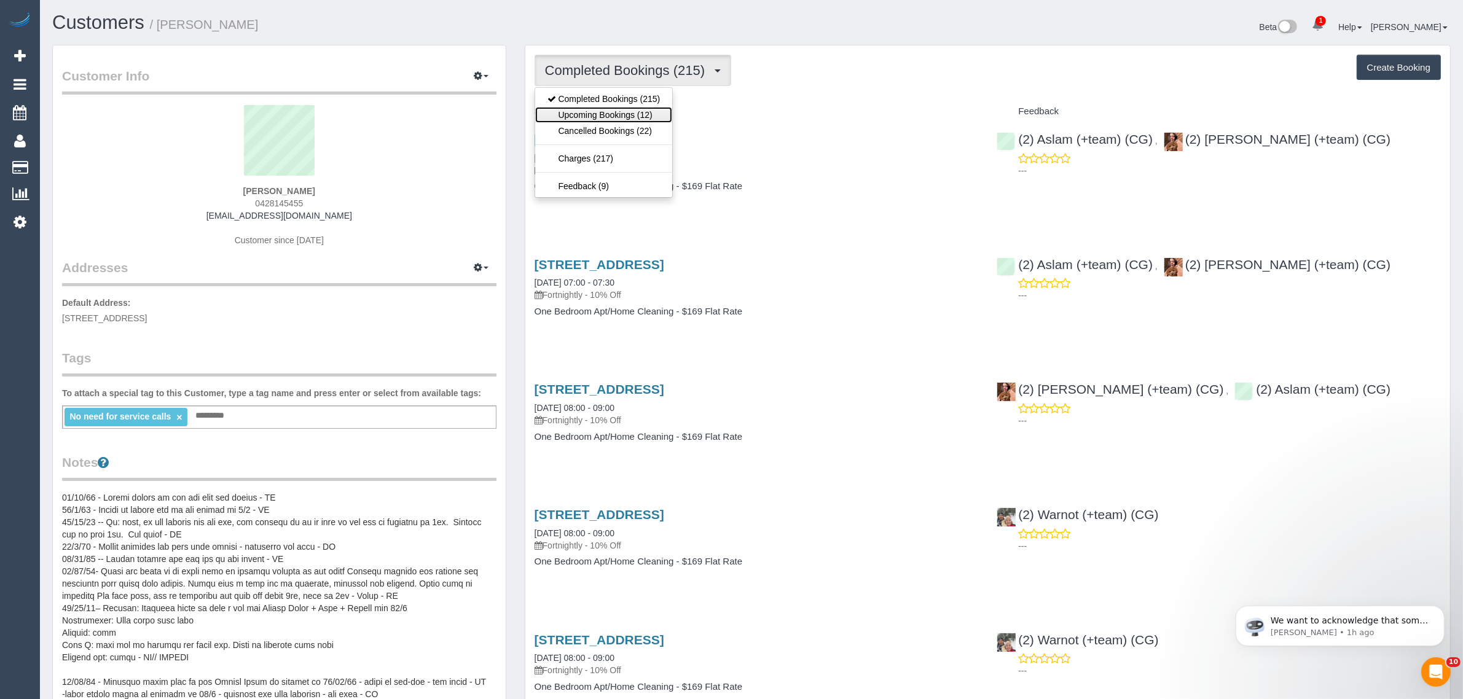
click at [599, 116] on link "Upcoming Bookings (12)" at bounding box center [604, 115] width 138 height 16
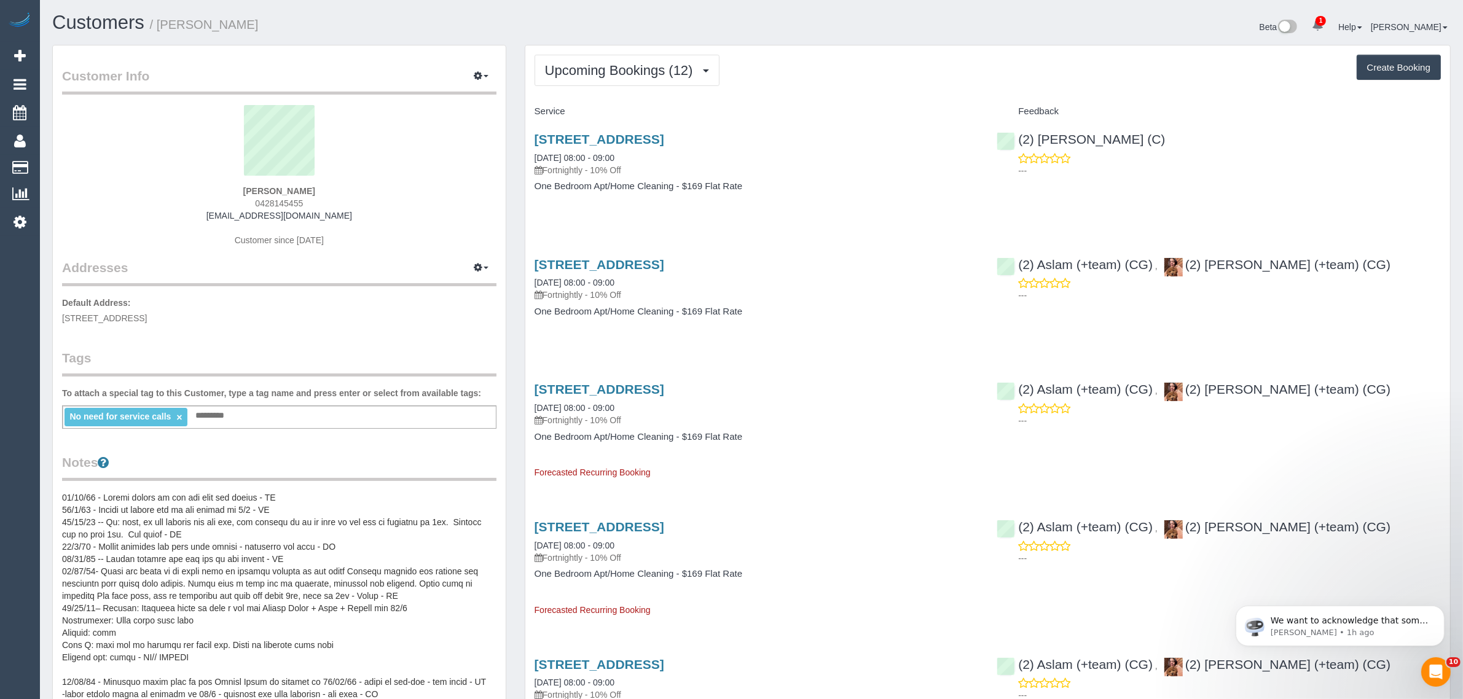
drag, startPoint x: 654, startPoint y: 159, endPoint x: 532, endPoint y: 152, distance: 122.5
click at [532, 152] on div "19/825 Park Street, Brunswick, VIC 3056 24/09/2025 08:00 - 09:00 Fortnightly - …" at bounding box center [756, 169] width 463 height 95
copy link "24/09/2025 08:00 - 09:00"
click at [73, 160] on link "Customers" at bounding box center [117, 167] width 154 height 25
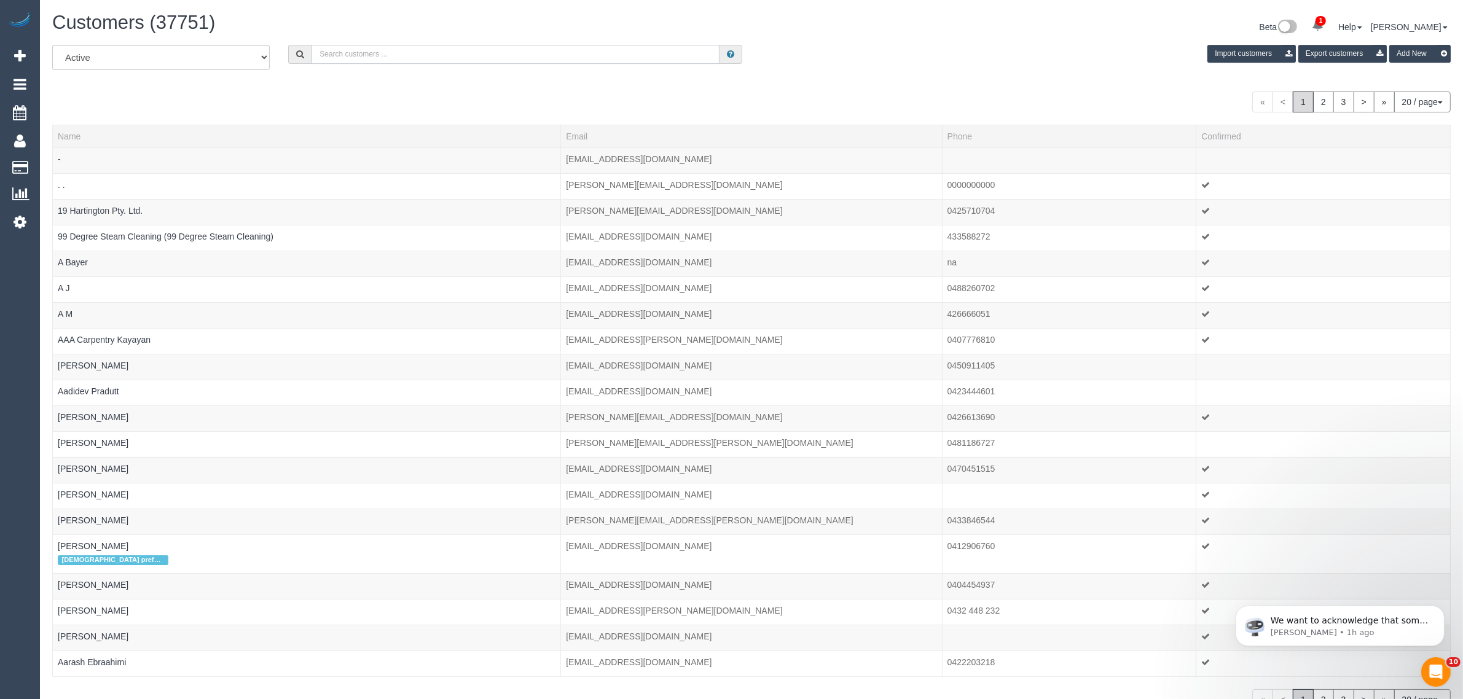
click at [455, 50] on input "text" at bounding box center [516, 54] width 408 height 19
paste input "Will Saunders"
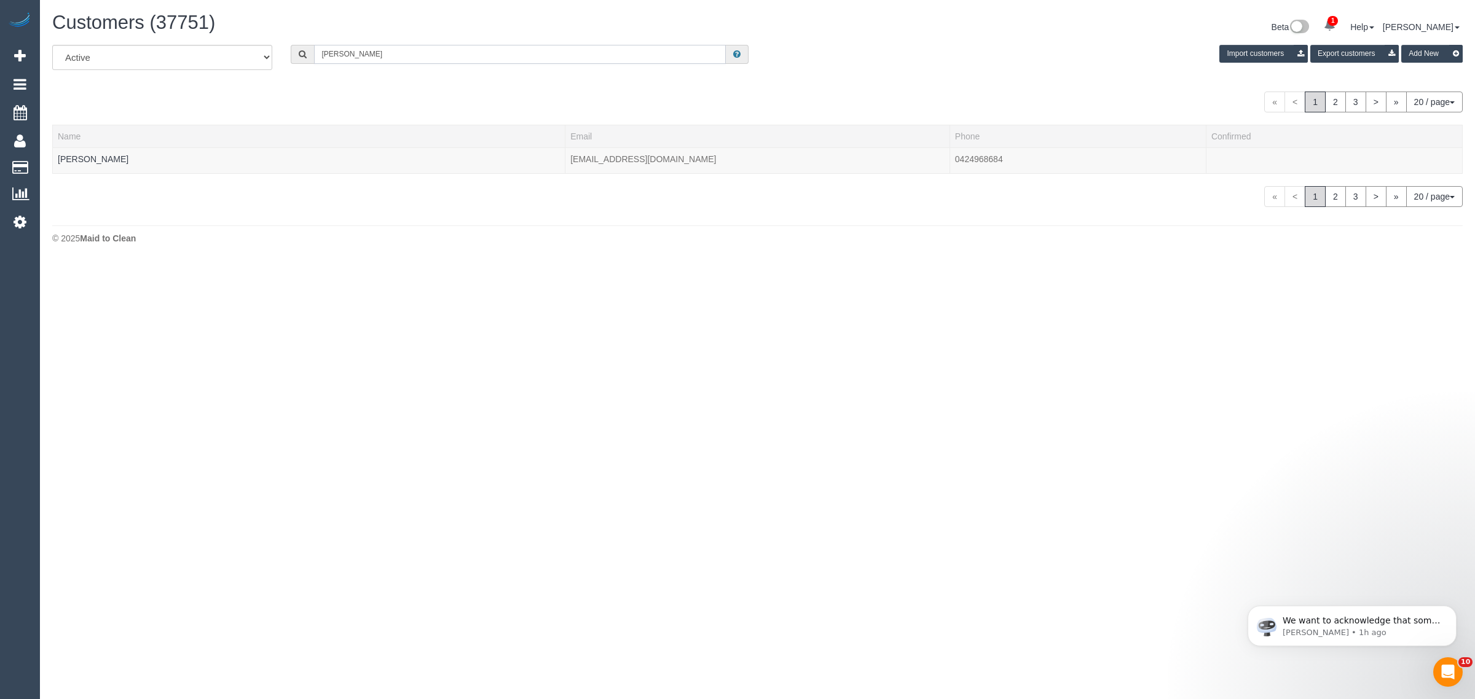
type input "Will Saunders"
click at [96, 162] on link "Will Saunders" at bounding box center [93, 159] width 71 height 10
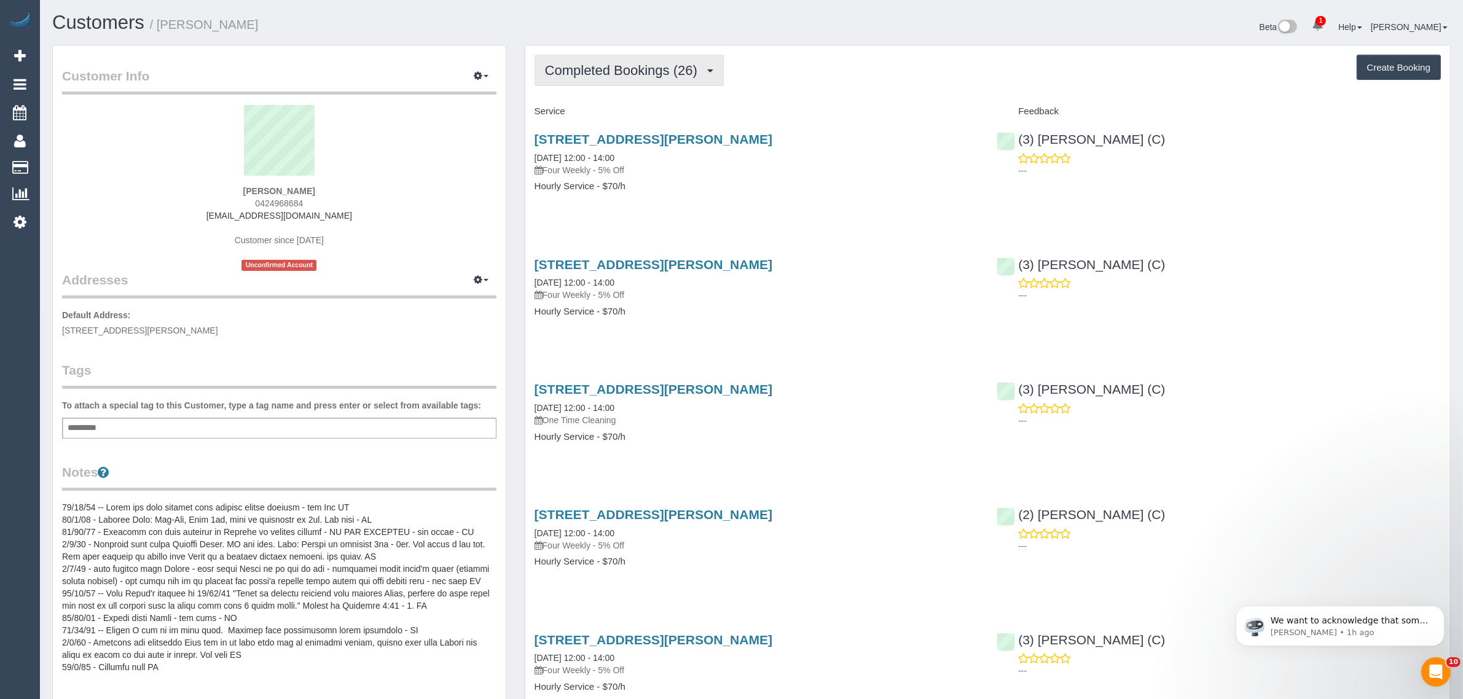
click at [594, 63] on span "Completed Bookings (26)" at bounding box center [624, 70] width 159 height 15
click at [582, 109] on link "Upcoming Bookings (12)" at bounding box center [601, 115] width 133 height 16
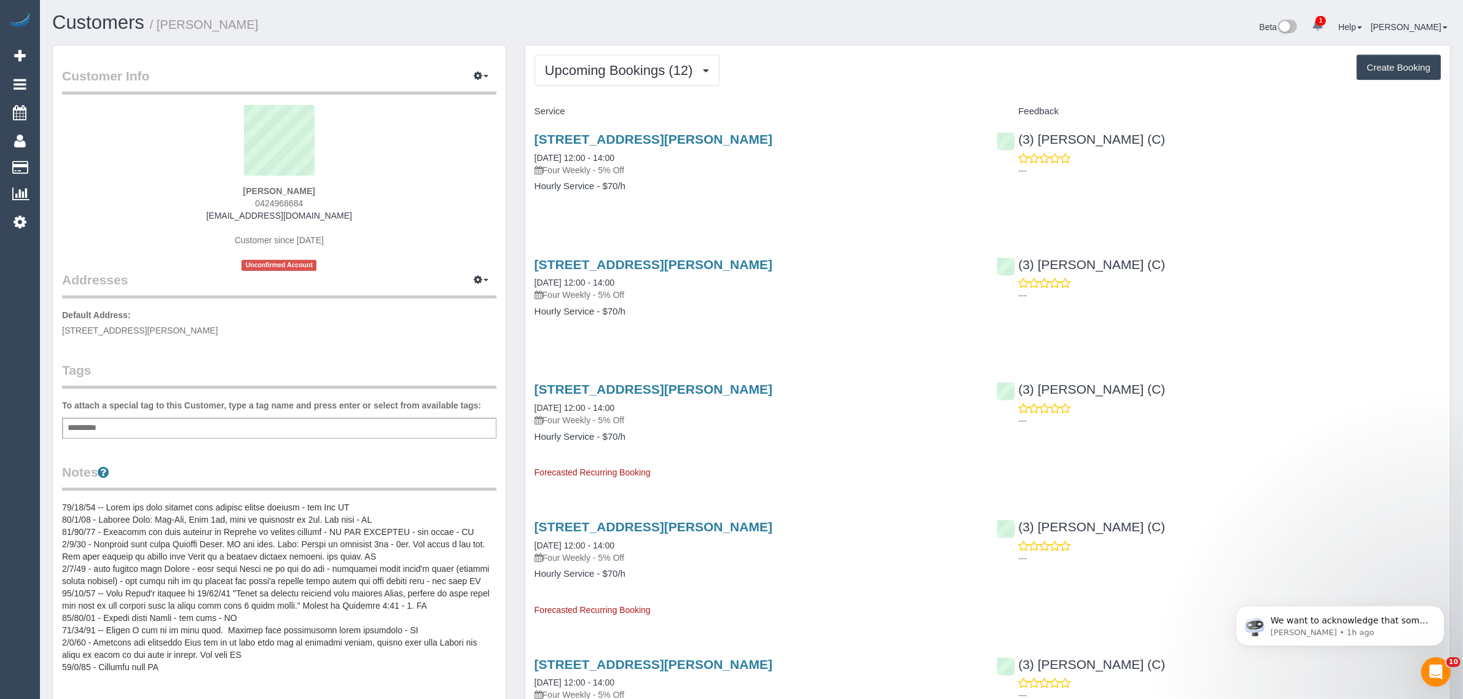
drag, startPoint x: 650, startPoint y: 154, endPoint x: 530, endPoint y: 157, distance: 119.9
click at [530, 157] on div "13 Stephen St, Apt 5, Yarraville, VIC 3013 24/09/2025 12:00 - 14:00 Four Weekly…" at bounding box center [756, 169] width 463 height 95
copy link "24/09/2025 12:00 - 14:00"
copy link "(3) Sathmi Kusalya (C)"
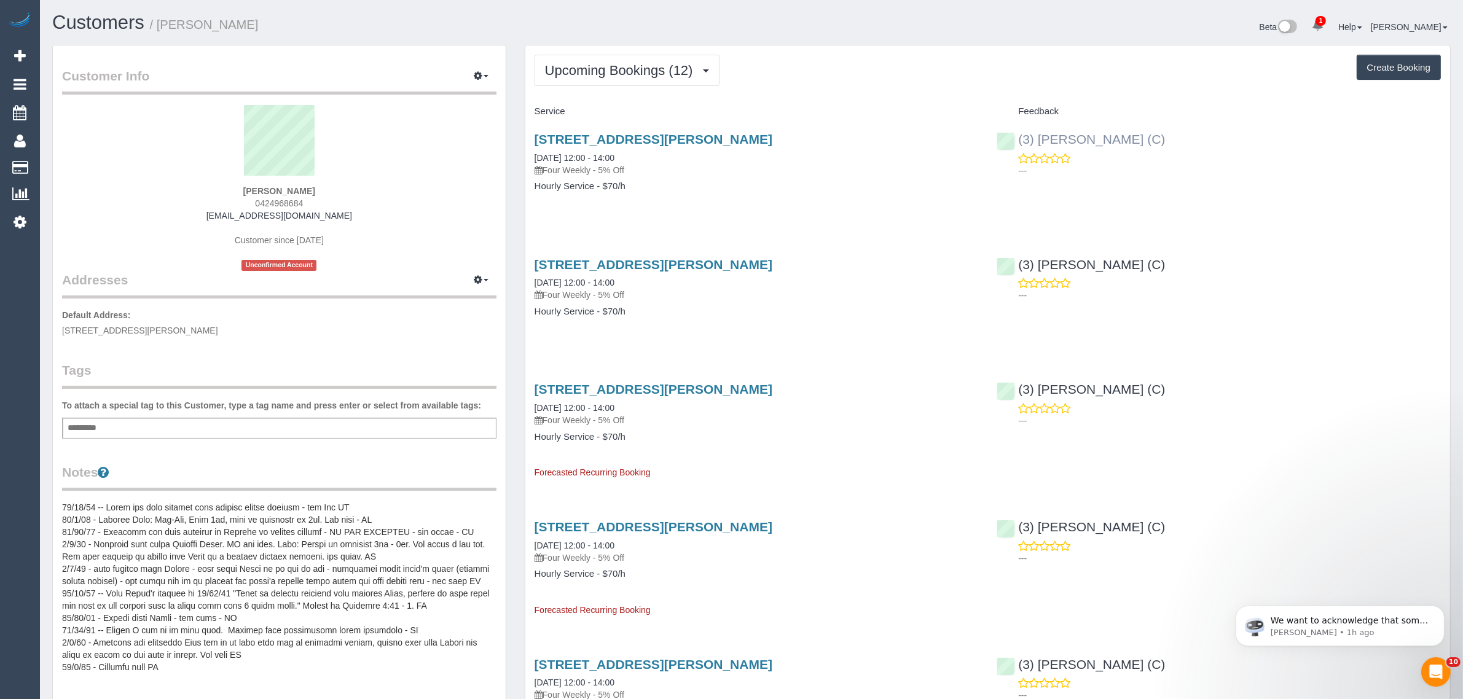
drag, startPoint x: 1091, startPoint y: 142, endPoint x: 1020, endPoint y: 140, distance: 70.7
click at [1020, 140] on div "(3) Sathmi Kusalya (C) ---" at bounding box center [1219, 152] width 463 height 60
click at [238, 184] on div "Will Saunders 0424968684 will.saunders92@gmail.com Customer since 2023 Unconfir…" at bounding box center [279, 188] width 434 height 166
click at [262, 183] on sui-profile-pic at bounding box center [279, 145] width 416 height 80
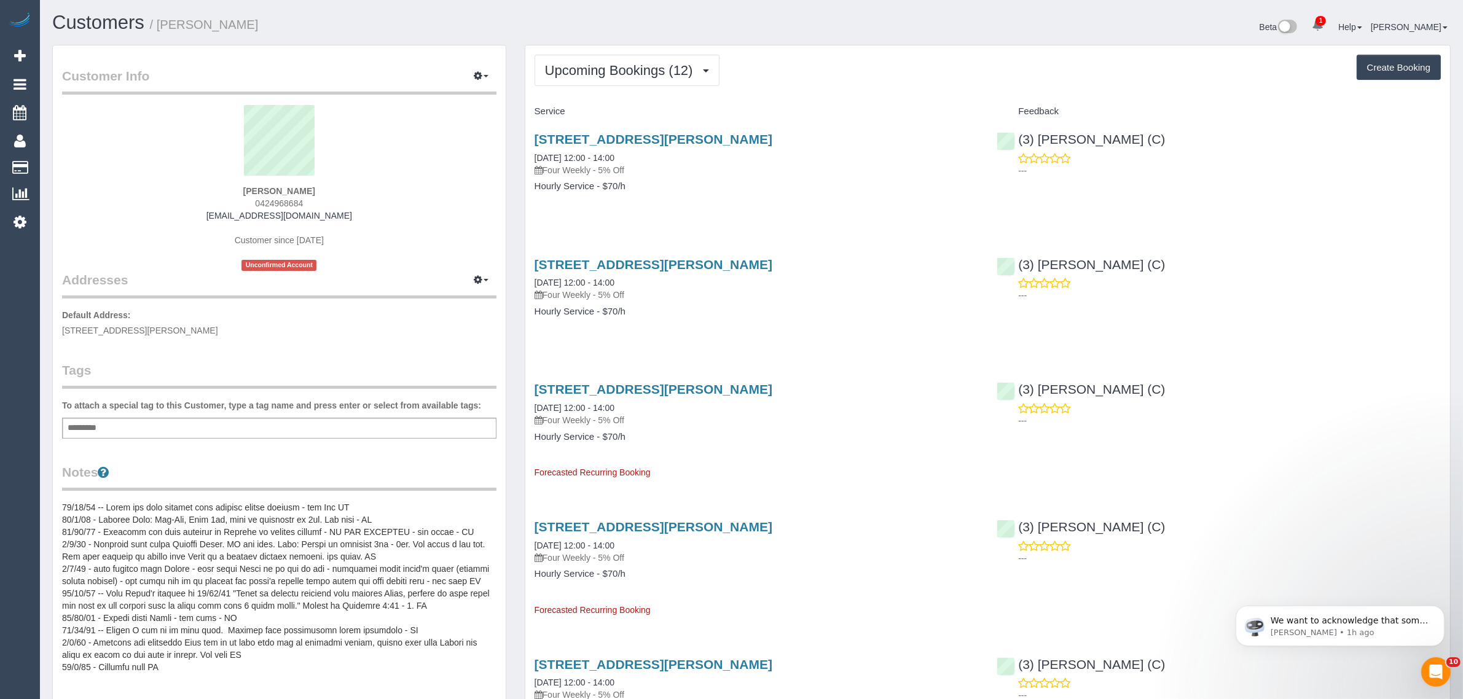
click at [256, 189] on strong "Will Saunders" at bounding box center [279, 191] width 72 height 10
copy strong "Will"
click at [154, 326] on span "13 Stephen st, Apt 5, Yarraville, VIC 3013" at bounding box center [140, 331] width 156 height 10
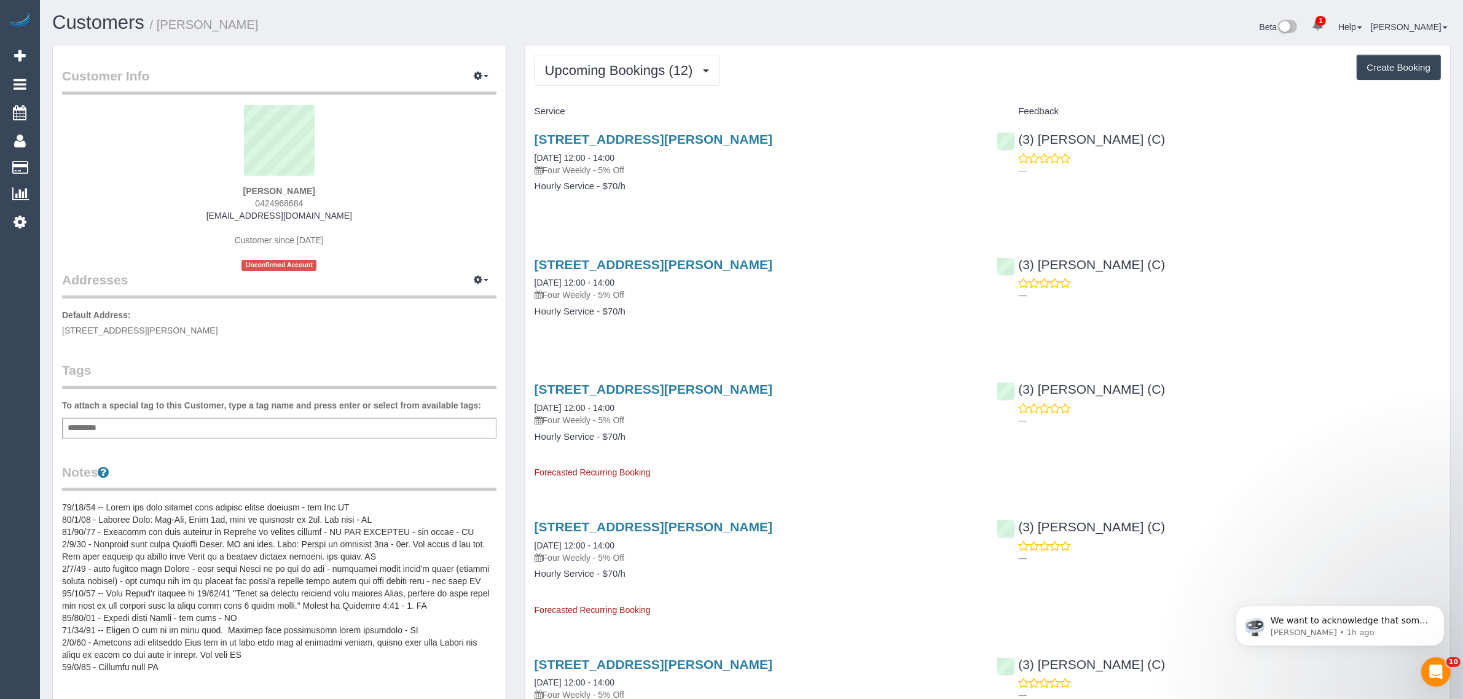
copy span "Yarraville"
click at [66, 167] on link "Customers" at bounding box center [117, 167] width 154 height 25
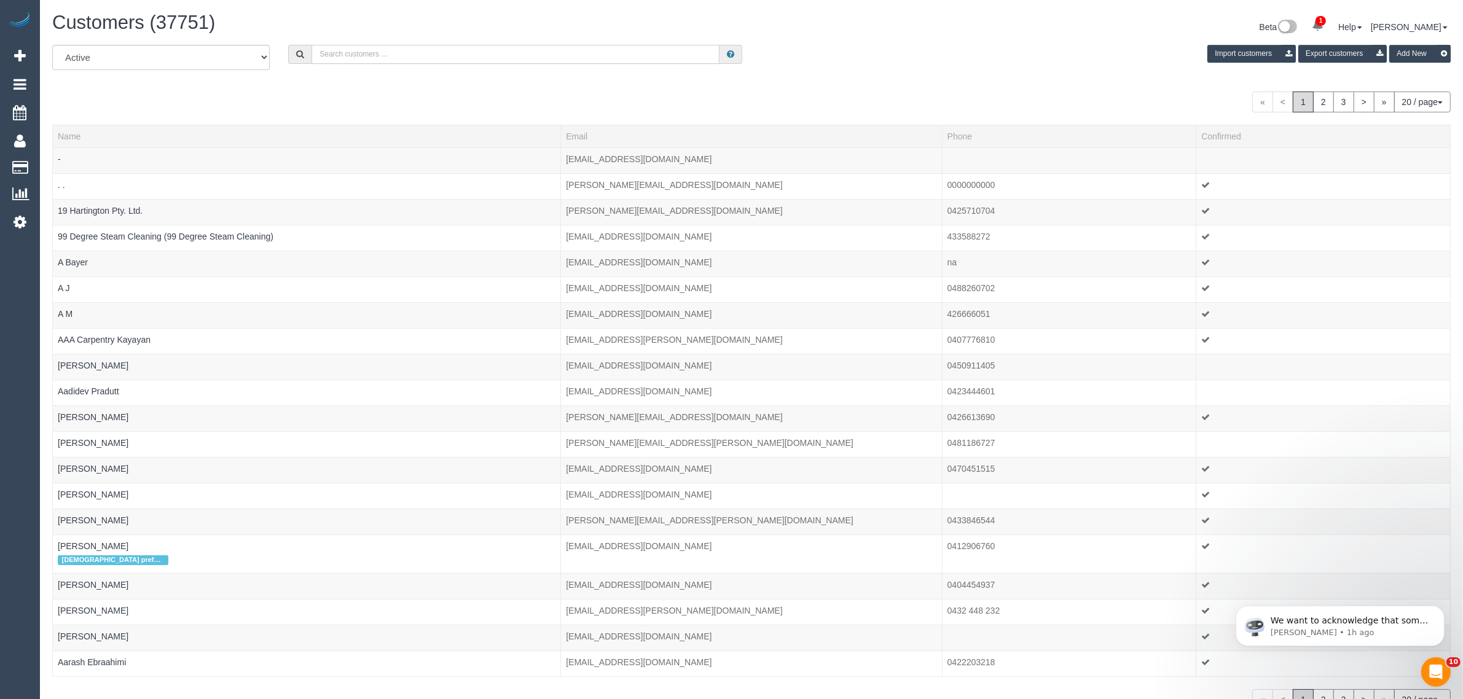
click at [505, 61] on input "text" at bounding box center [516, 54] width 408 height 19
paste input "Elizabeth Lew"
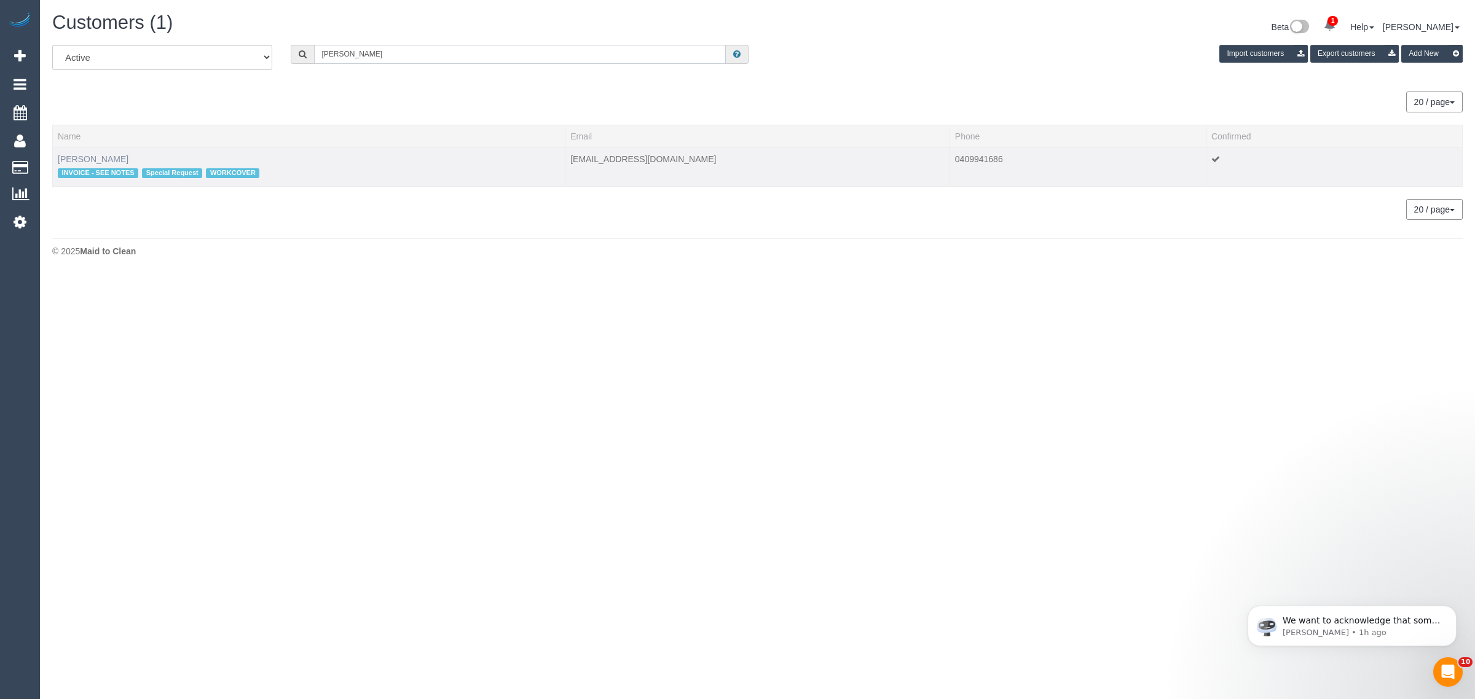
type input "Elizabeth Lew"
click at [103, 157] on link "Elizabeth Lew" at bounding box center [93, 159] width 71 height 10
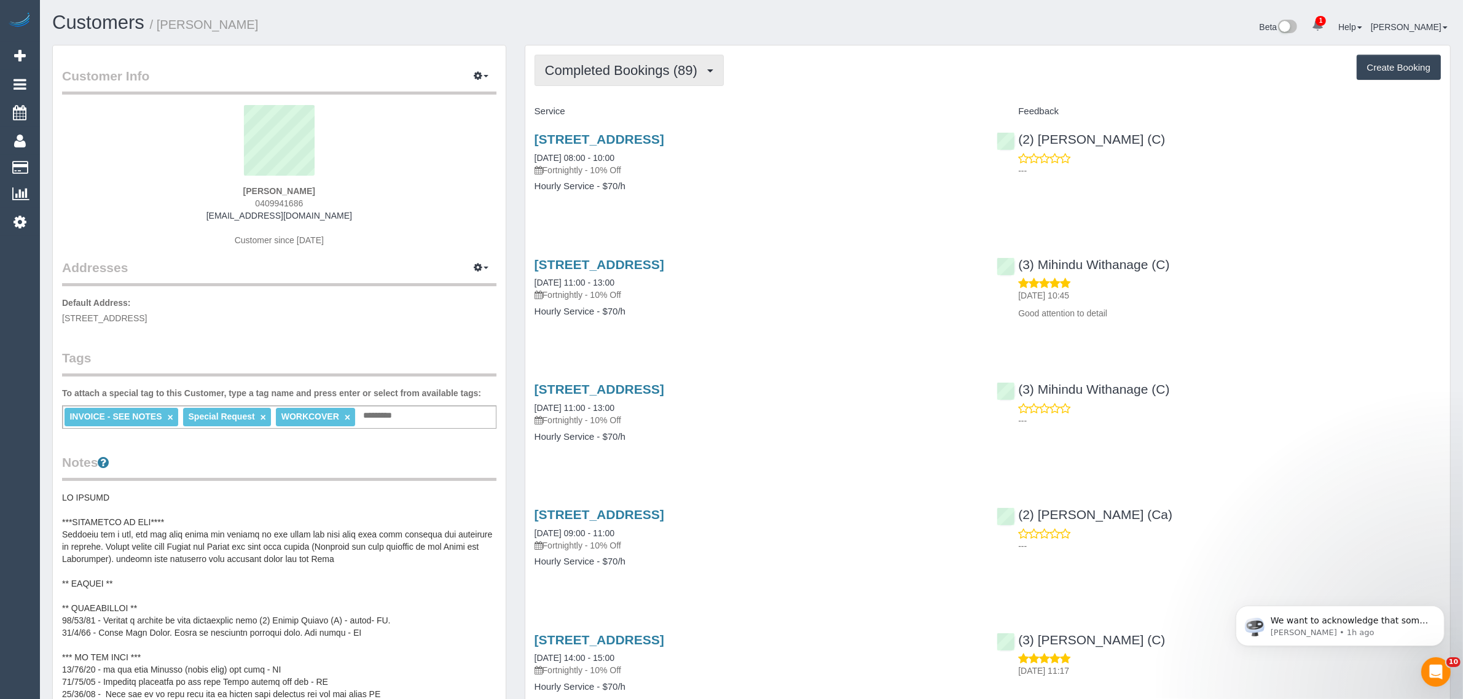
click at [635, 63] on span "Completed Bookings (89)" at bounding box center [624, 70] width 159 height 15
click at [609, 115] on link "Upcoming Bookings (11)" at bounding box center [601, 115] width 133 height 16
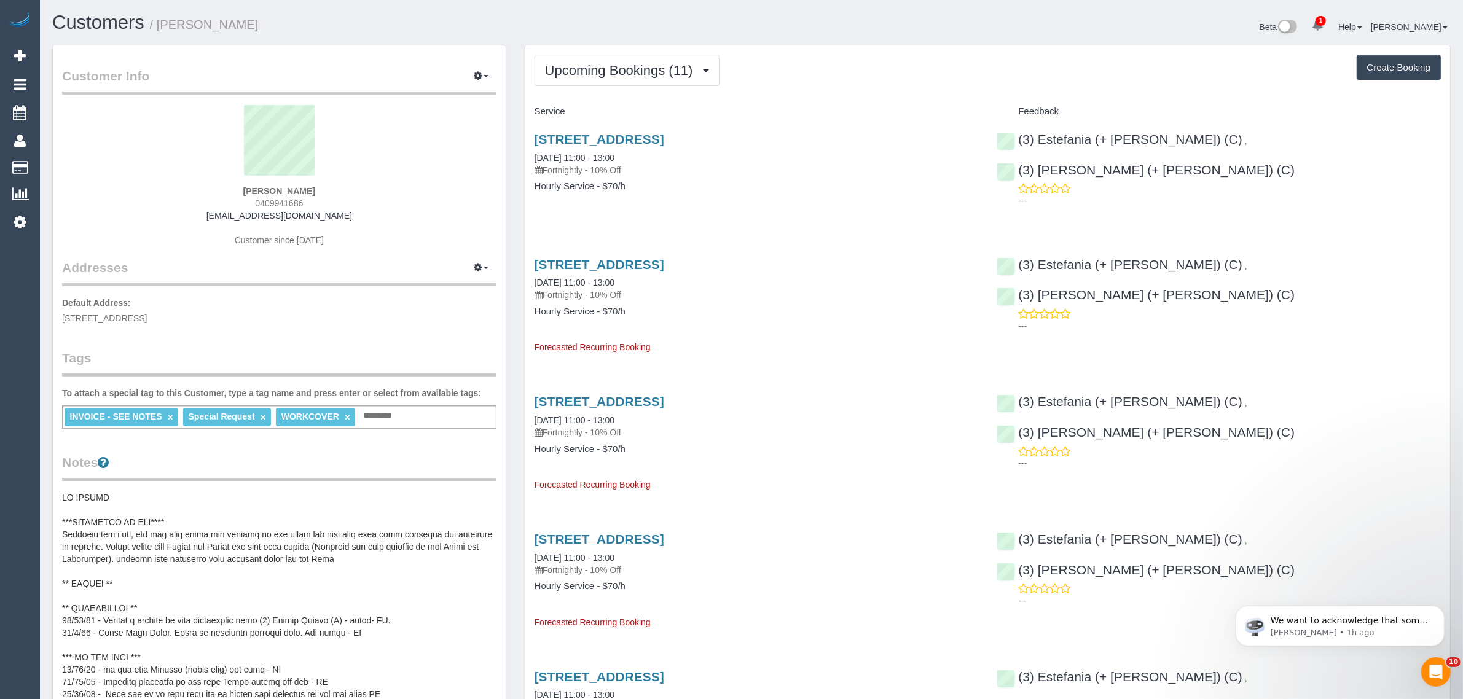
drag, startPoint x: 658, startPoint y: 158, endPoint x: 527, endPoint y: 155, distance: 130.9
click at [527, 155] on div "61 Raleigh Street, Thornbury, VIC 3071 24/09/2025 11:00 - 13:00 Fortnightly - 1…" at bounding box center [756, 169] width 463 height 95
copy link "24/09/2025 11:00 - 13:00"
click at [393, 244] on div "Elizabeth Lew 0409941686 ealew@live.co.uk Customer since 2022" at bounding box center [279, 182] width 434 height 154
click at [147, 318] on span "61 Raleigh Street, Thornbury, VIC 3071" at bounding box center [104, 318] width 85 height 10
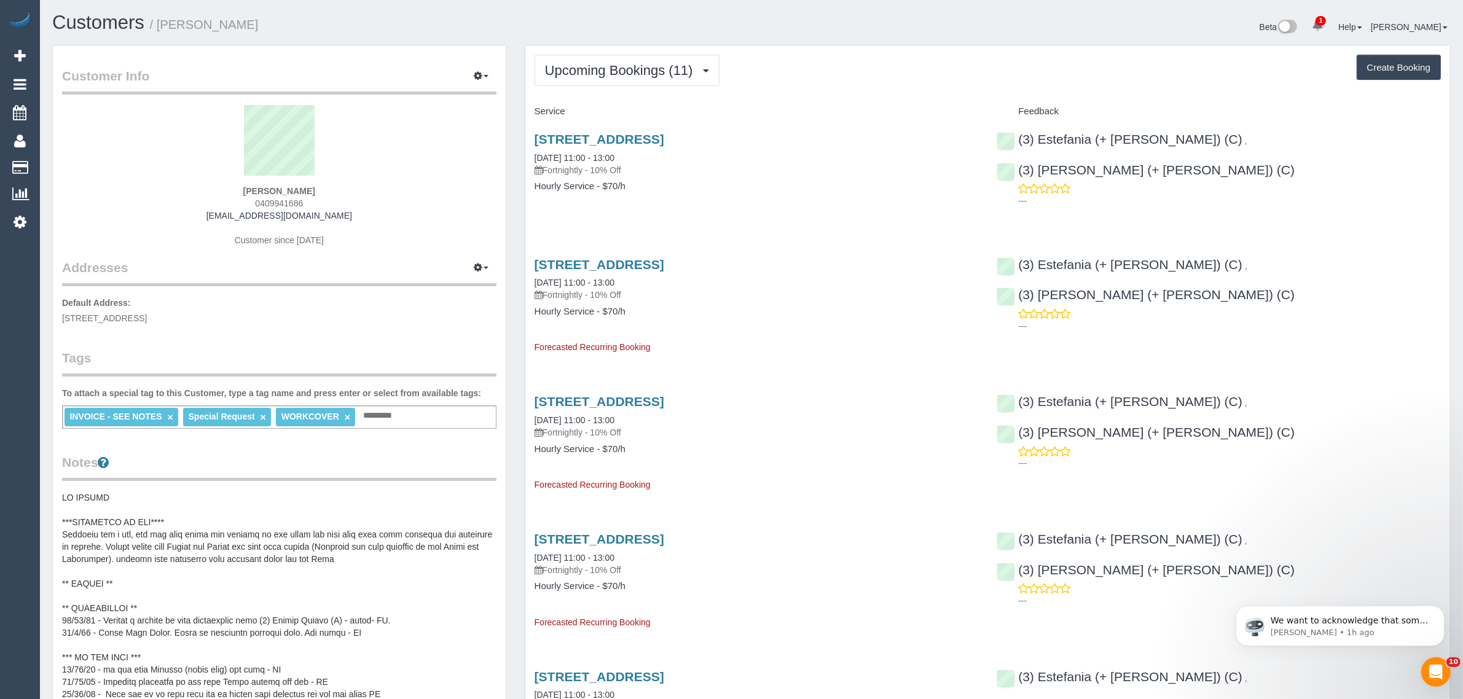
click at [147, 318] on span "61 Raleigh Street, Thornbury, VIC 3071" at bounding box center [104, 318] width 85 height 10
copy span "Thornbury"
click at [69, 167] on link "Customers" at bounding box center [117, 167] width 154 height 25
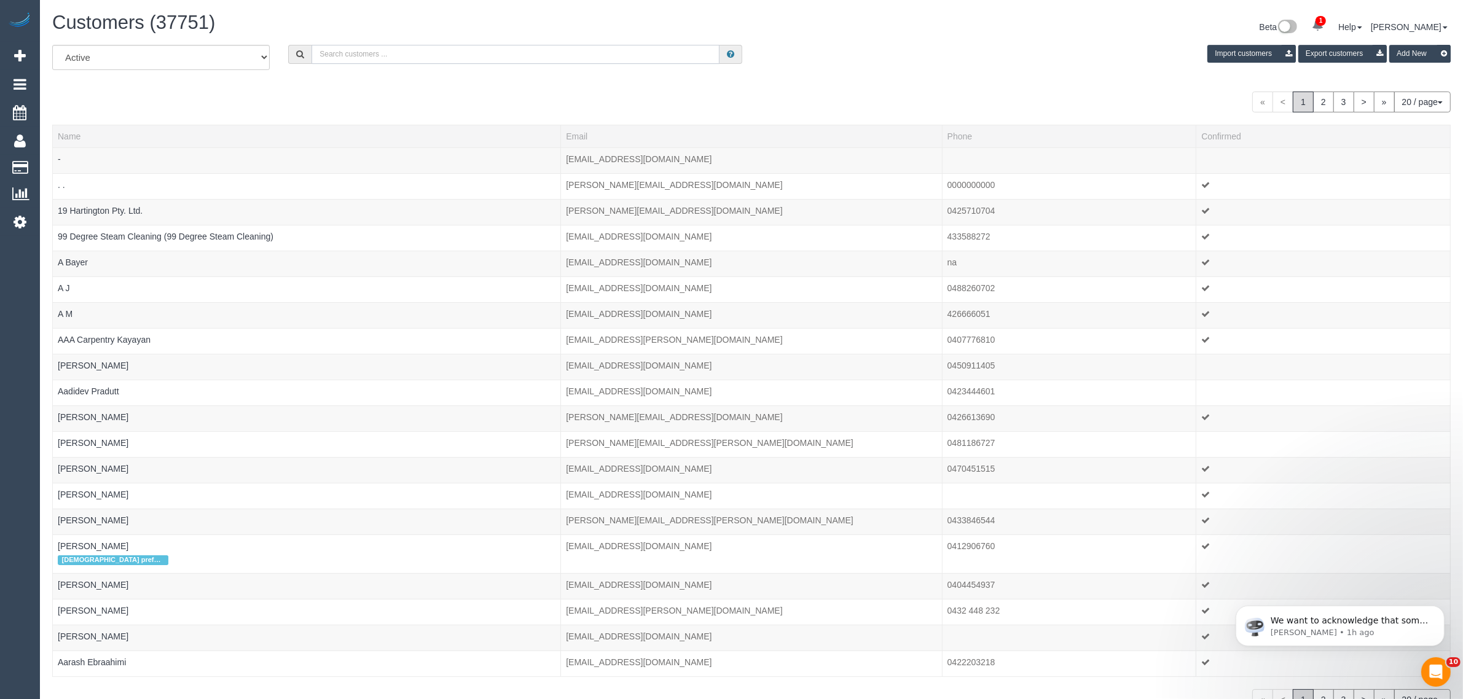
click at [381, 45] on input "text" at bounding box center [516, 54] width 408 height 19
paste input "Sarah Rav"
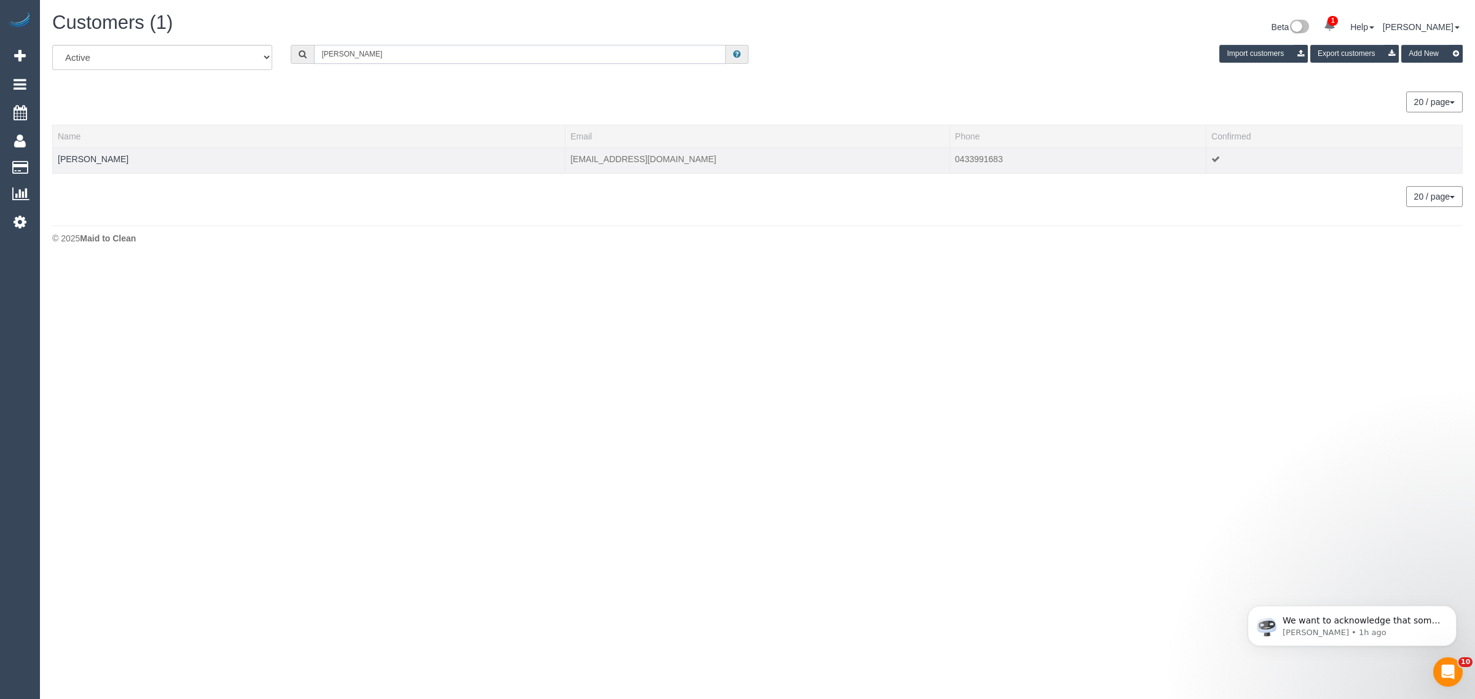
type input "Sarah Rav"
click at [76, 152] on td "Sarah Rav" at bounding box center [309, 160] width 513 height 26
click at [73, 159] on link "Sarah Rav" at bounding box center [93, 159] width 71 height 10
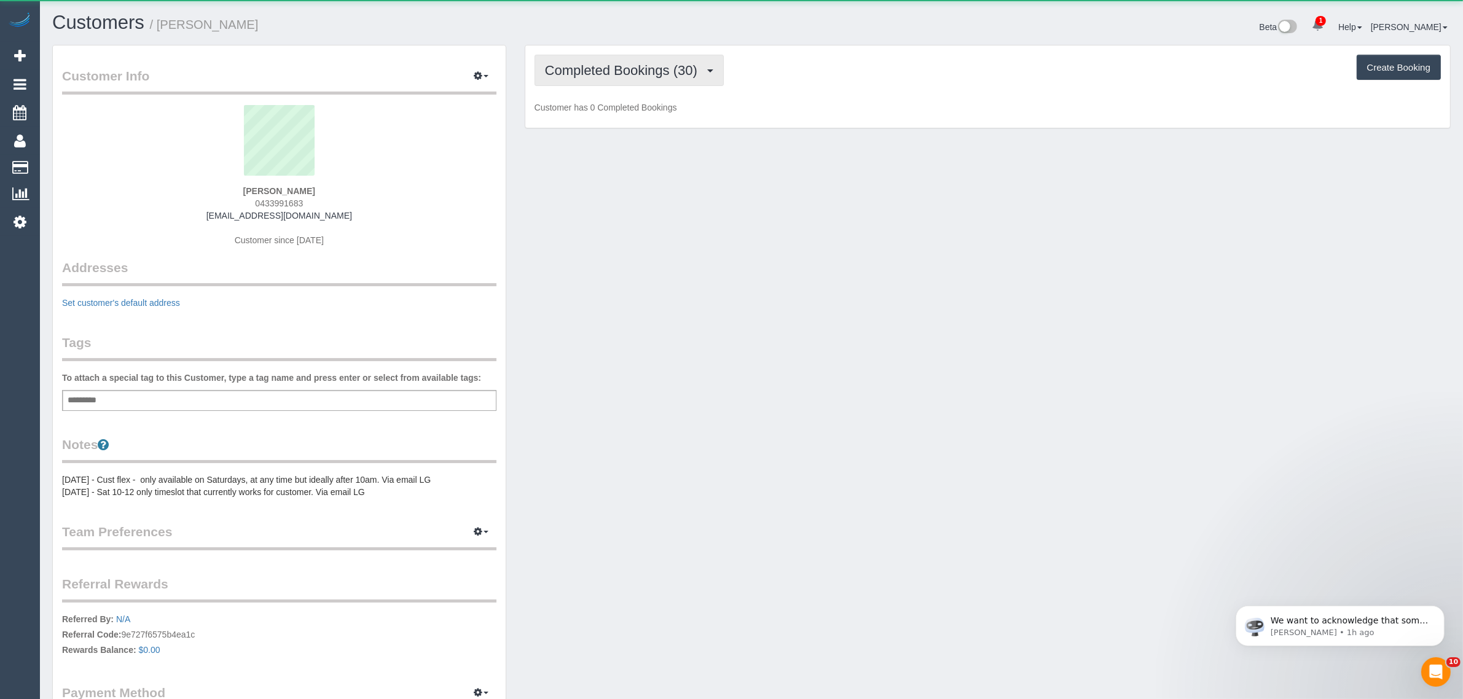
click at [596, 76] on span "Completed Bookings (30)" at bounding box center [624, 70] width 159 height 15
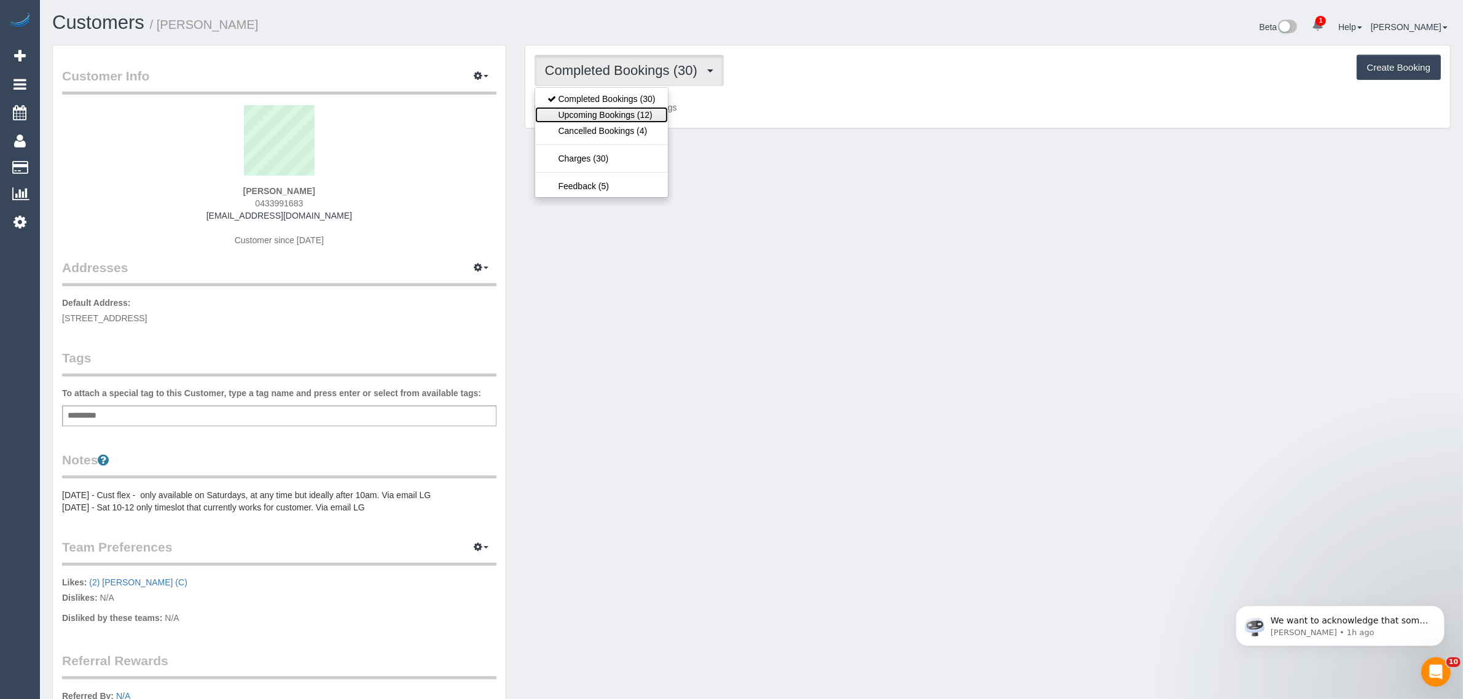
click at [579, 112] on link "Upcoming Bookings (12)" at bounding box center [601, 115] width 133 height 16
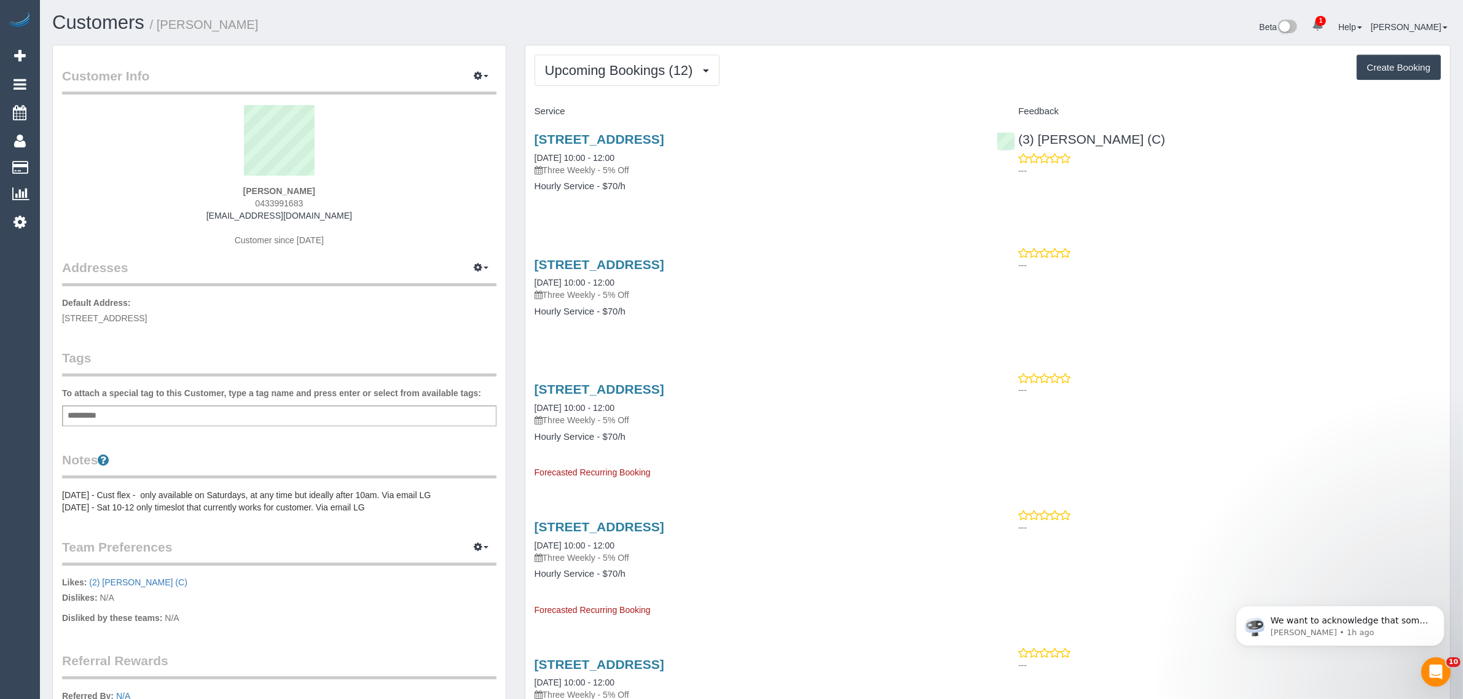
drag, startPoint x: 641, startPoint y: 154, endPoint x: 527, endPoint y: 147, distance: 114.5
click at [527, 147] on div "16 Palermo St, South Yarra, VIC 3141 27/09/2025 10:00 - 12:00 Three Weekly - 5%…" at bounding box center [756, 169] width 463 height 95
copy link "27/09/2025 10:00 - 12:00"
drag, startPoint x: 1135, startPoint y: 123, endPoint x: 1058, endPoint y: 123, distance: 76.8
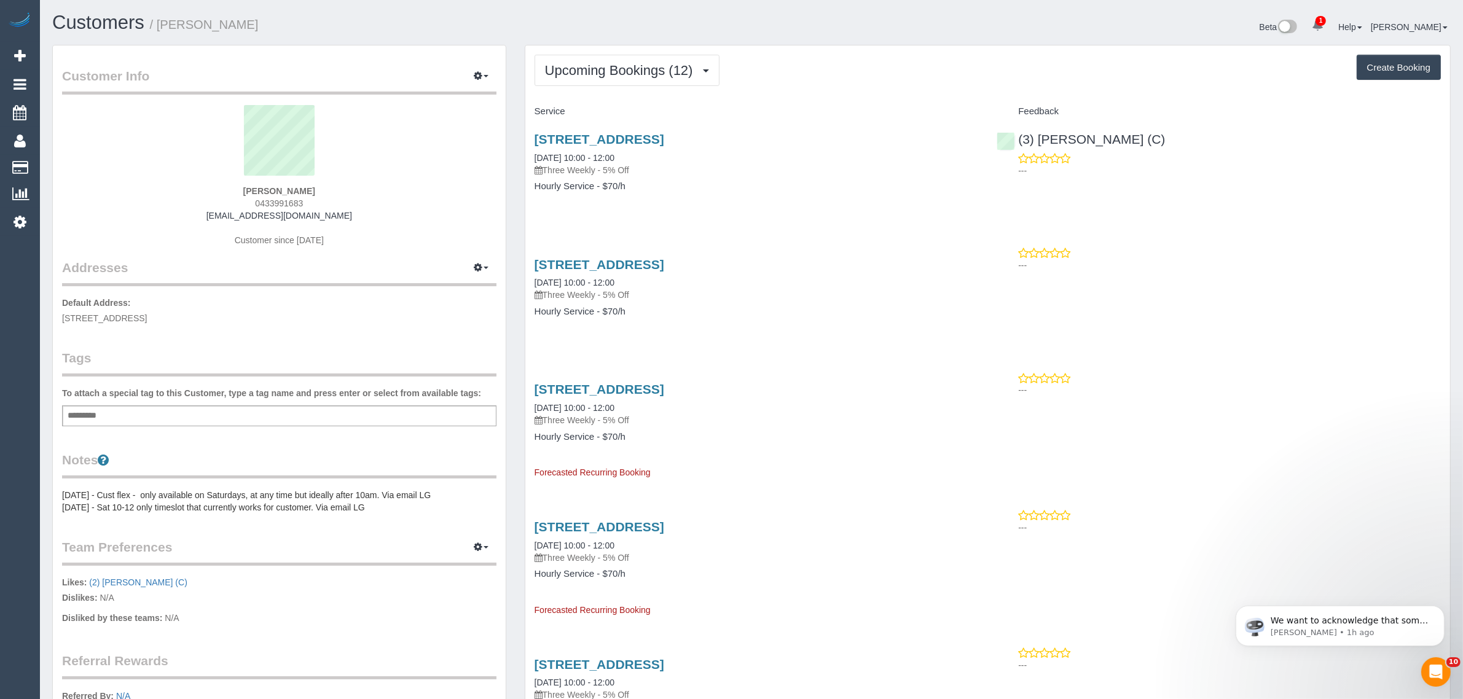
click at [1058, 123] on div "(3) Denuwan Lamahewa (C) ---" at bounding box center [1219, 152] width 463 height 60
copy link "(3) Denuwan Lamahewa (C)"
drag, startPoint x: 66, startPoint y: 163, endPoint x: 118, endPoint y: 135, distance: 59.4
click at [66, 163] on link "Customers" at bounding box center [117, 167] width 154 height 25
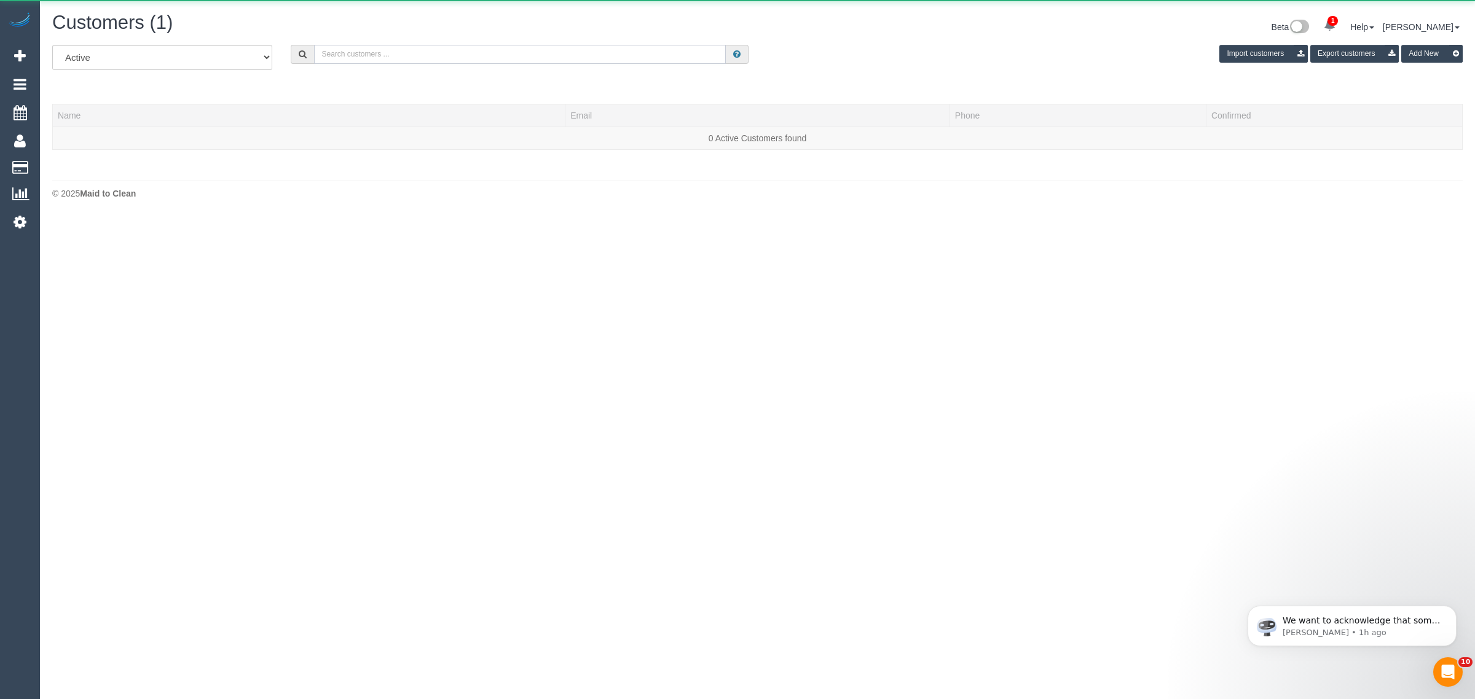
click at [403, 50] on input "text" at bounding box center [520, 54] width 412 height 19
paste input "+61447020237 Aircall new contact"
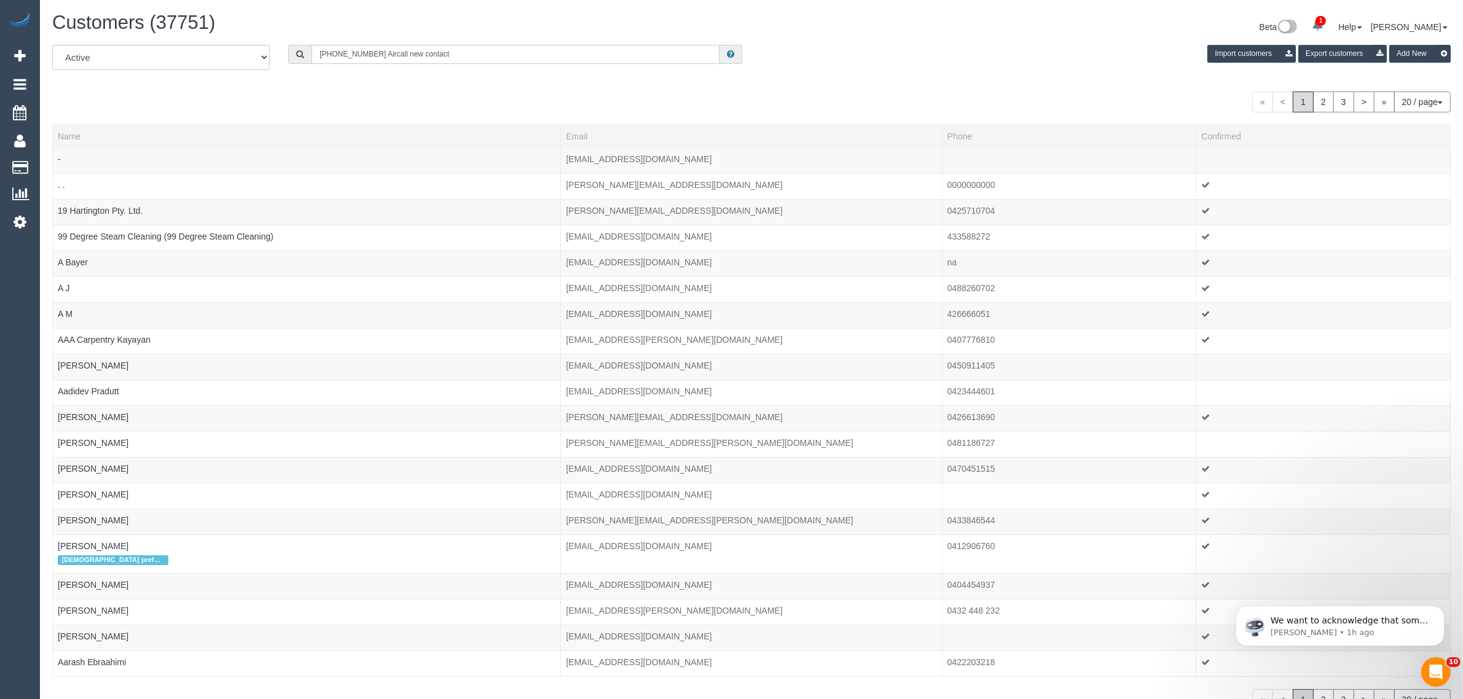
drag, startPoint x: 374, startPoint y: 57, endPoint x: 519, endPoint y: 53, distance: 145.7
click at [520, 57] on input "+61447020237 Aircall new contact" at bounding box center [516, 54] width 408 height 19
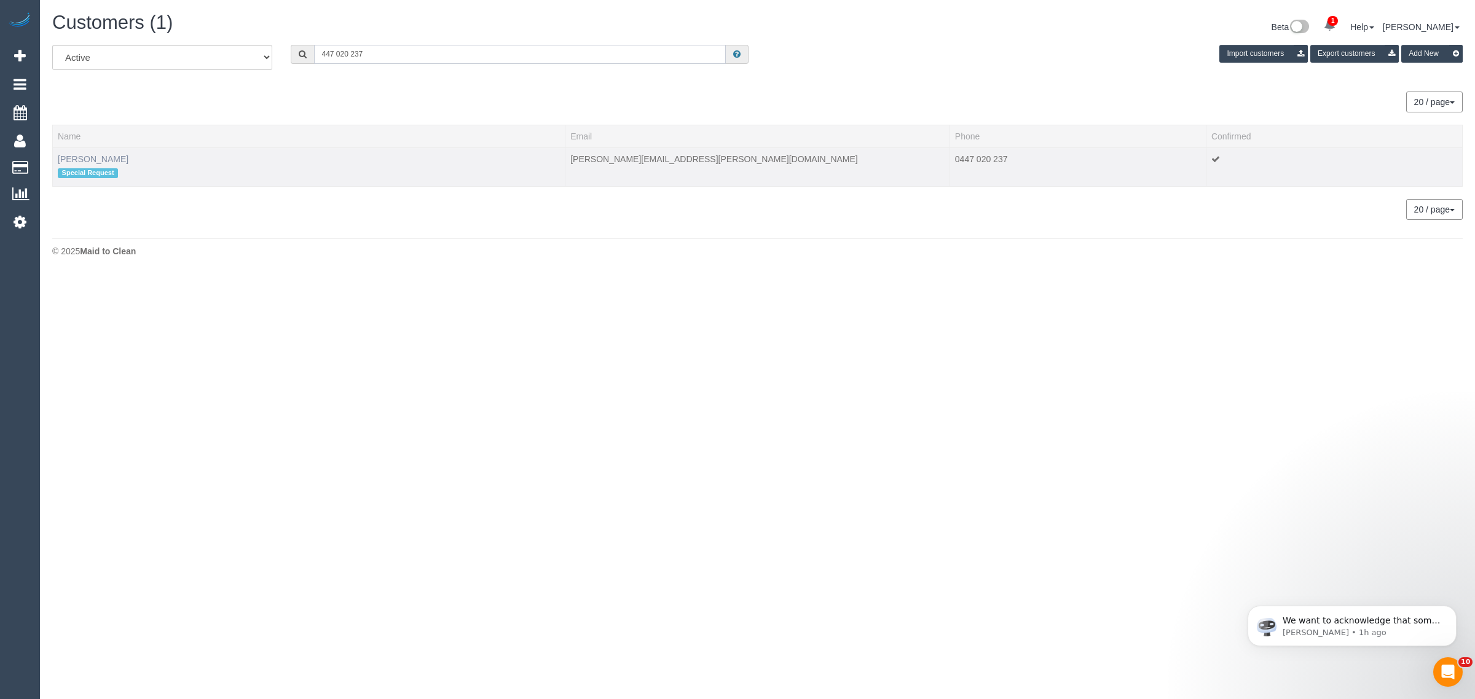
type input "447 020 237"
click at [74, 154] on link "Fiona Neilson" at bounding box center [93, 159] width 71 height 10
click at [95, 158] on link "Fiona Neilson" at bounding box center [93, 159] width 71 height 10
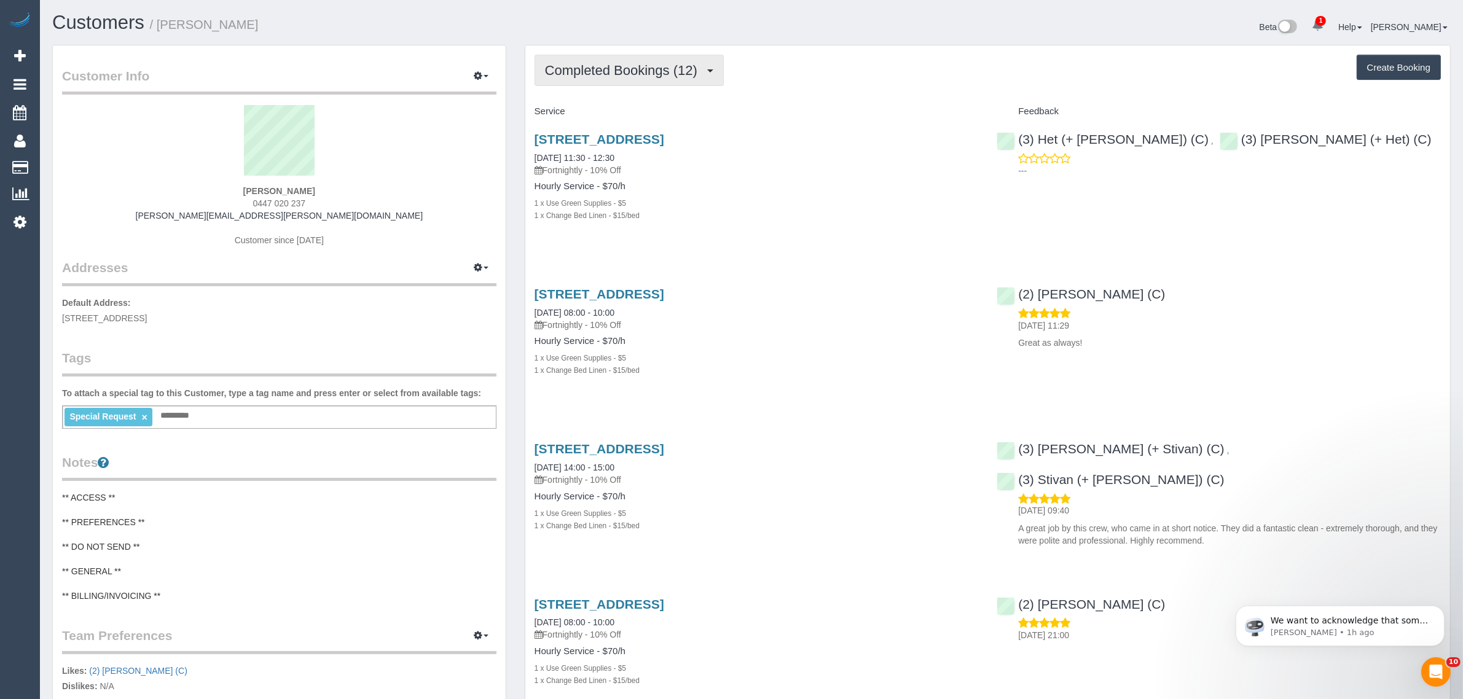
click at [649, 63] on span "Completed Bookings (12)" at bounding box center [624, 70] width 159 height 15
click at [624, 107] on link "Upcoming Bookings (11)" at bounding box center [601, 115] width 133 height 16
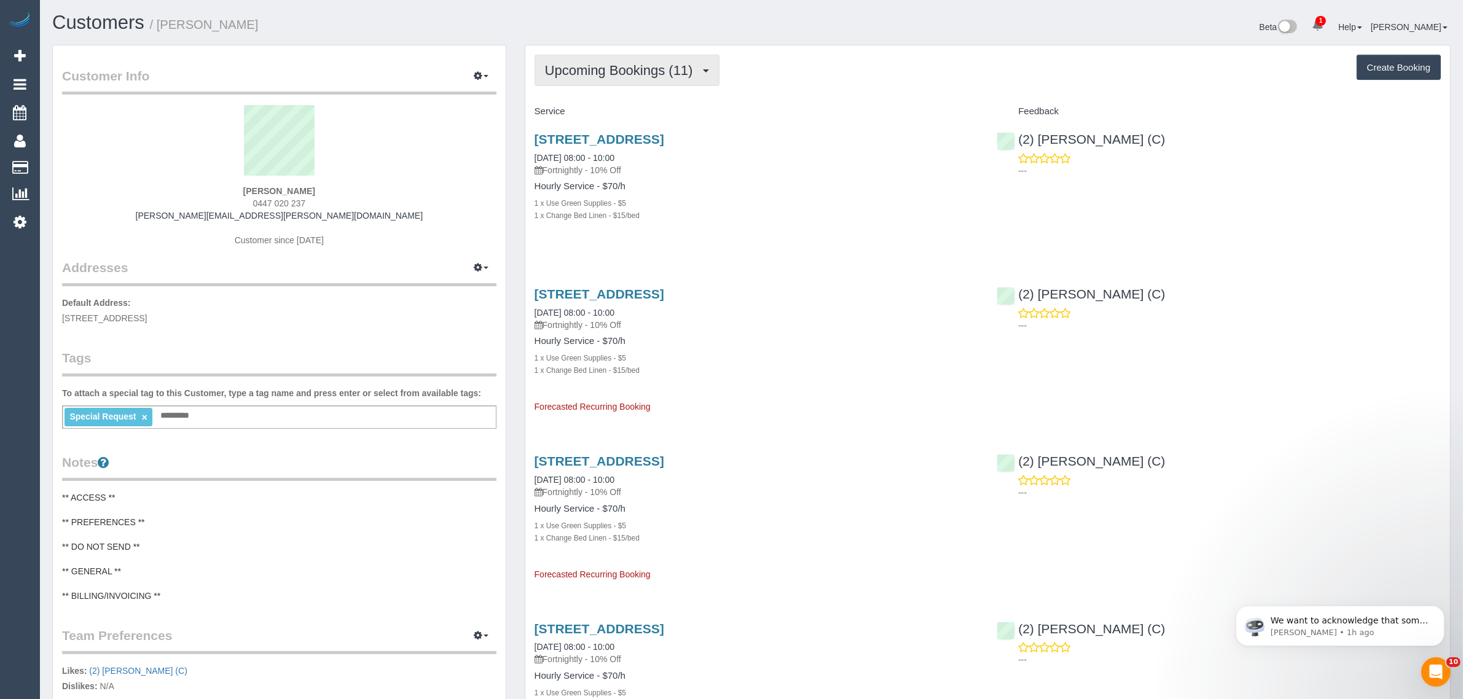
click at [658, 72] on span "Upcoming Bookings (11)" at bounding box center [622, 70] width 154 height 15
drag, startPoint x: 633, startPoint y: 96, endPoint x: 639, endPoint y: 98, distance: 6.6
click at [633, 97] on link "Completed Bookings (12)" at bounding box center [601, 99] width 133 height 16
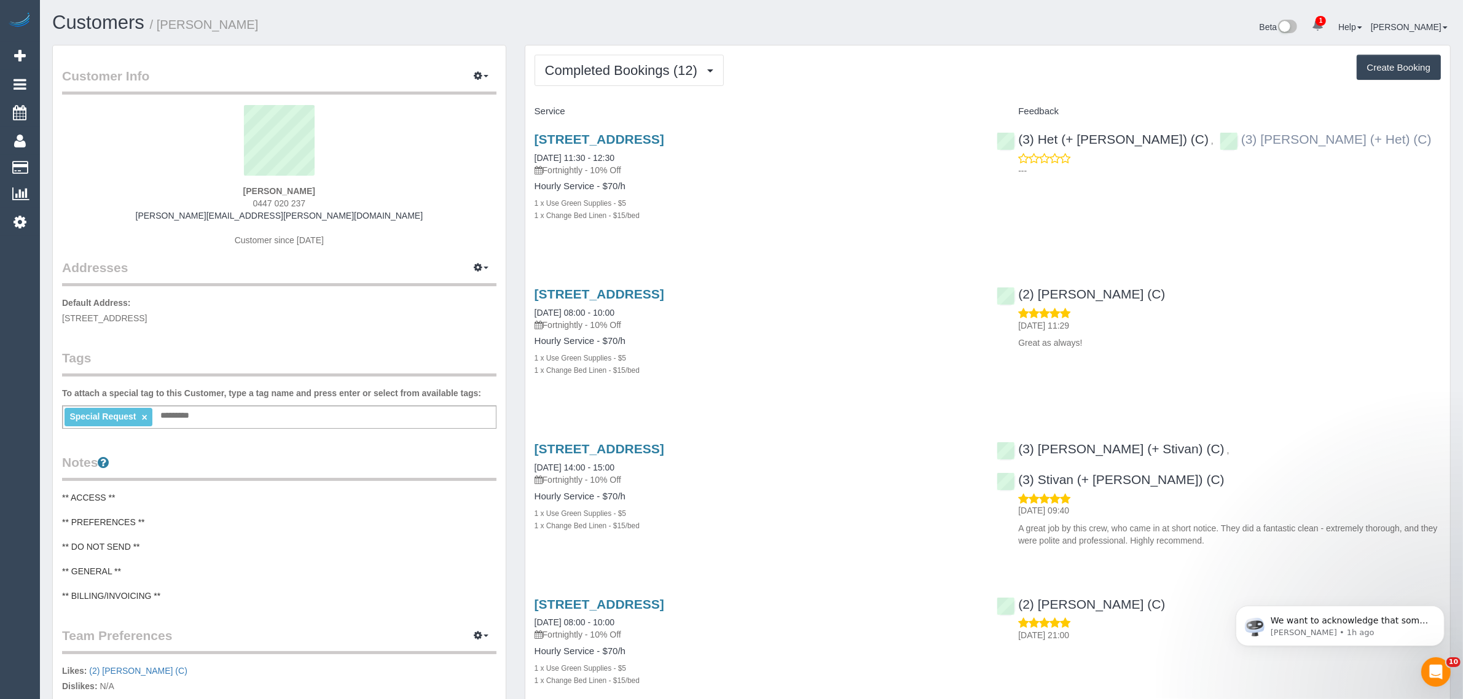
drag, startPoint x: 1329, startPoint y: 143, endPoint x: 1174, endPoint y: 140, distance: 155.5
click at [1174, 140] on div "(3) Het (+ Ronak) (C) , (3) Ronak (+ Het) (C) ---" at bounding box center [1219, 152] width 463 height 60
copy link "(3) [PERSON_NAME] (+ Het) (C)"
drag, startPoint x: 658, startPoint y: 154, endPoint x: 529, endPoint y: 151, distance: 129.1
click at [529, 151] on div "1 Cypress Court, Noble Park, VIC 3174 23/09/2025 11:30 - 12:30 Fortnightly - 10…" at bounding box center [756, 184] width 463 height 124
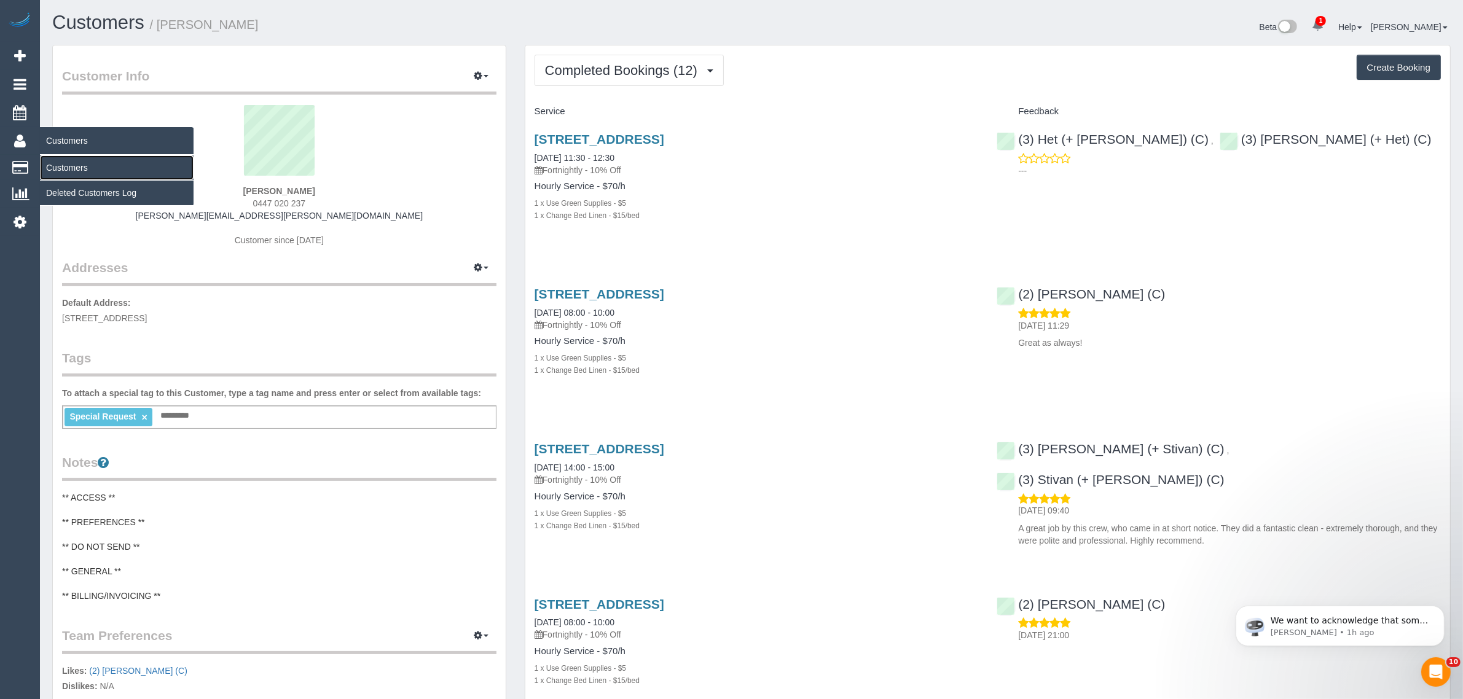
drag, startPoint x: 87, startPoint y: 161, endPoint x: 122, endPoint y: 136, distance: 42.3
click at [87, 161] on link "Customers" at bounding box center [117, 167] width 154 height 25
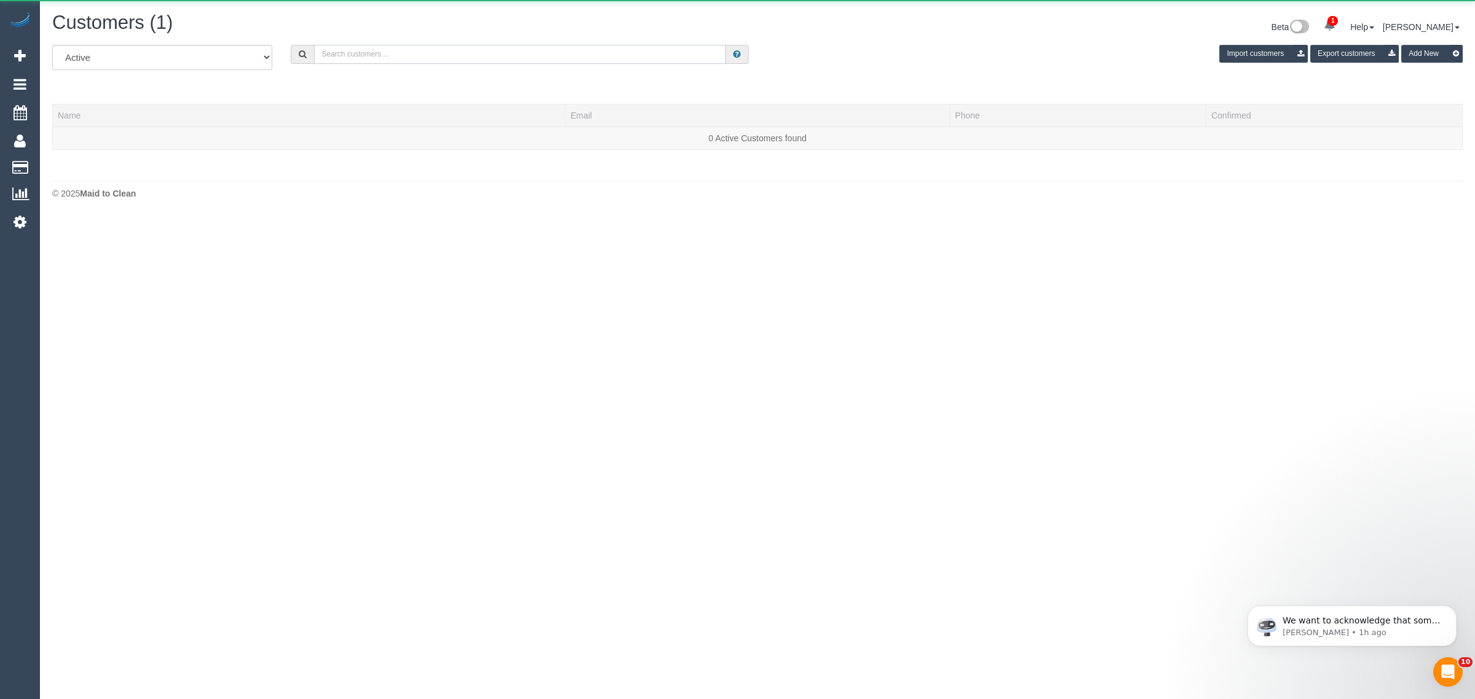
click at [465, 48] on input "text" at bounding box center [520, 54] width 412 height 19
paste input "+61468577550 Aircall new contact"
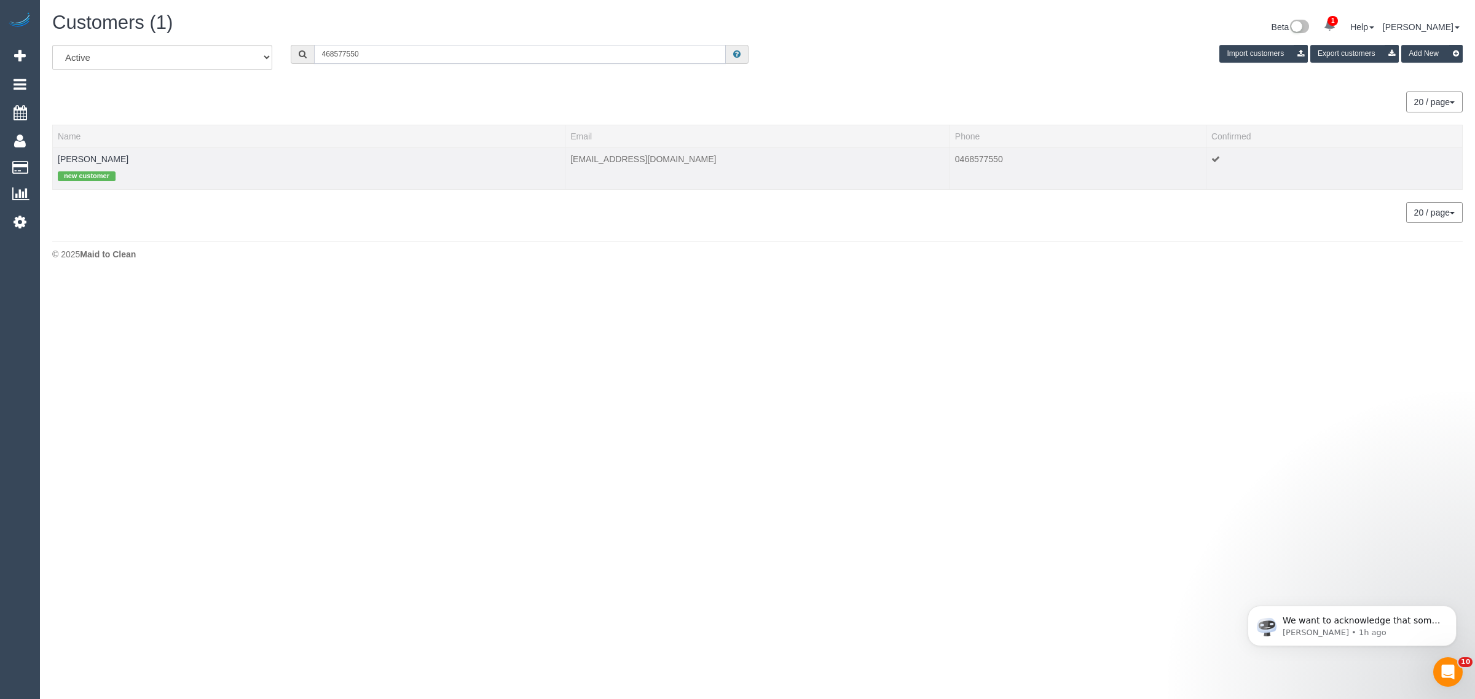
type input "468577550"
click at [100, 152] on td "Therese Goodwin new customer" at bounding box center [309, 168] width 513 height 42
click at [103, 155] on link "Therese Goodwin" at bounding box center [93, 159] width 71 height 10
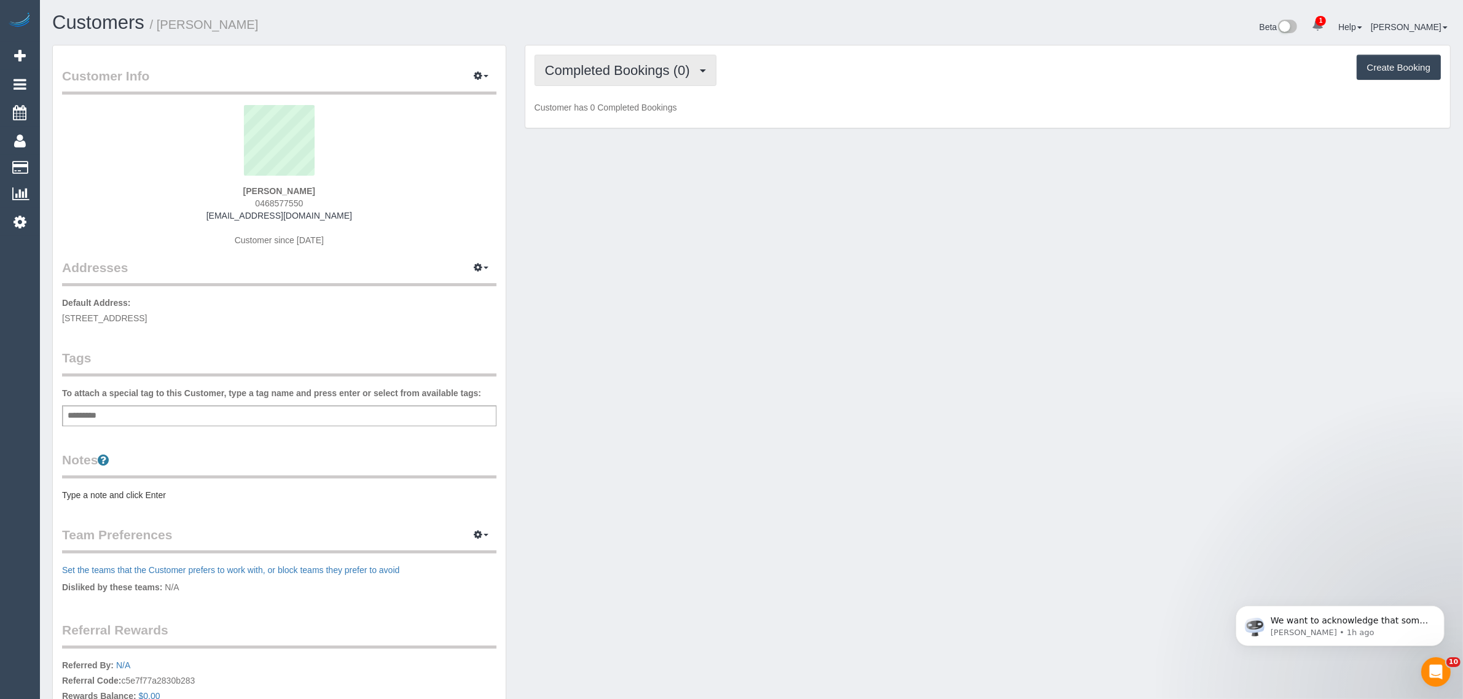
click at [610, 63] on span "Completed Bookings (0)" at bounding box center [620, 70] width 151 height 15
click at [603, 114] on link "Upcoming Bookings (1)" at bounding box center [599, 115] width 128 height 16
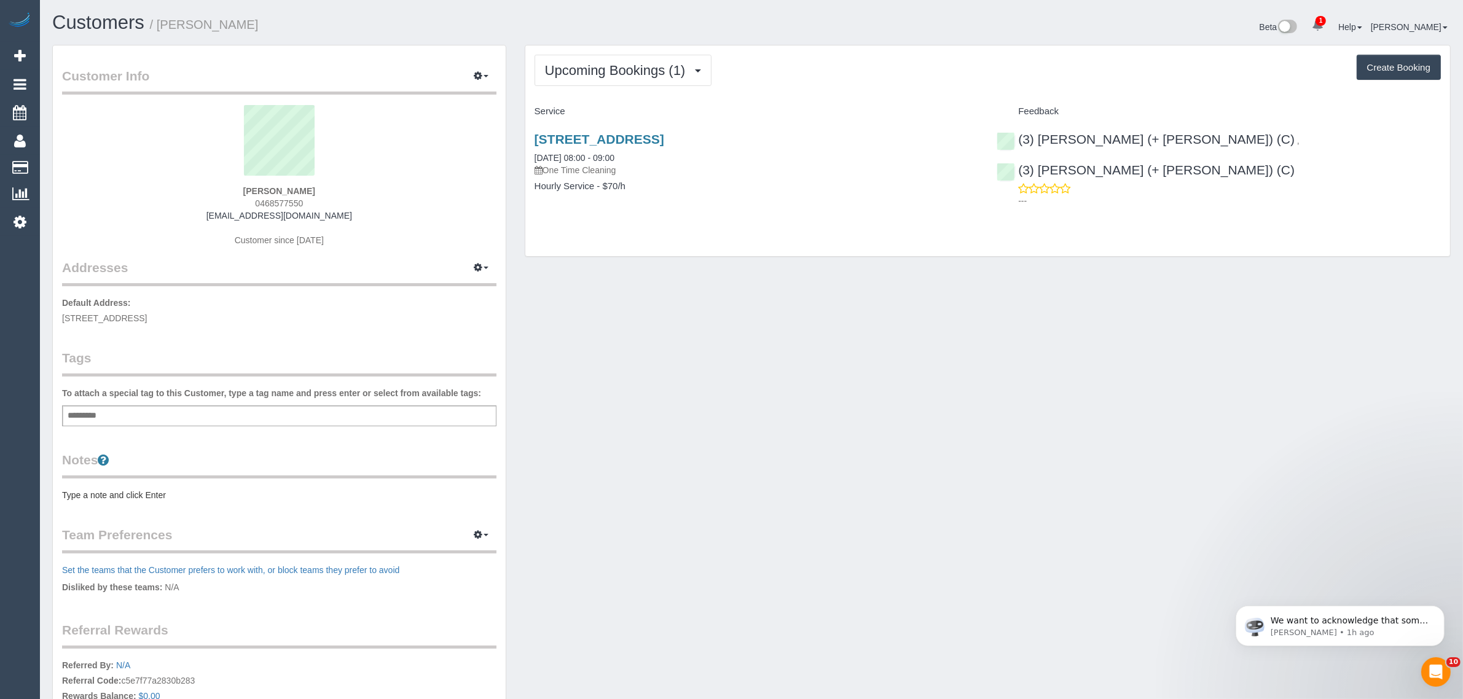
drag, startPoint x: 648, startPoint y: 154, endPoint x: 527, endPoint y: 151, distance: 121.1
click at [527, 151] on div "25 Wominjeka Walk, 209, West Melbourne, VIC 3003 25/09/2025 08:00 - 09:00 One T…" at bounding box center [756, 169] width 463 height 95
click at [1234, 213] on div "25 Wominjeka Walk, 209, West Melbourne, VIC 3003 25/09/2025 08:00 - 09:00 One T…" at bounding box center [987, 169] width 925 height 95
drag, startPoint x: 1277, startPoint y: 145, endPoint x: 1190, endPoint y: 143, distance: 86.7
click at [1190, 143] on div "(3) Tania (+ Cristian) (C) , (3) Cristian (+ Tania) (C) ---" at bounding box center [1219, 167] width 463 height 91
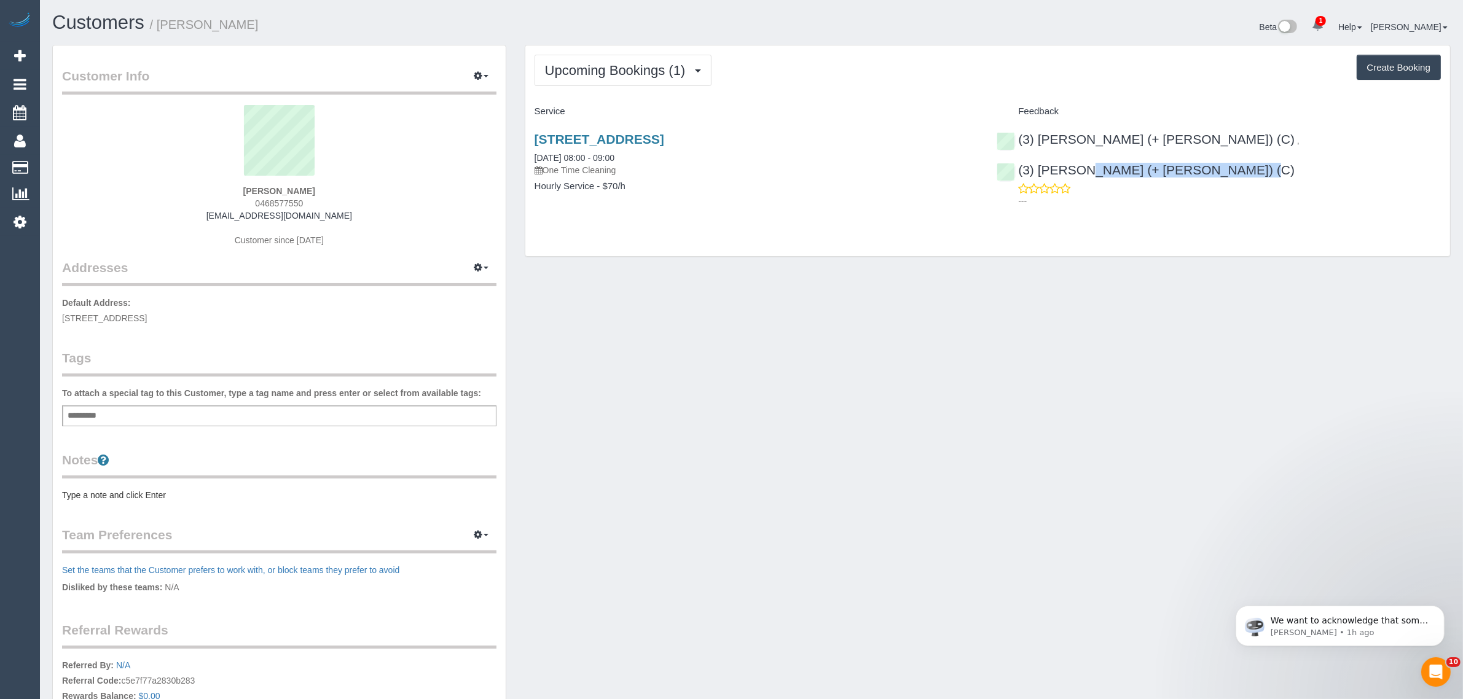
drag, startPoint x: 316, startPoint y: 192, endPoint x: 223, endPoint y: 182, distance: 93.9
click at [223, 182] on div "Therese Goodwin 0468577550 goodpett72@gmail.com Customer since 2025" at bounding box center [279, 182] width 434 height 154
click at [421, 186] on div "Therese Goodwin 0468577550 goodpett72@gmail.com Customer since 2025" at bounding box center [279, 182] width 434 height 154
drag, startPoint x: 235, startPoint y: 192, endPoint x: 274, endPoint y: 192, distance: 38.7
click at [274, 192] on div "Therese Goodwin 0468577550 goodpett72@gmail.com Customer since 2025" at bounding box center [279, 182] width 434 height 154
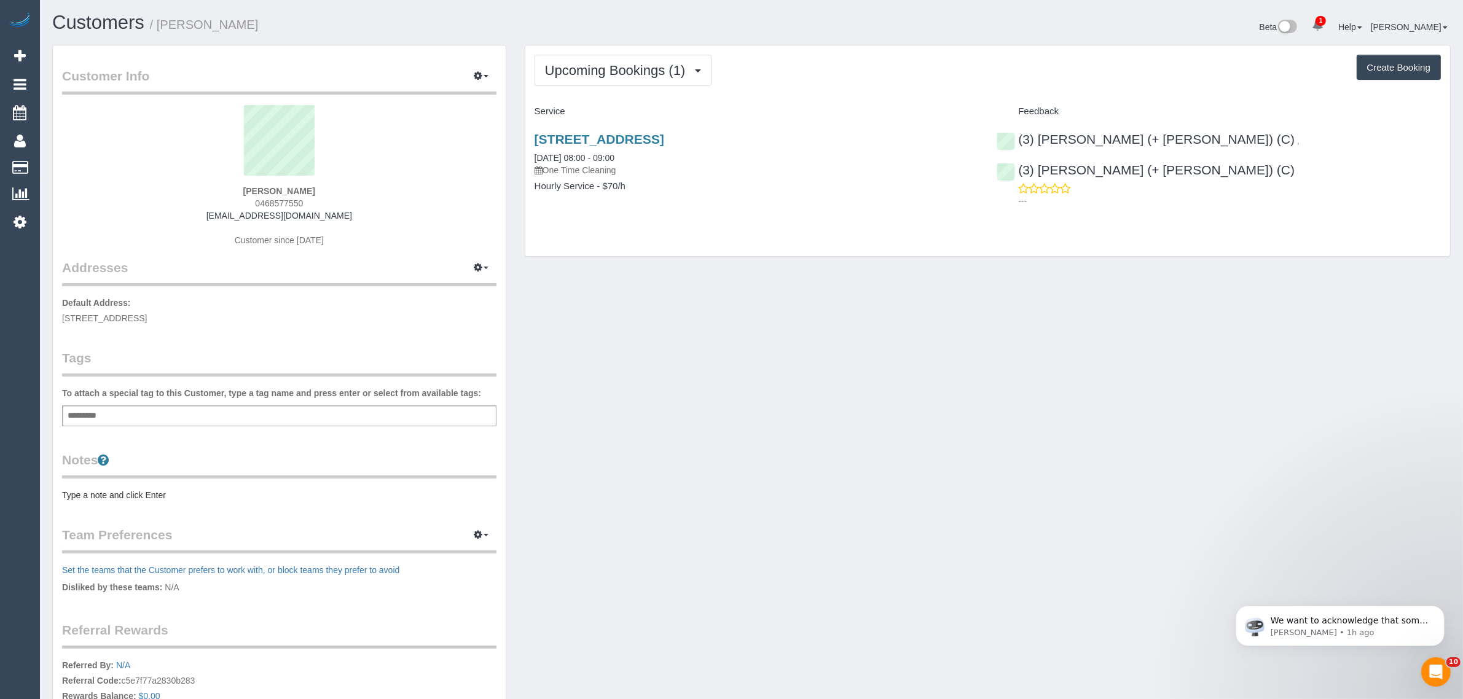
click at [147, 320] on span "25 Wominjeka Walk, 209, West Melbourne, VIC 3003" at bounding box center [104, 318] width 85 height 10
drag, startPoint x: 161, startPoint y: 317, endPoint x: 222, endPoint y: 315, distance: 60.9
click at [147, 315] on span "25 Wominjeka Walk, 209, West Melbourne, VIC 3003" at bounding box center [104, 318] width 85 height 10
click at [268, 200] on span "0468577550" at bounding box center [279, 204] width 48 height 10
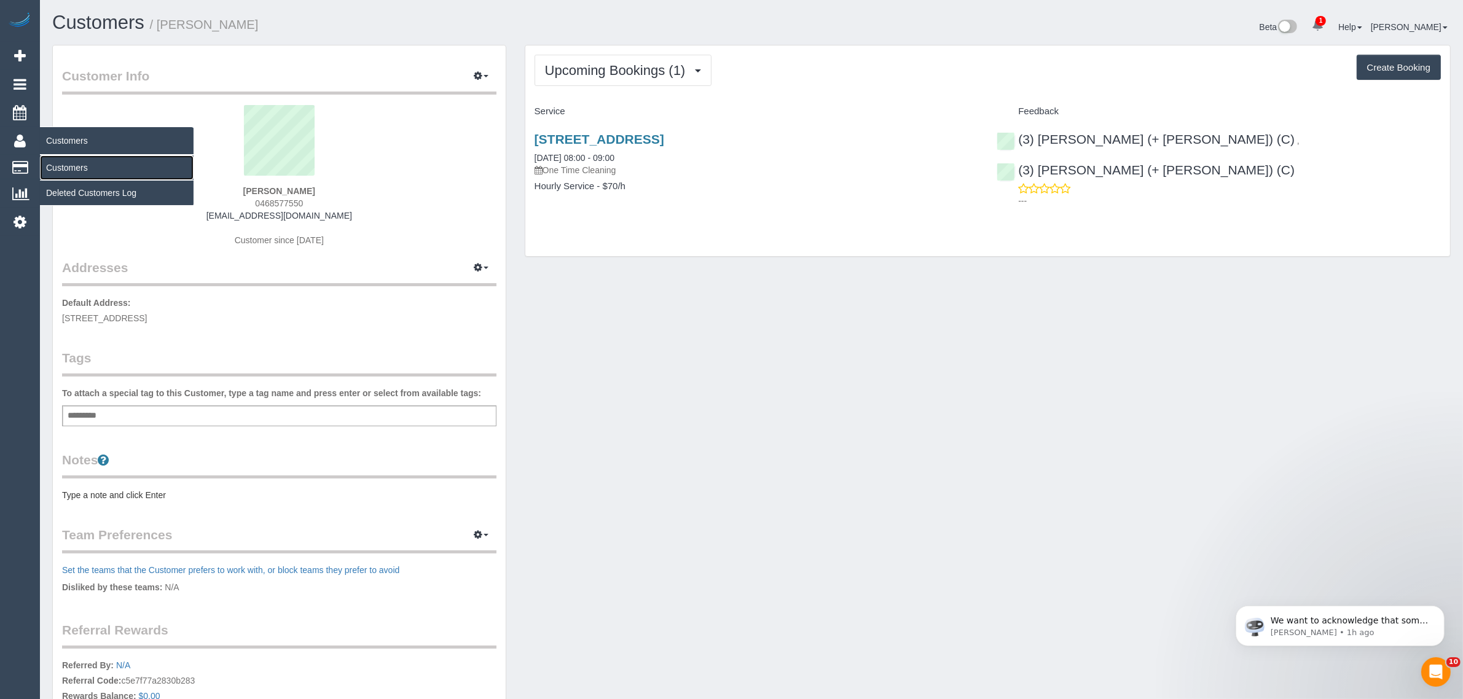
click at [75, 163] on link "Customers" at bounding box center [117, 167] width 154 height 25
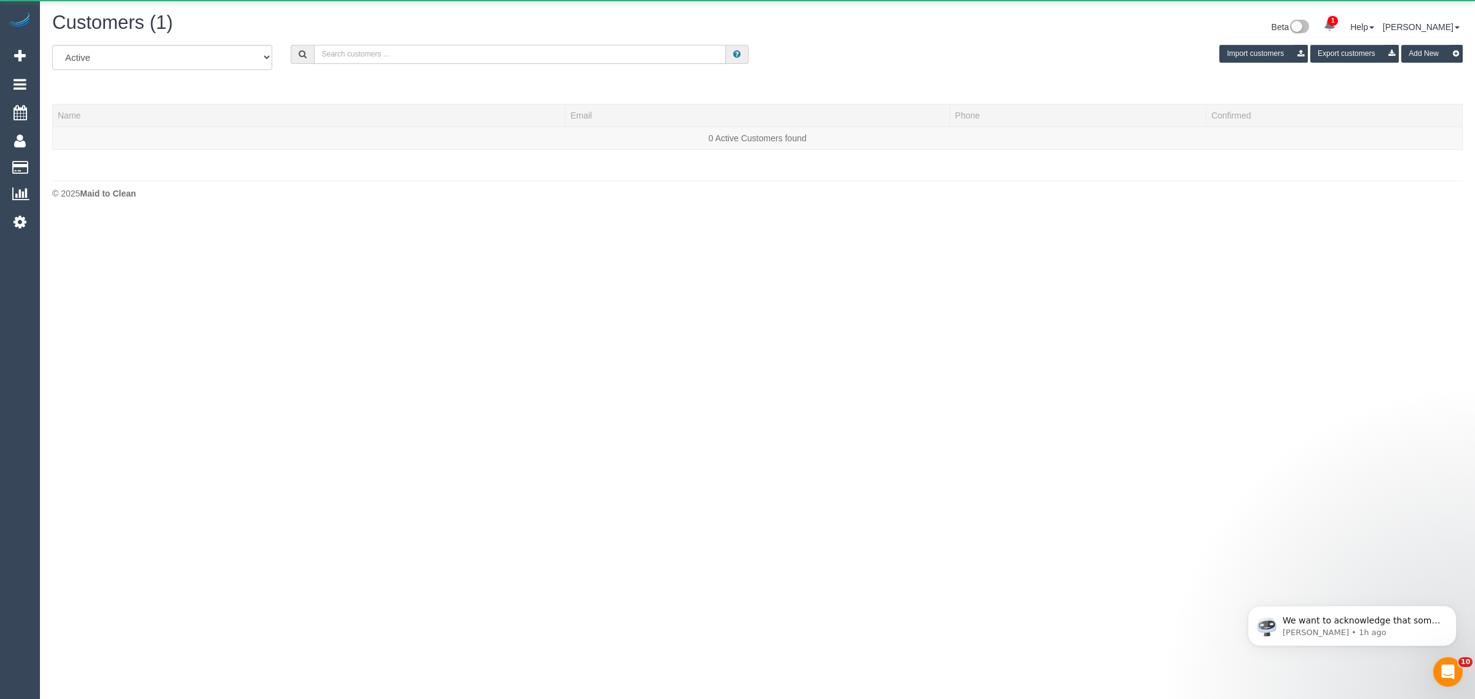
click at [467, 48] on input "text" at bounding box center [520, 54] width 412 height 19
paste input "+61408575367"
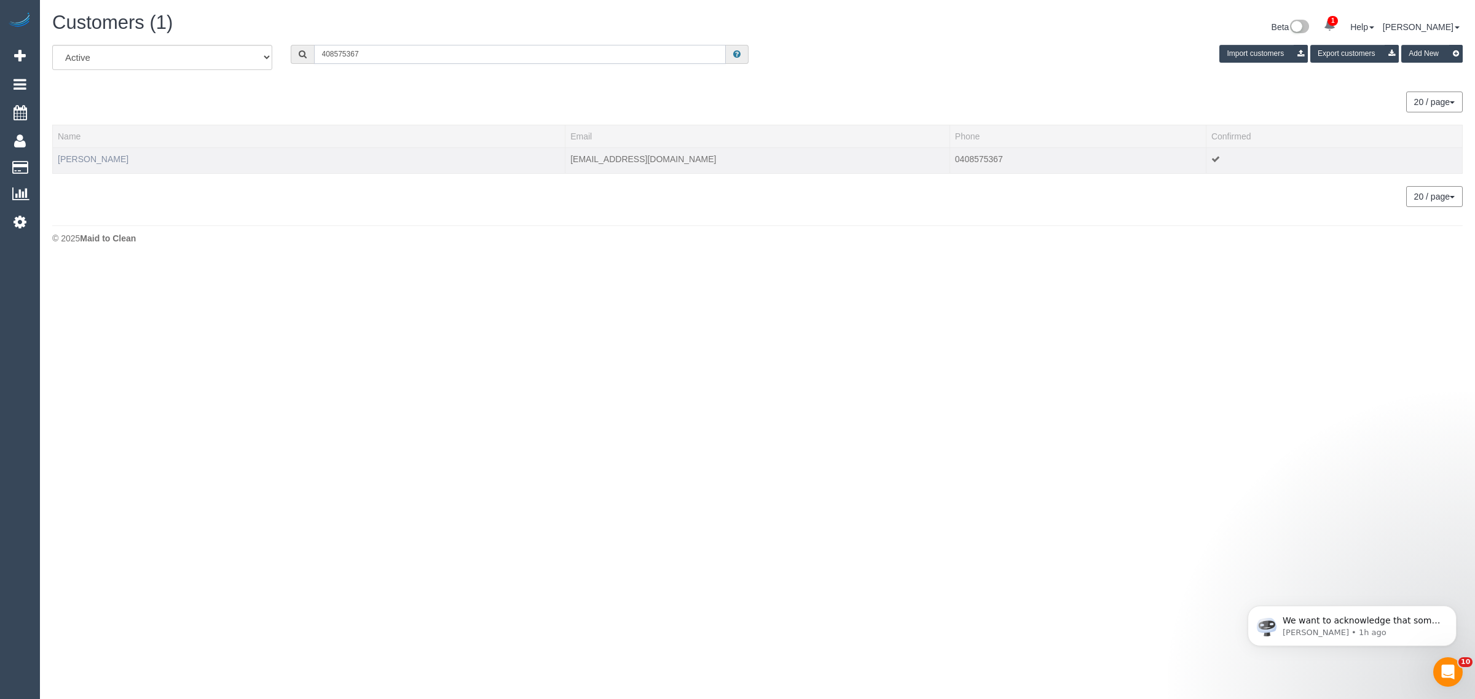
type input "408575367"
click at [81, 154] on link "Leon Prentice" at bounding box center [93, 159] width 71 height 10
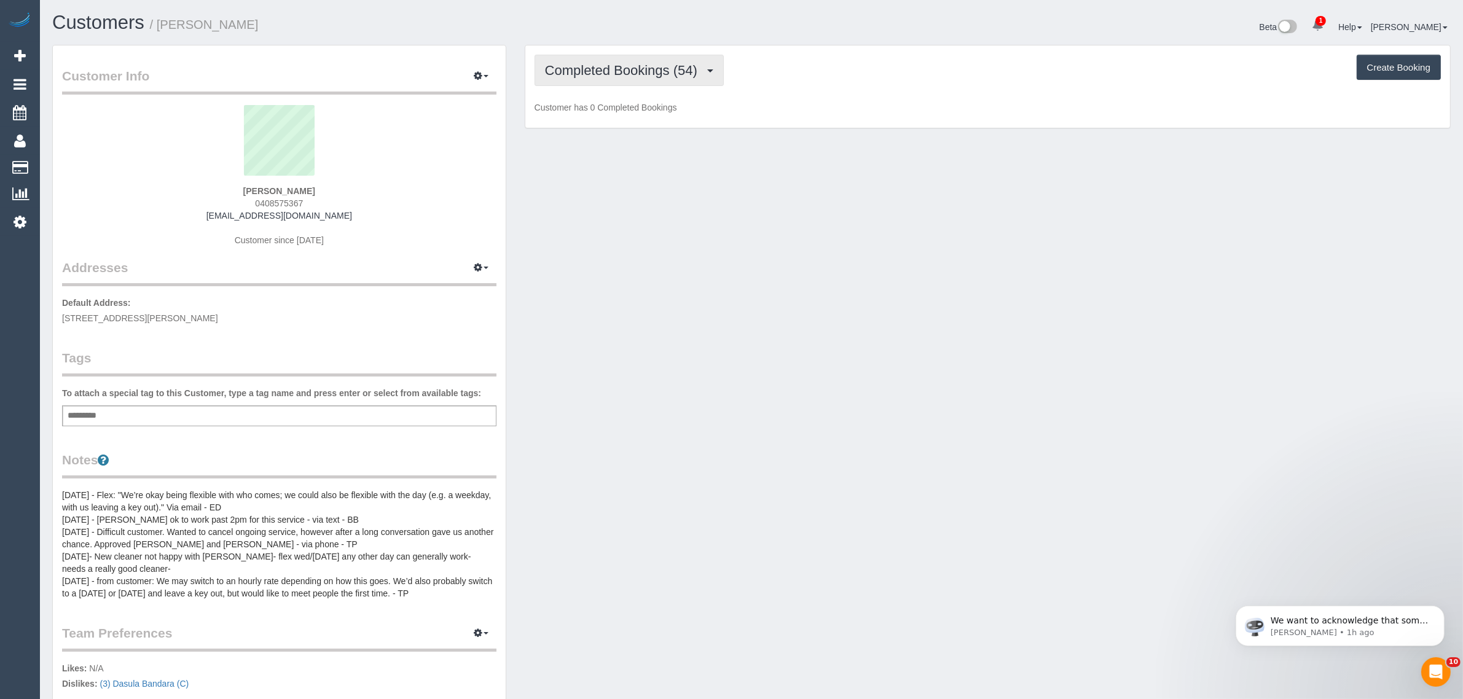
click at [583, 71] on span "Completed Bookings (54)" at bounding box center [624, 70] width 159 height 15
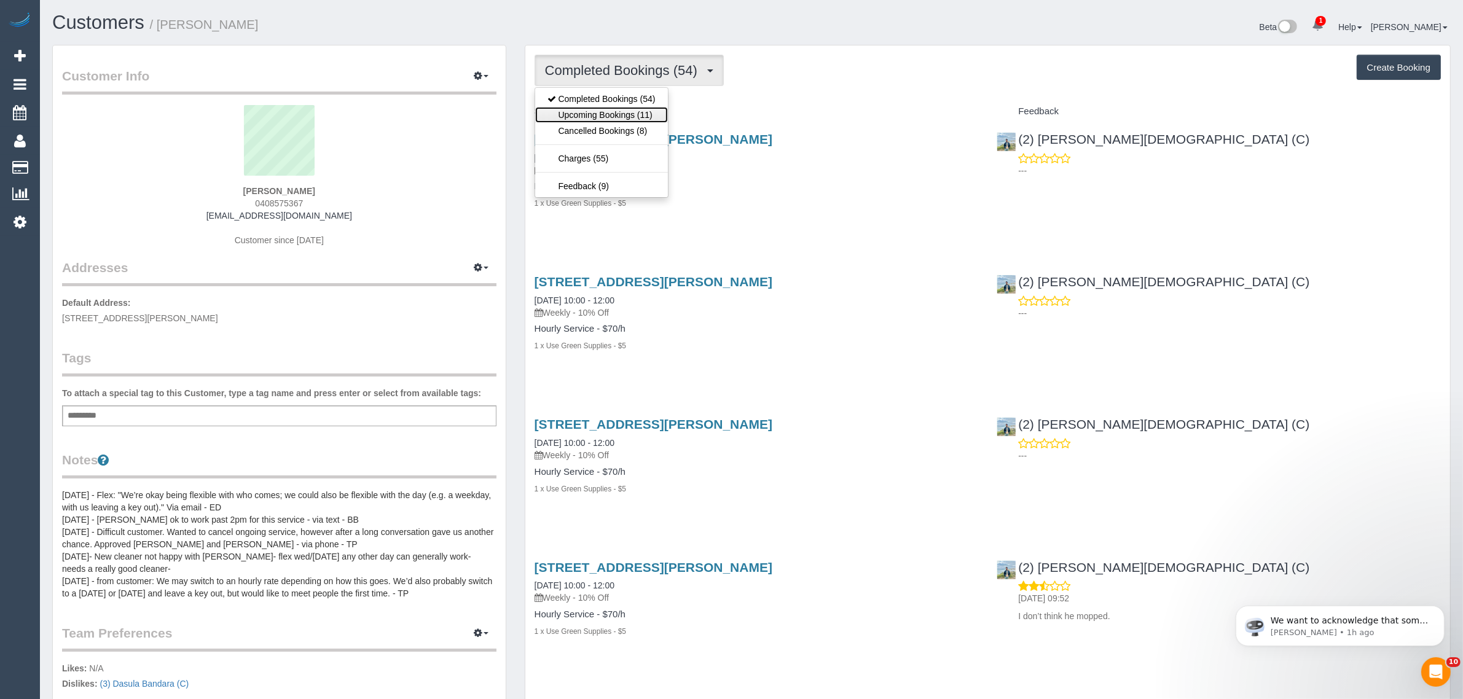
click at [590, 112] on link "Upcoming Bookings (11)" at bounding box center [601, 115] width 133 height 16
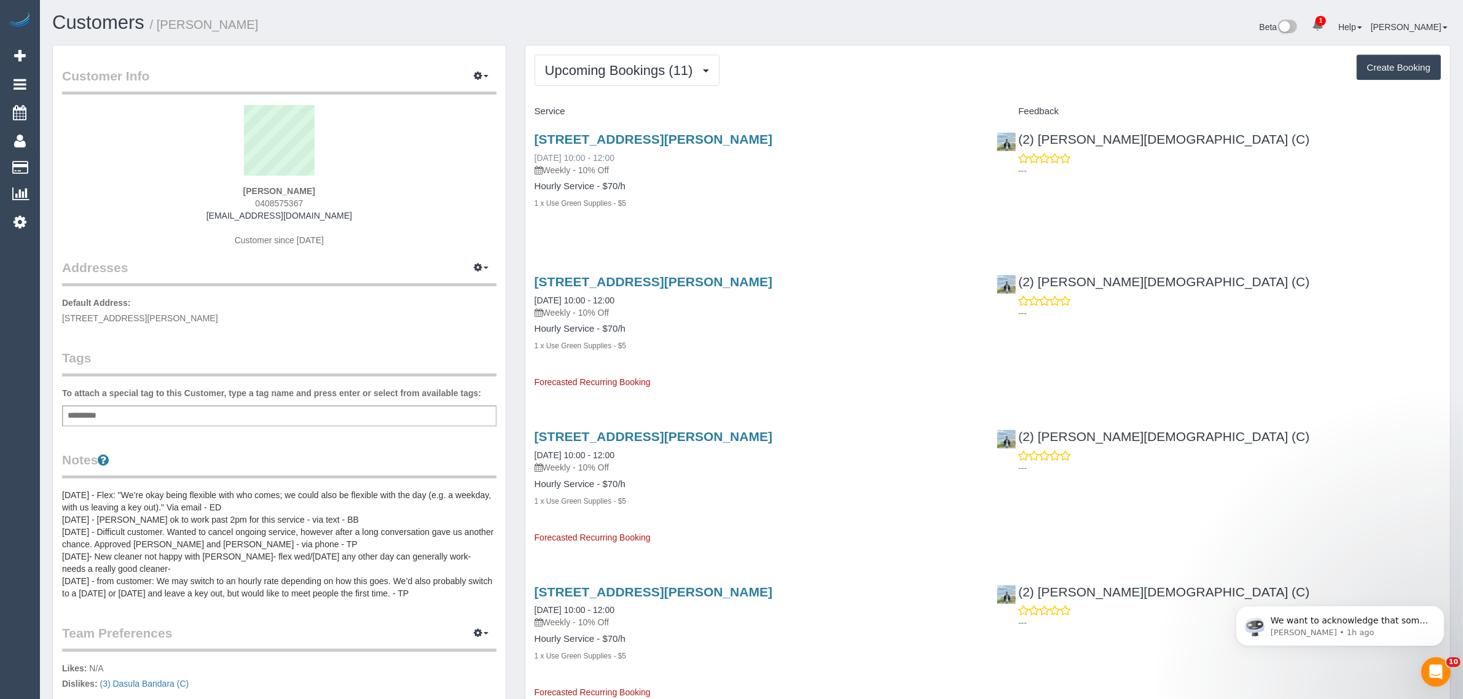
drag, startPoint x: 633, startPoint y: 152, endPoint x: 533, endPoint y: 154, distance: 99.6
click at [535, 154] on div "30 Carroll St, North Melbourne, VIC 3051 27/09/2025 10:00 - 12:00 Weekly - 10% …" at bounding box center [757, 154] width 444 height 44
click at [920, 197] on div "1 x Use Green Supplies - $5" at bounding box center [757, 203] width 444 height 12
drag, startPoint x: 1163, startPoint y: 134, endPoint x: 1018, endPoint y: 138, distance: 145.1
click at [1018, 138] on div "(2) Raisul Islam (C) ---" at bounding box center [1219, 152] width 463 height 60
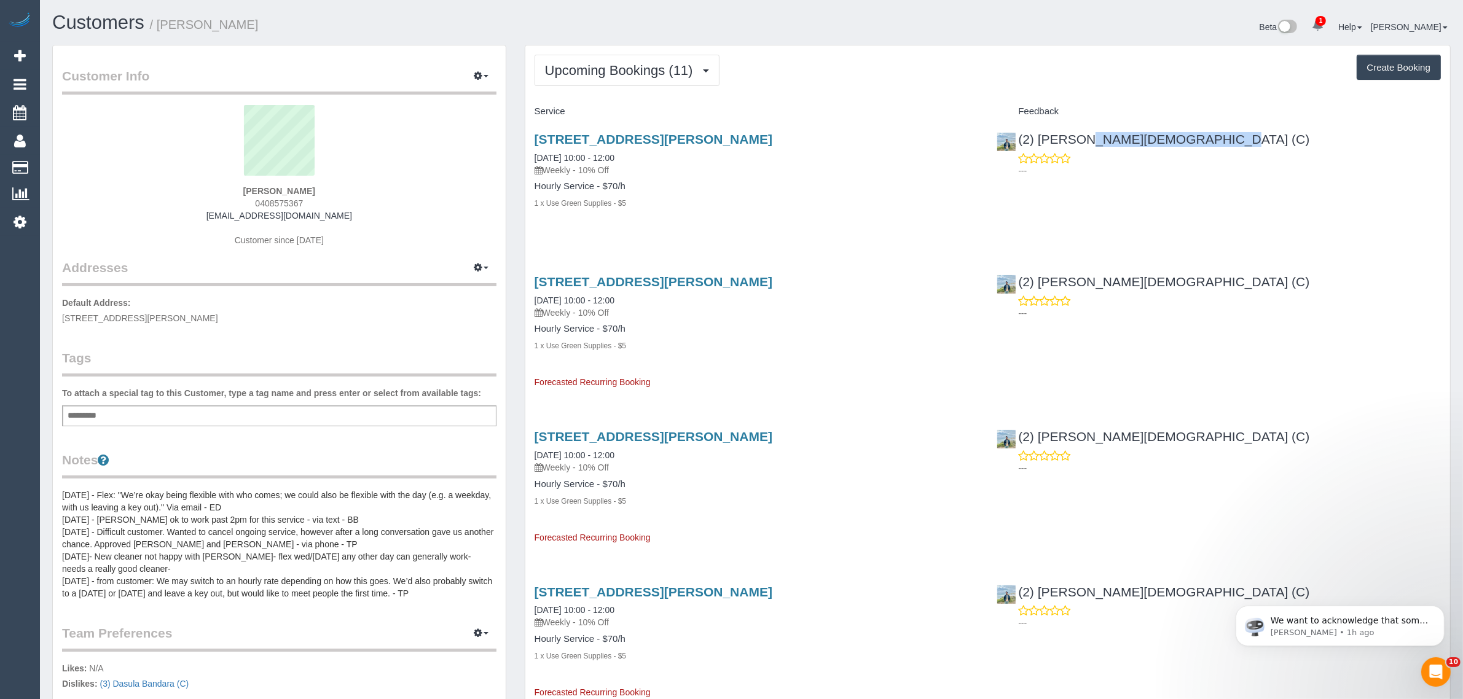
click at [665, 224] on div "30 Carroll St, North Melbourne, VIC 3051 27/09/2025 10:00 - 12:00 Weekly - 10% …" at bounding box center [756, 178] width 463 height 112
drag, startPoint x: 530, startPoint y: 154, endPoint x: 576, endPoint y: 154, distance: 45.5
click at [576, 154] on div "30 Carroll St, North Melbourne, VIC 3051 27/09/2025 10:00 - 12:00 Weekly - 10% …" at bounding box center [756, 178] width 463 height 112
drag, startPoint x: 529, startPoint y: 296, endPoint x: 580, endPoint y: 296, distance: 50.4
click at [580, 296] on div "30 Carroll St, North Melbourne, VIC 3051 04/10/2025 10:00 - 12:00 Weekly - 10% …" at bounding box center [756, 326] width 463 height 124
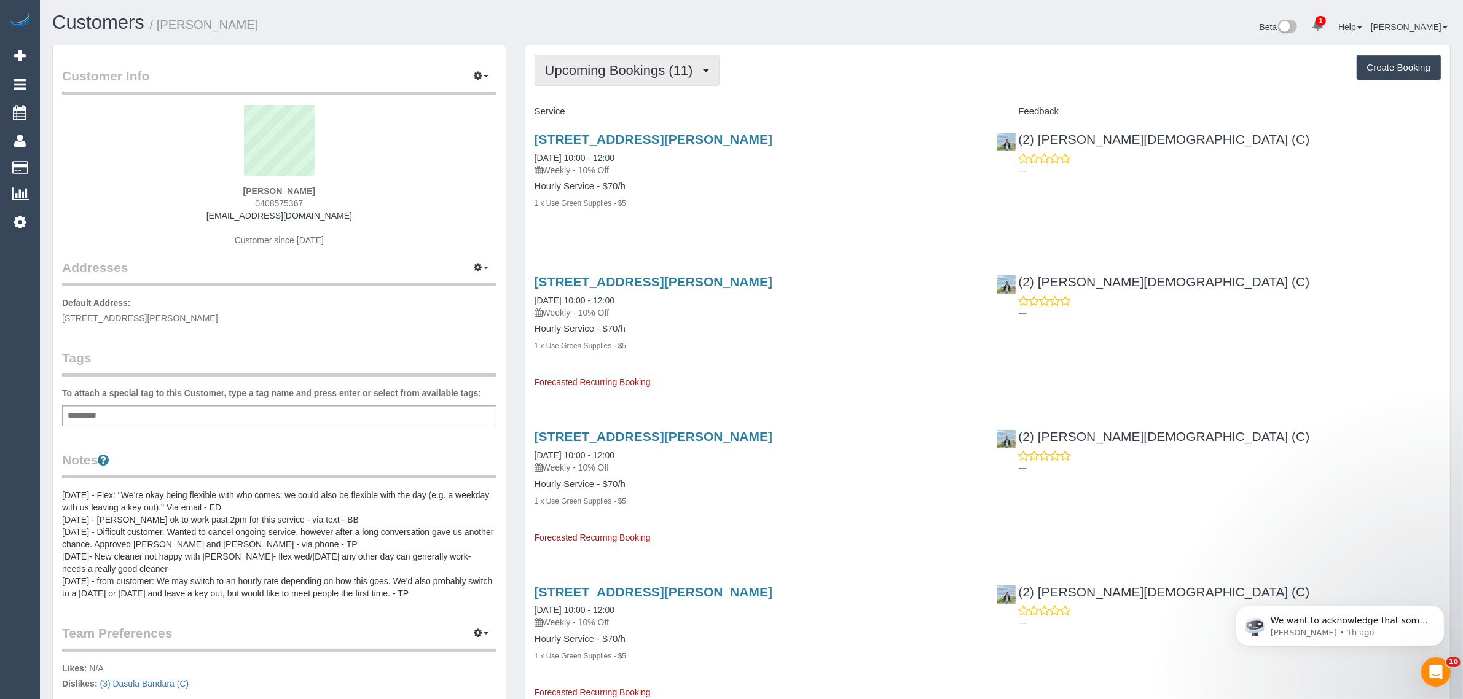
click at [672, 66] on span "Upcoming Bookings (11)" at bounding box center [622, 70] width 154 height 15
click at [629, 120] on link "Upcoming Bookings (11)" at bounding box center [601, 115] width 133 height 16
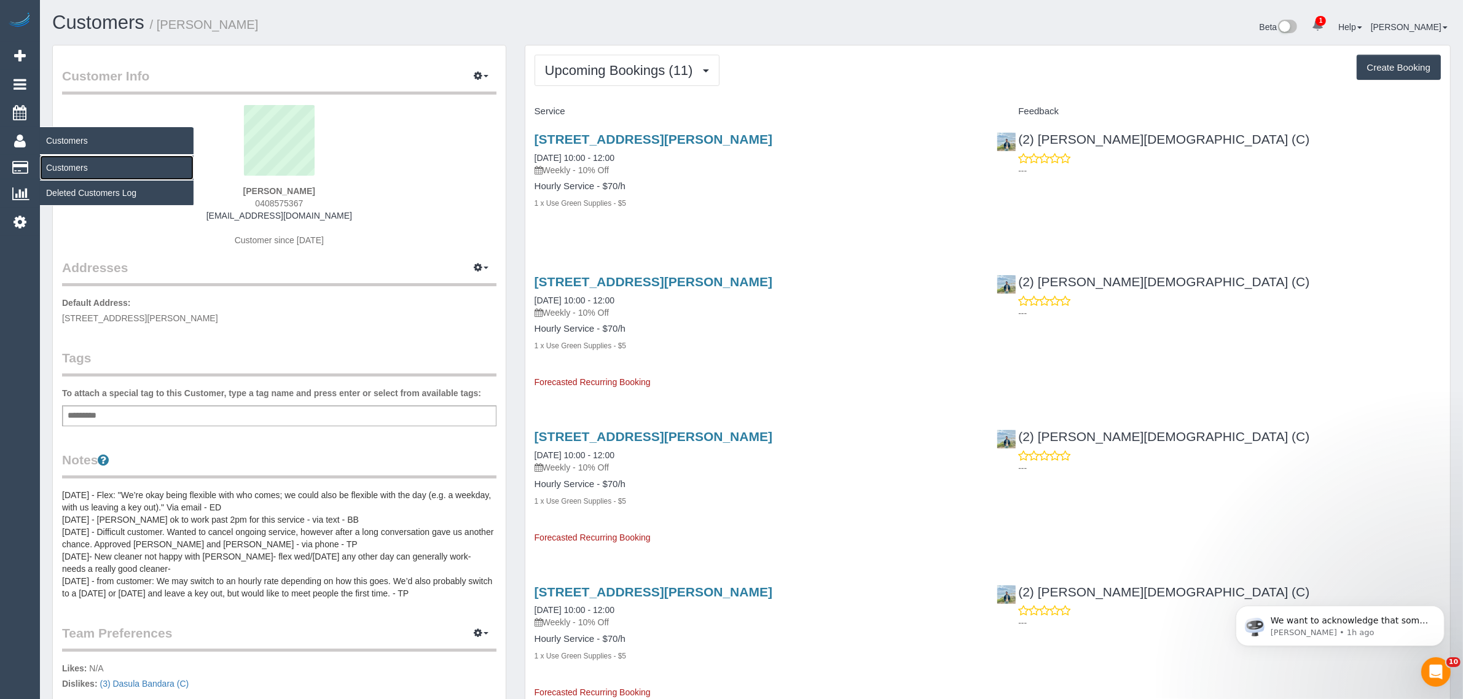
click at [76, 162] on link "Customers" at bounding box center [117, 167] width 154 height 25
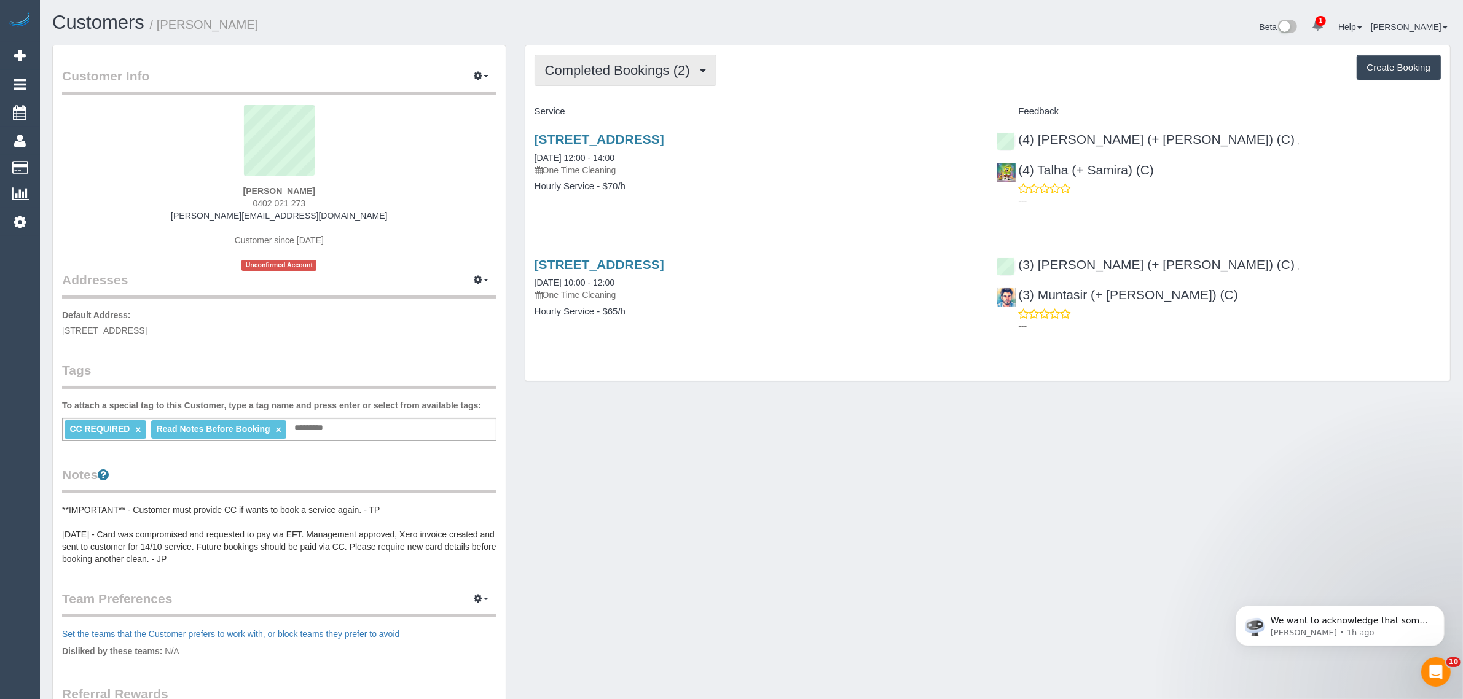
click at [618, 69] on span "Completed Bookings (2)" at bounding box center [620, 70] width 151 height 15
click at [1165, 505] on div "Customer Info Edit Contact Info Send Message Email Preferences Special Sales Ta…" at bounding box center [751, 470] width 1417 height 851
click at [615, 60] on button "Completed Bookings (2)" at bounding box center [626, 70] width 182 height 31
click at [664, 134] on link "9 Brighton Ct, Avondale Heights, VIC 3034" at bounding box center [600, 139] width 130 height 14
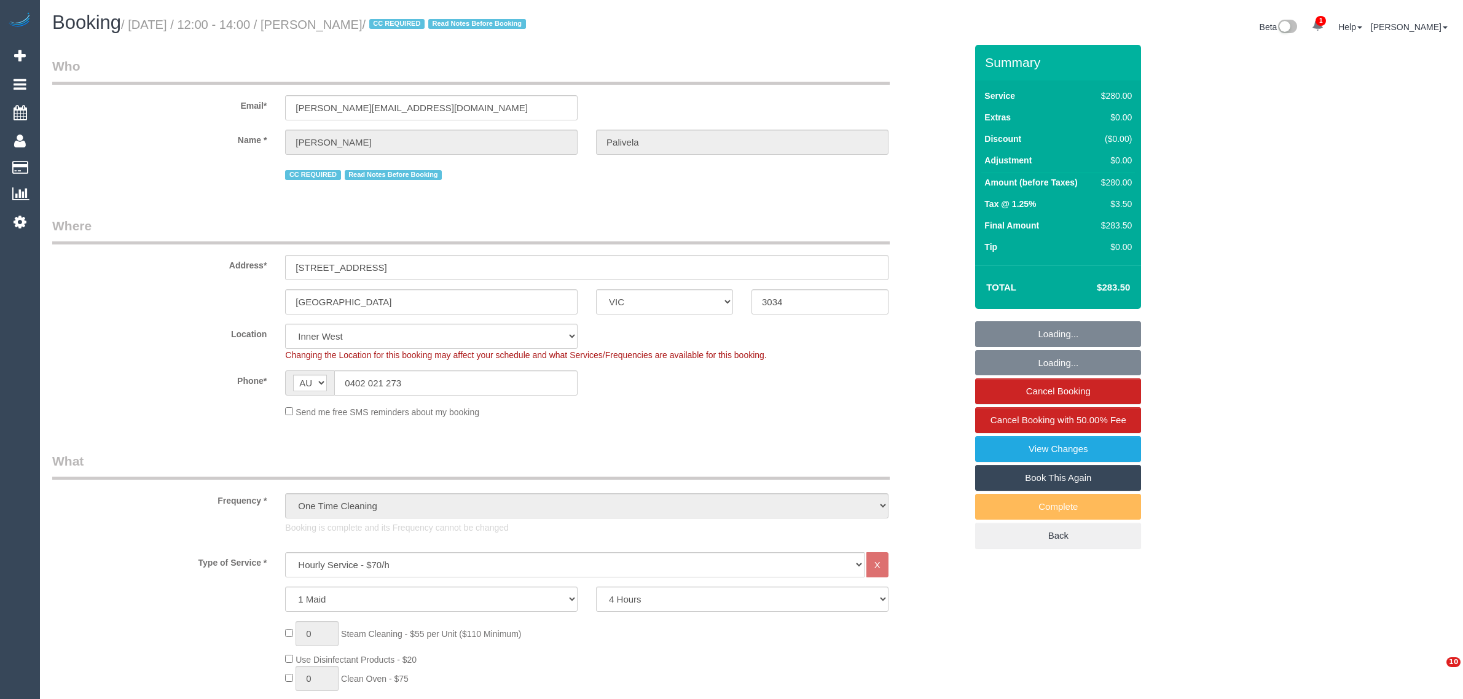
select select "VIC"
select select "240"
select select "string:check"
select select "number:28"
select select "number:14"
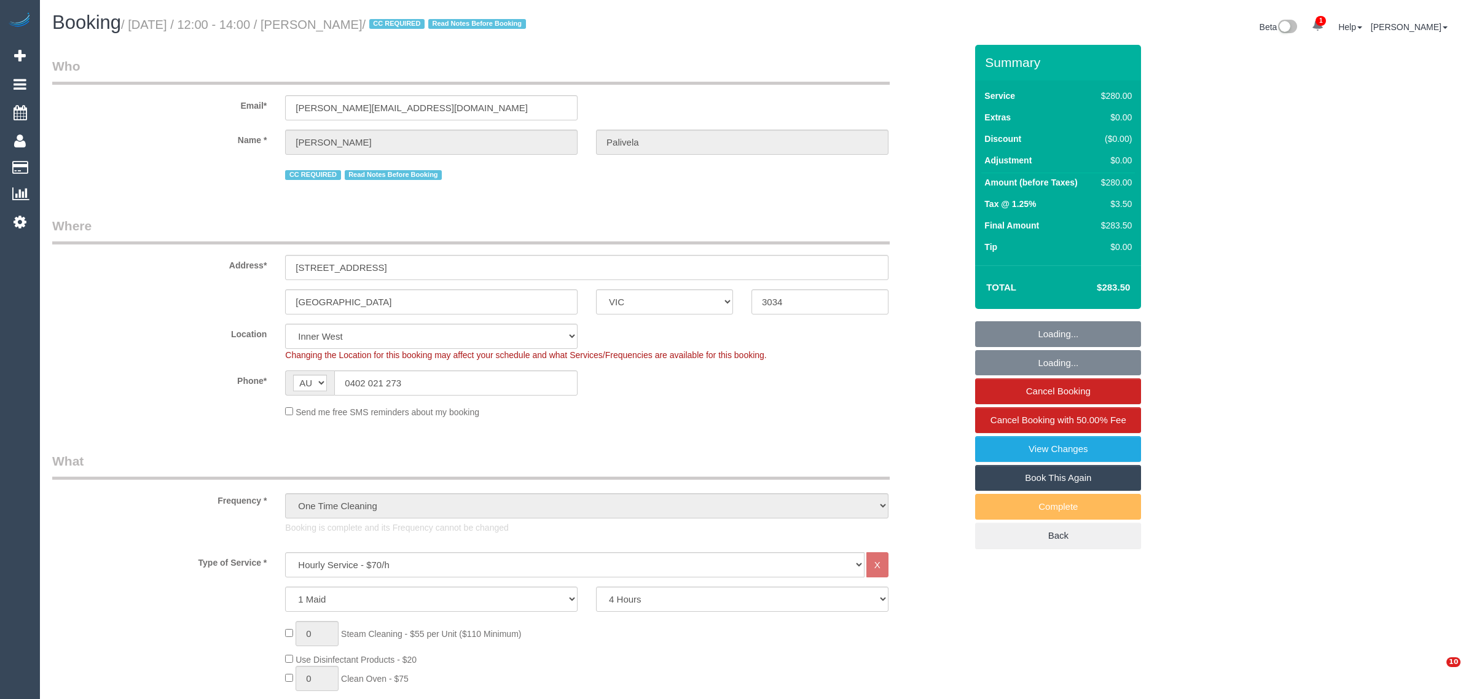
select select "number:18"
select select "number:23"
select select "number:34"
select select "number:13"
select select "spot1"
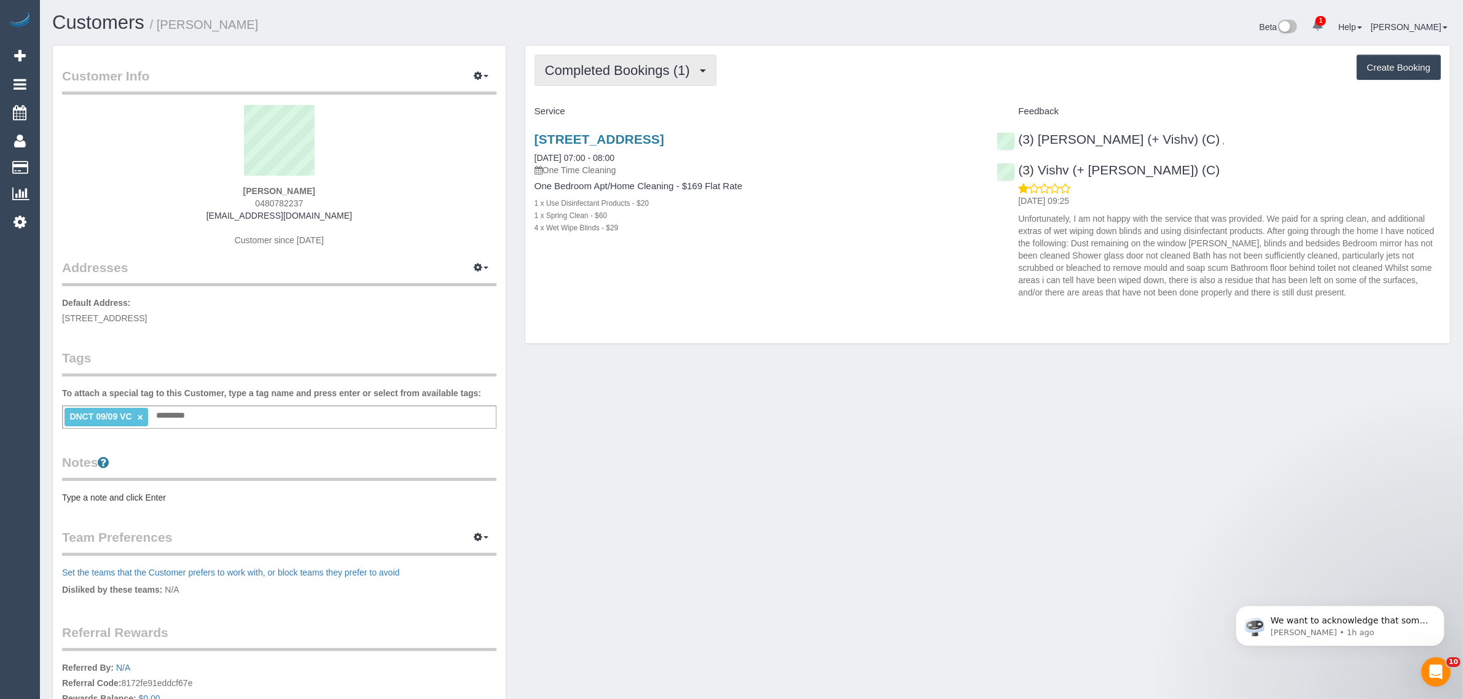
click at [619, 69] on span "Completed Bookings (1)" at bounding box center [620, 70] width 151 height 15
click at [854, 89] on div "Completed Bookings (1) Completed Bookings (1) Upcoming Bookings (1) Cancelled B…" at bounding box center [987, 194] width 925 height 299
click at [624, 65] on span "Completed Bookings (1)" at bounding box center [620, 70] width 151 height 15
click at [607, 112] on link "Upcoming Bookings (1)" at bounding box center [599, 115] width 128 height 16
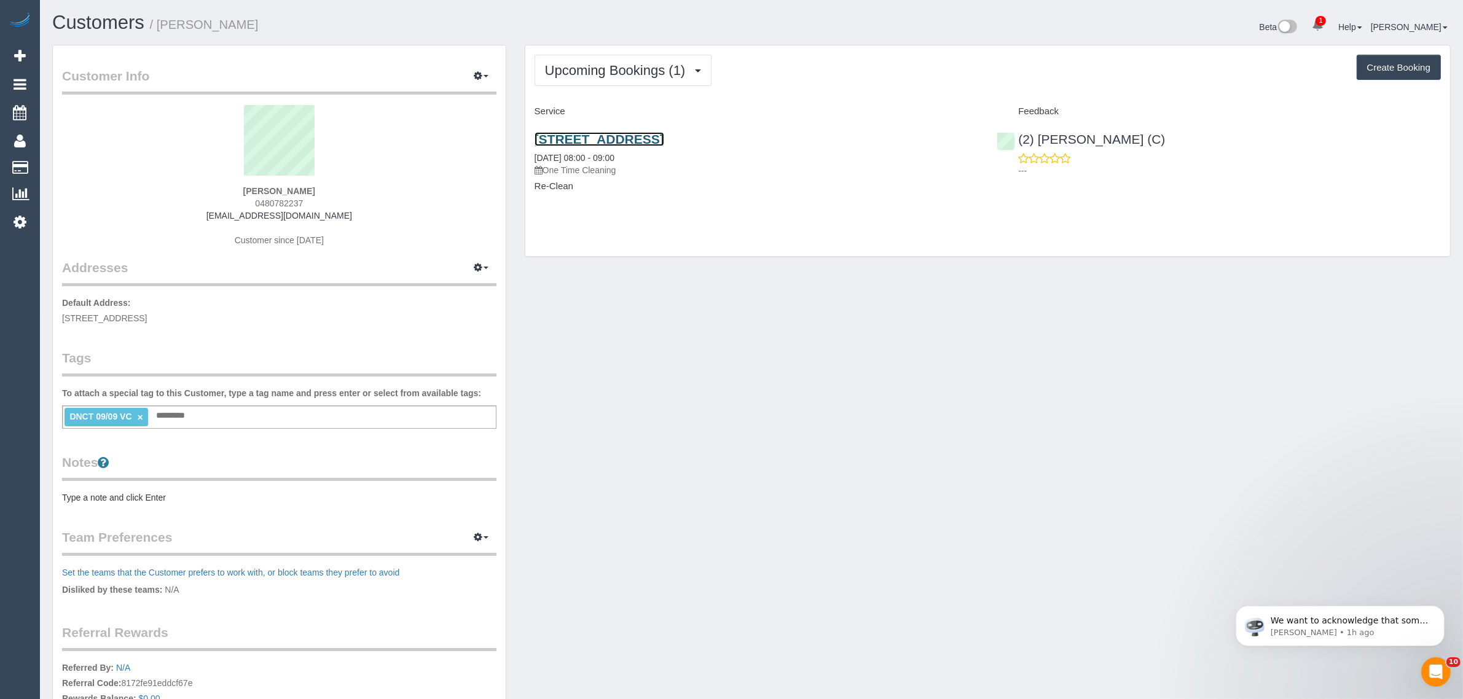
click at [600, 138] on link "530 Toorak Road, 39, Toorak, VIC 3142" at bounding box center [600, 139] width 130 height 14
drag, startPoint x: 647, startPoint y: 154, endPoint x: 526, endPoint y: 155, distance: 120.5
click at [526, 155] on div "530 Toorak Road, 39, Toorak, VIC 3142 24/09/2025 08:00 - 09:00 One Time Cleanin…" at bounding box center [756, 169] width 463 height 95
copy link "24/09/2025 08:00 - 09:00"
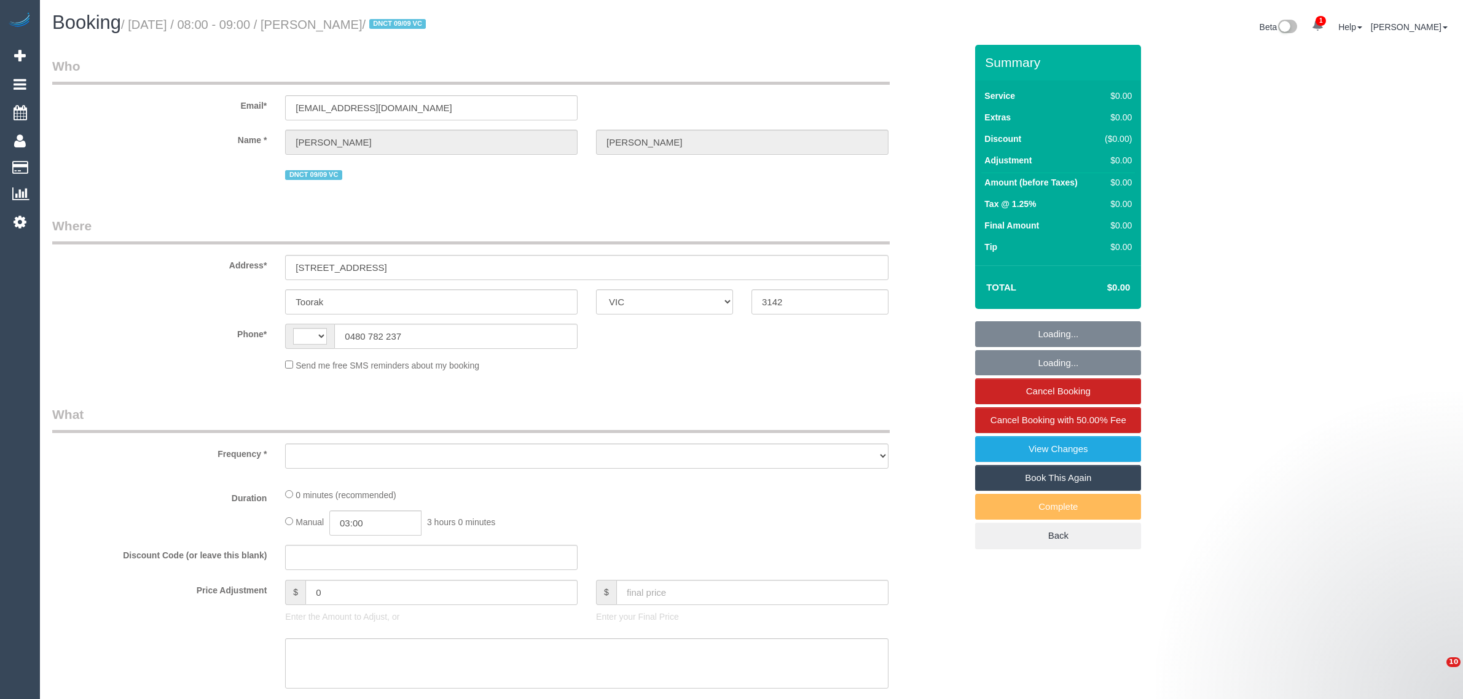
select select "VIC"
select select "string:stripe-pm_1S4bjc2GScqysDRVTse6BE4y"
select select "number:28"
select select "number:14"
select select "number:18"
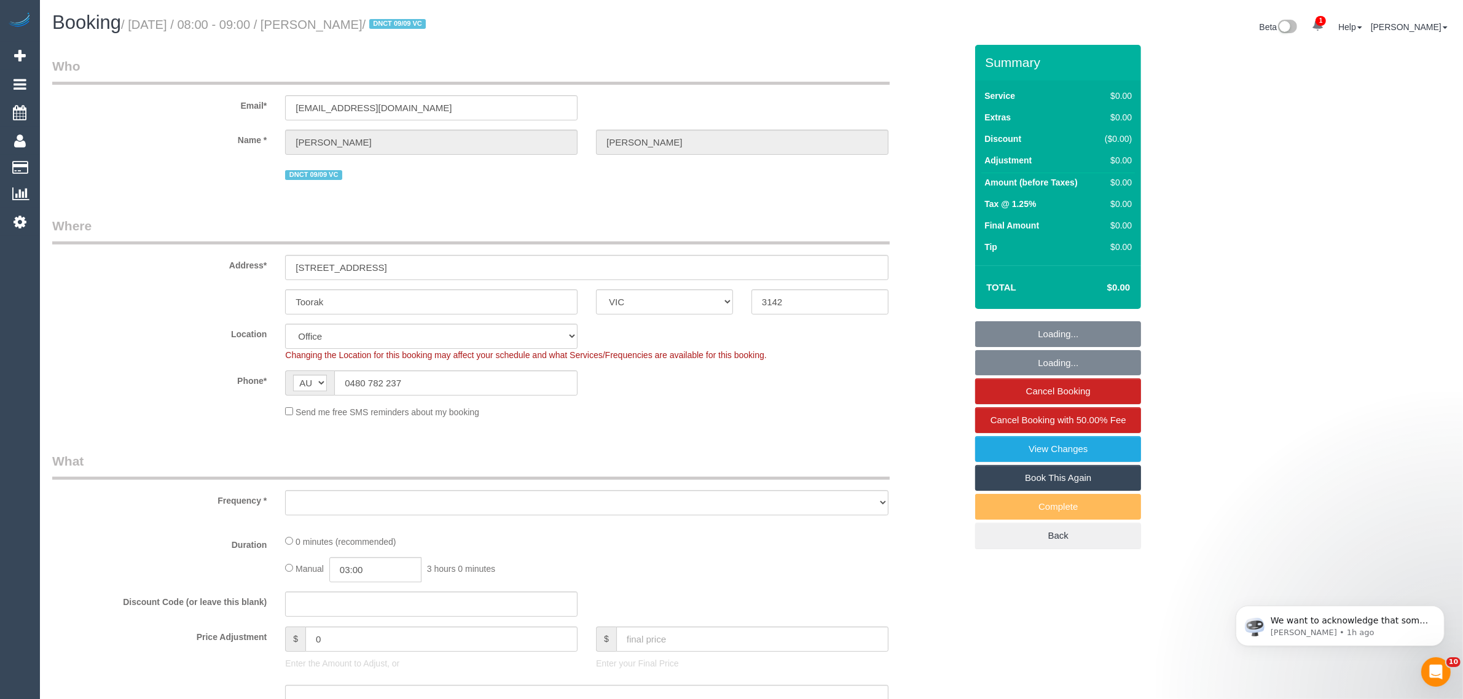
select select "string:AU"
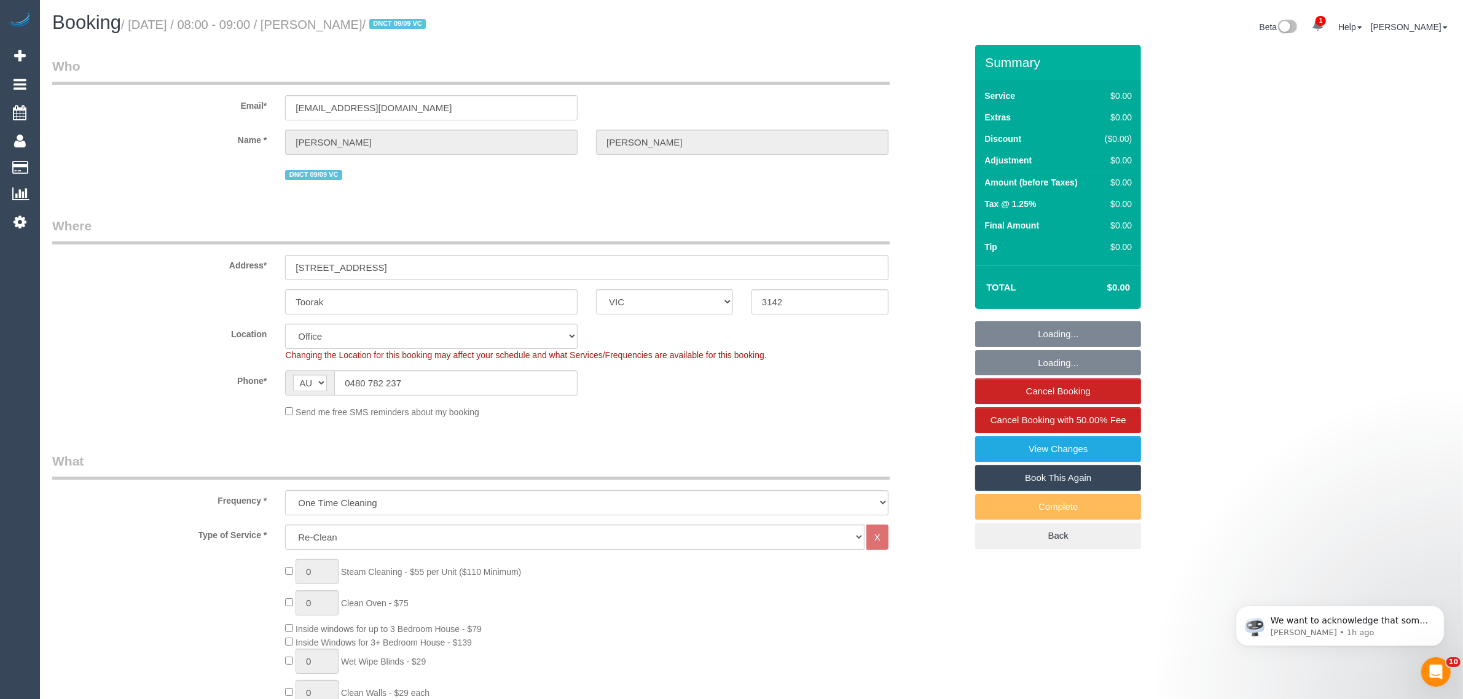
select select "object:2131"
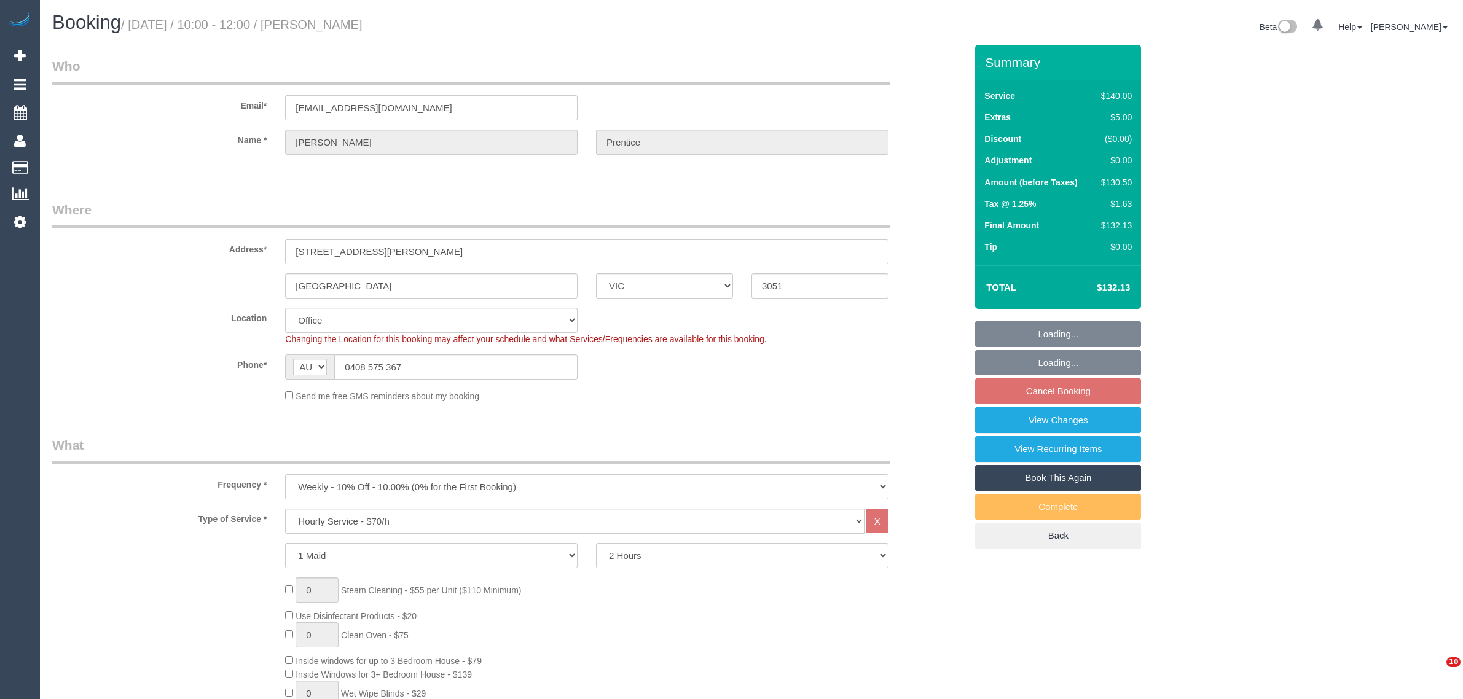
select select "VIC"
select select "string:stripe-pm_1PJlOv2GScqysDRVLmqOe7IB"
select select "number:30"
select select "number:14"
select select "number:19"
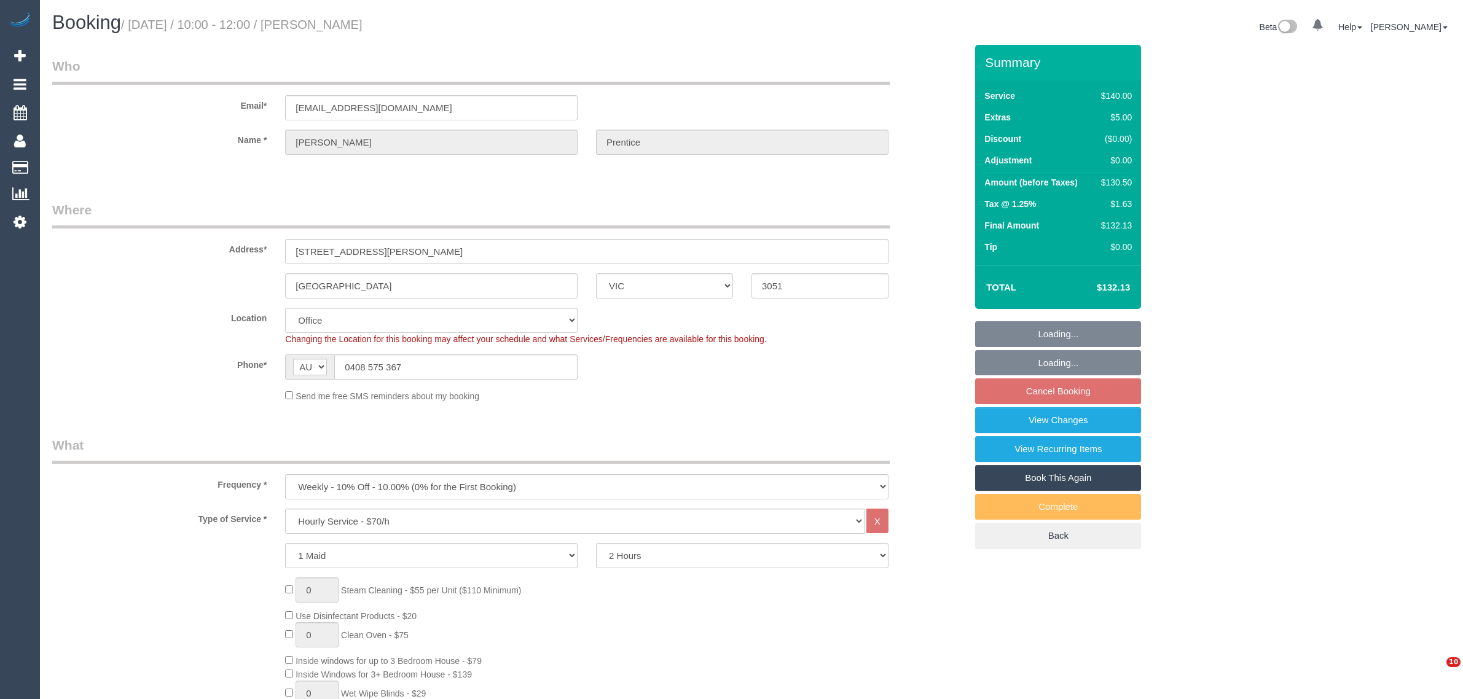
select select "number:24"
select select "number:35"
select select "number:26"
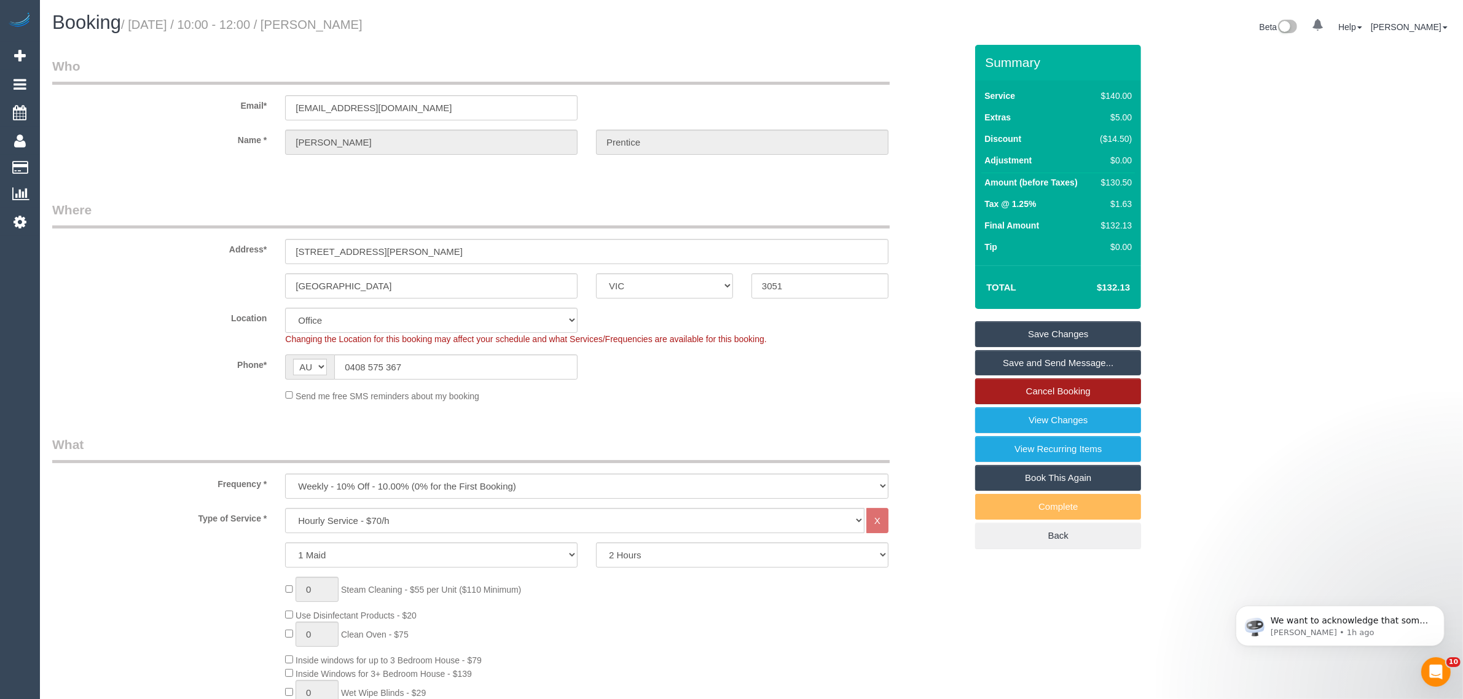
click at [1021, 387] on link "Cancel Booking" at bounding box center [1058, 392] width 166 height 26
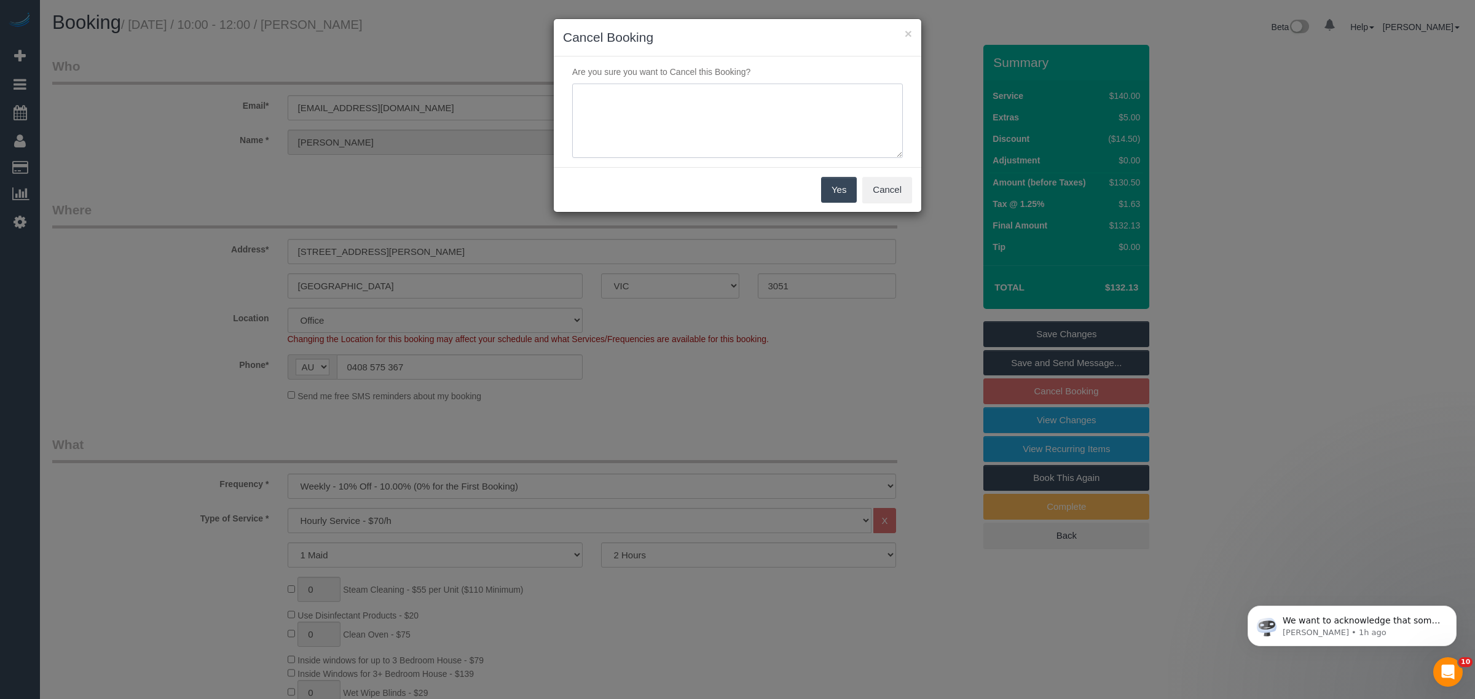
click at [591, 157] on textarea at bounding box center [737, 121] width 331 height 75
type textarea "customer decided to skip via txt - kA"
click at [825, 183] on button "Yes" at bounding box center [839, 190] width 36 height 26
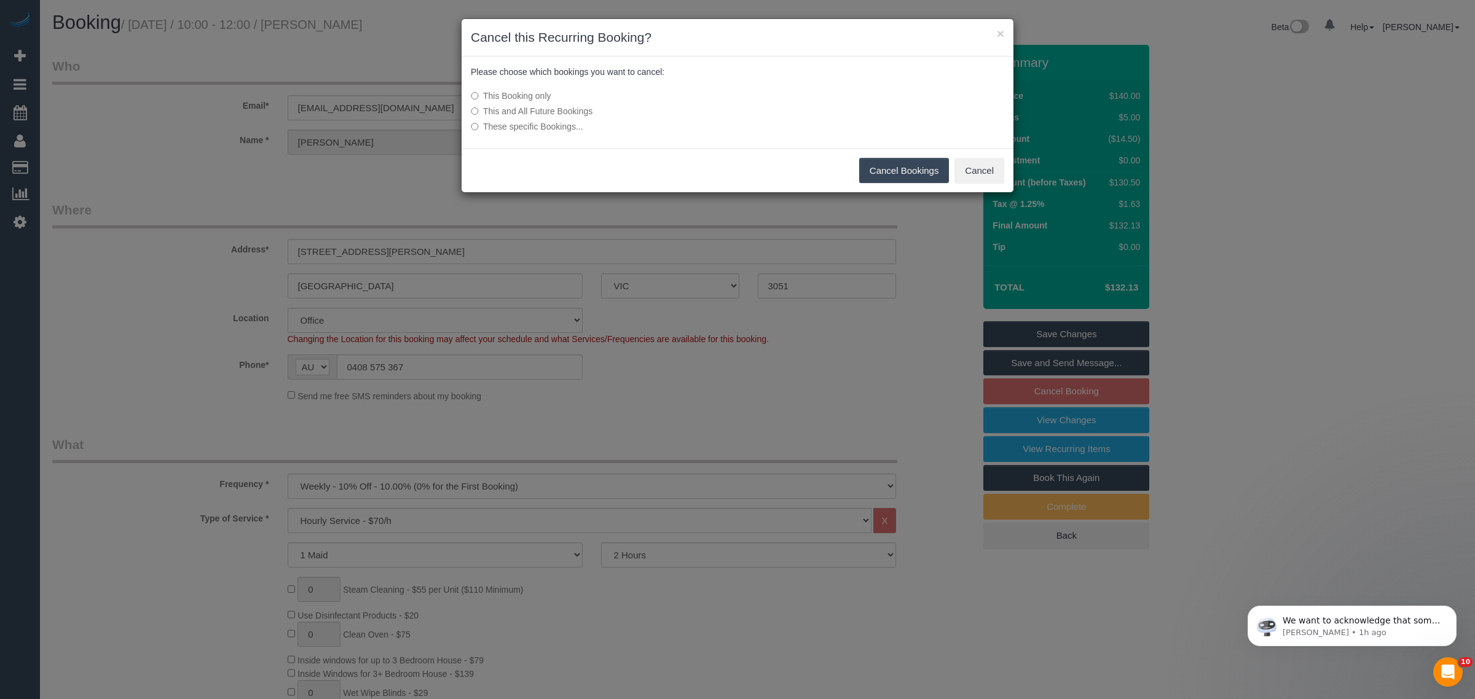
click at [907, 170] on button "Cancel Bookings" at bounding box center [904, 171] width 90 height 26
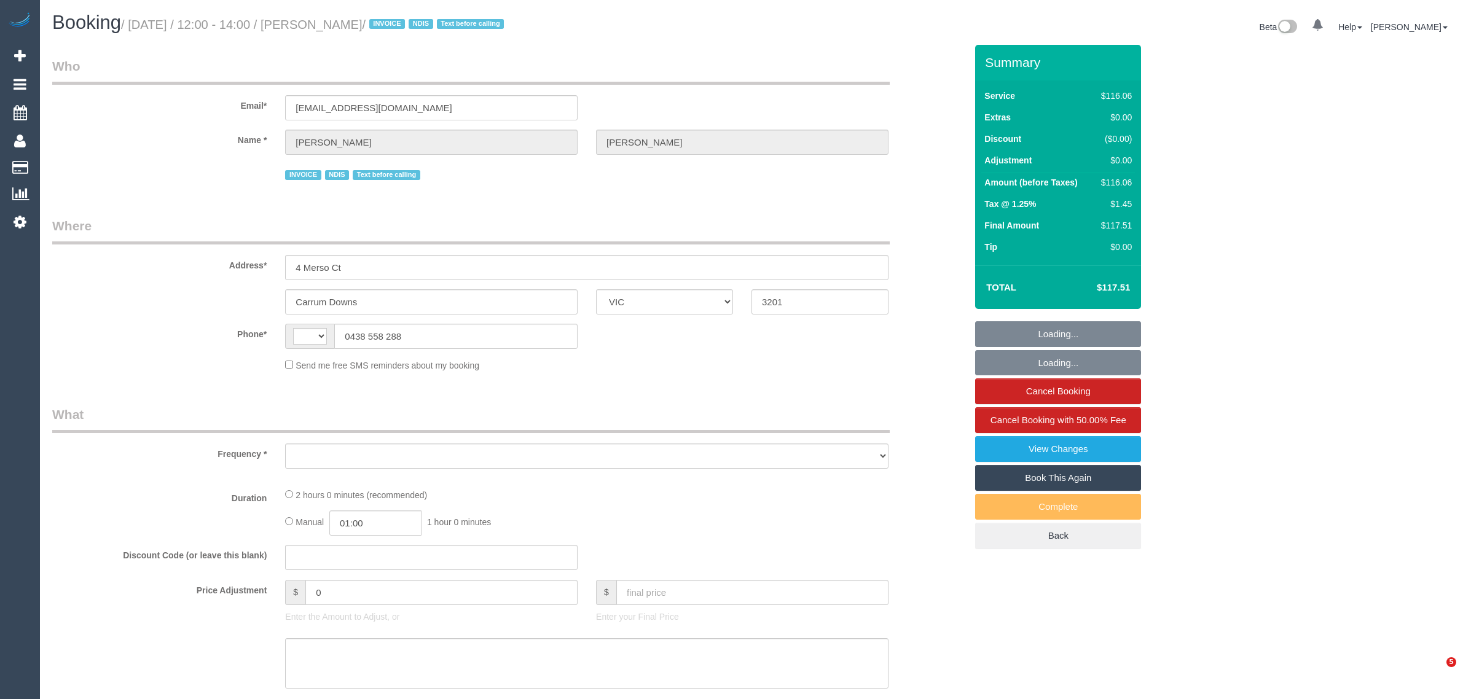
select select "VIC"
select select "string:AU"
select select "object:539"
select select "number:27"
select select "number:14"
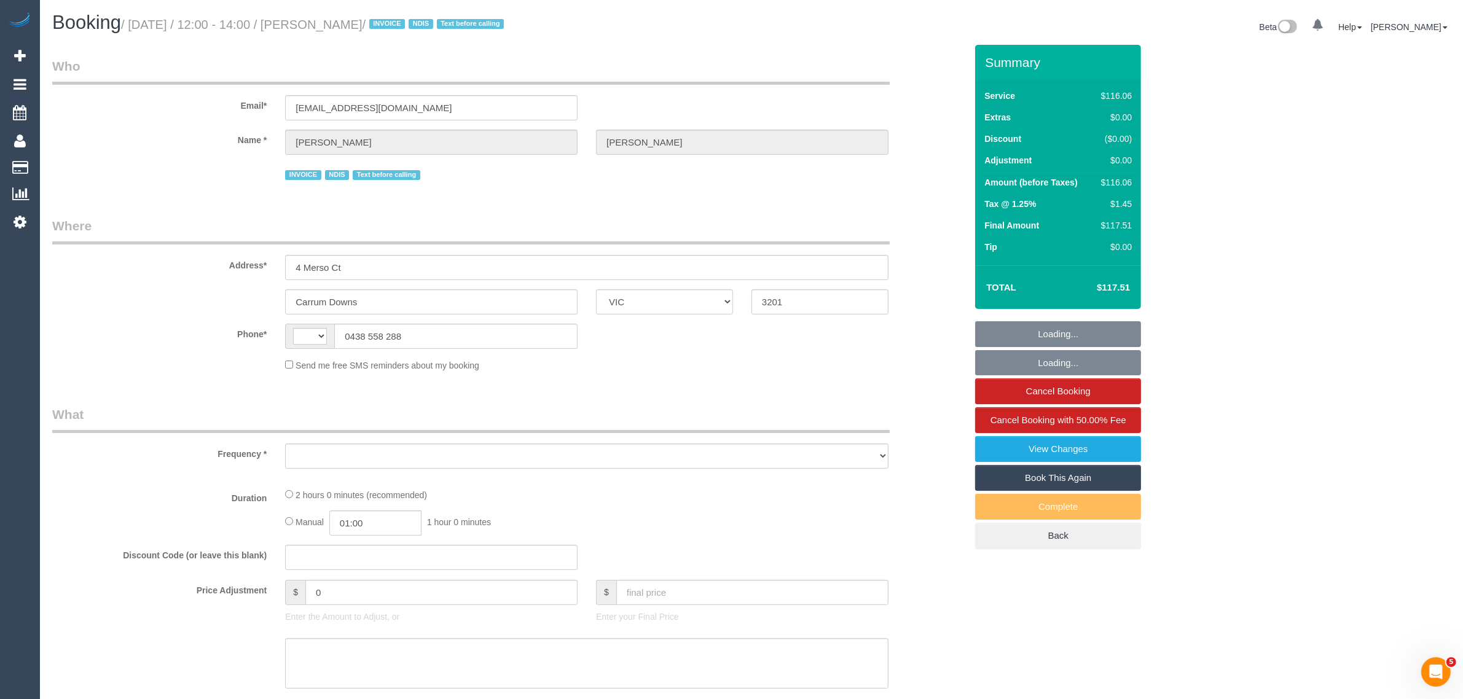
select select "number:18"
select select "number:36"
select select "number:34"
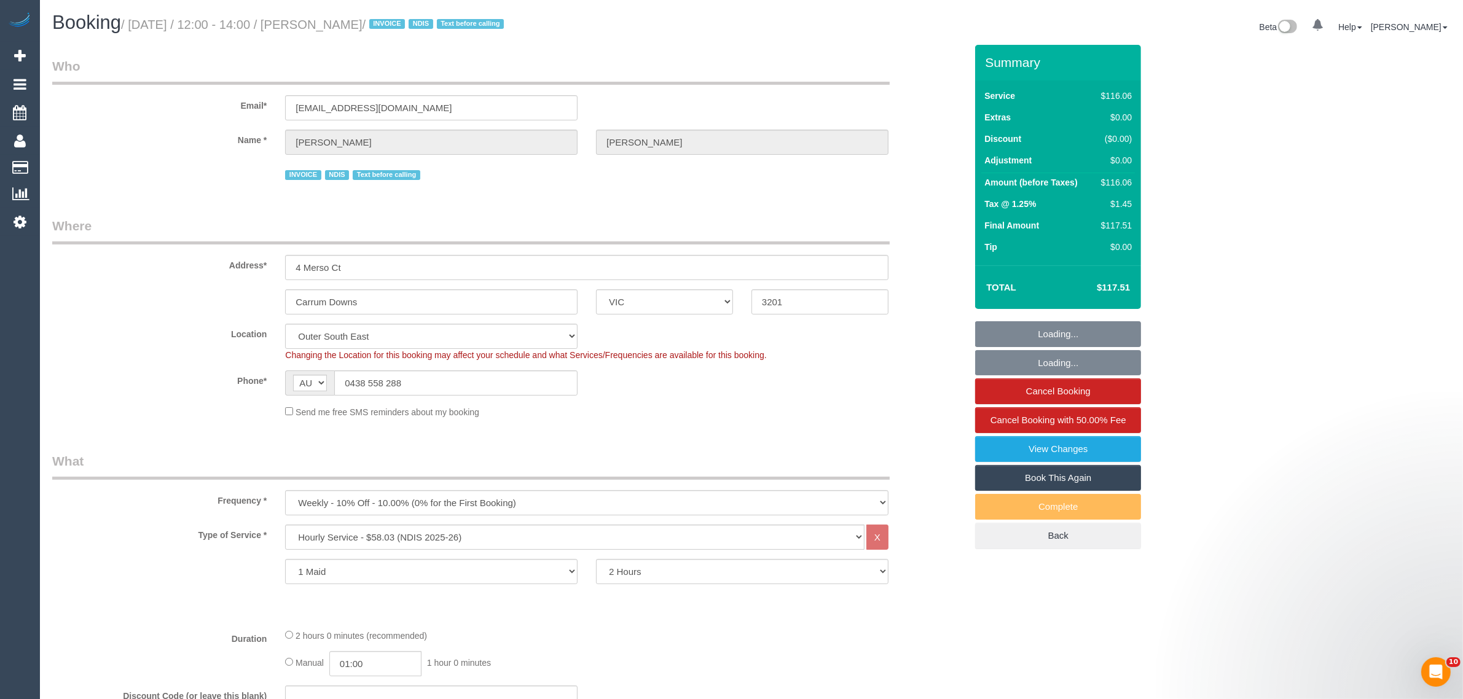
select select "object:749"
click at [454, 376] on input "0438 558 288" at bounding box center [455, 383] width 243 height 25
